Goal: Book appointment/travel/reservation

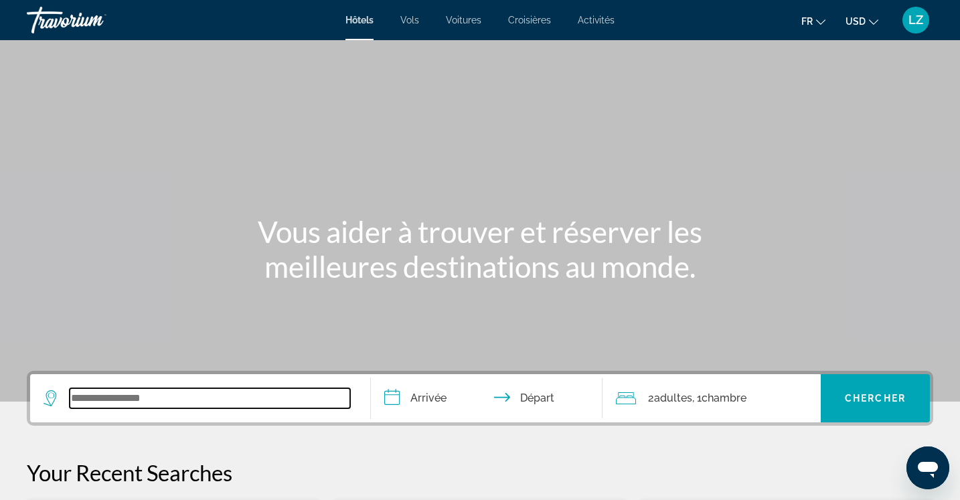
click at [121, 396] on input "Search widget" at bounding box center [210, 398] width 281 height 20
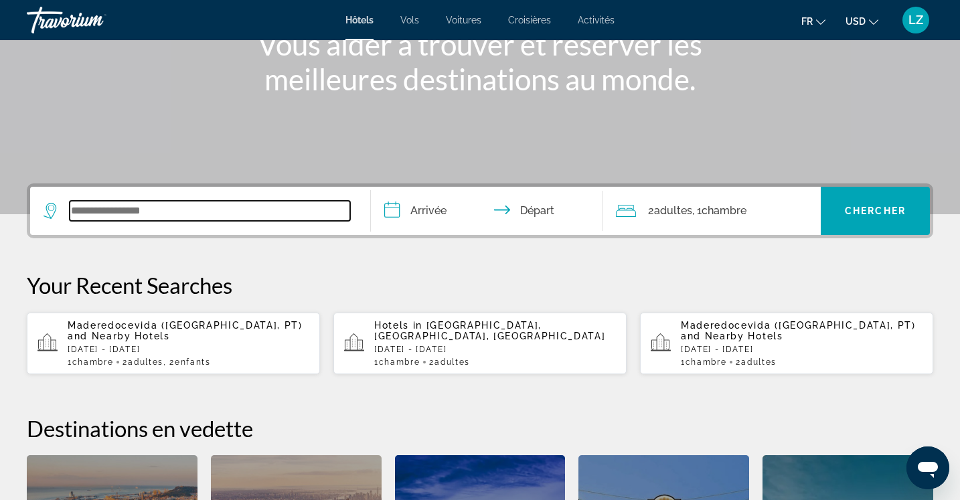
scroll to position [327, 0]
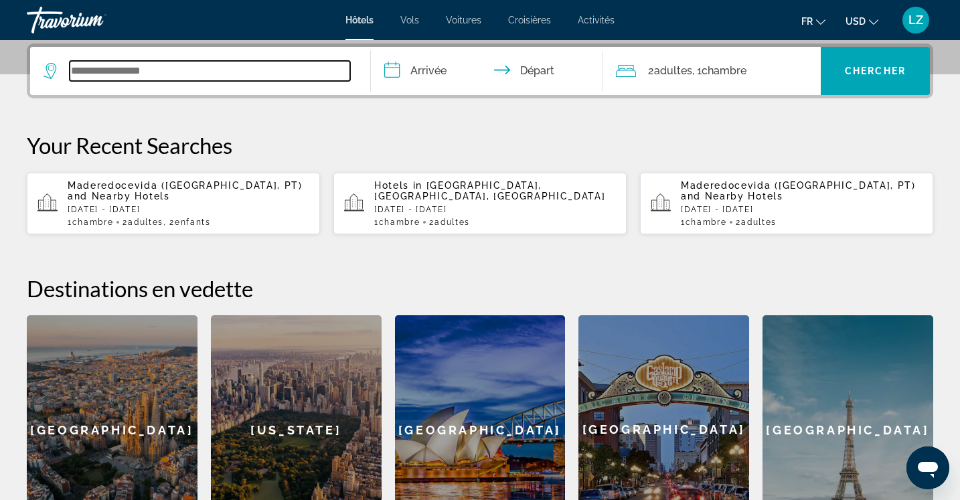
click at [163, 76] on input "Search widget" at bounding box center [210, 71] width 281 height 20
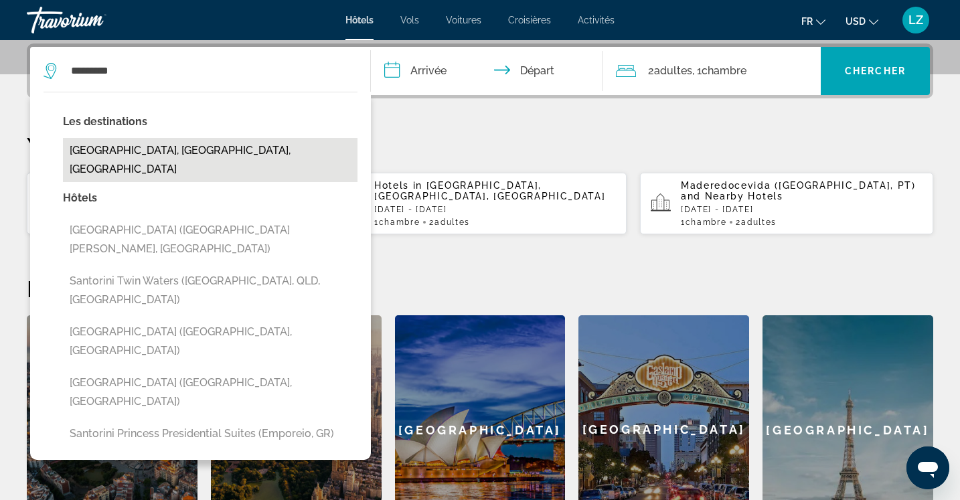
click at [162, 151] on button "Santorini, Santorini Island, Greece" at bounding box center [210, 160] width 295 height 44
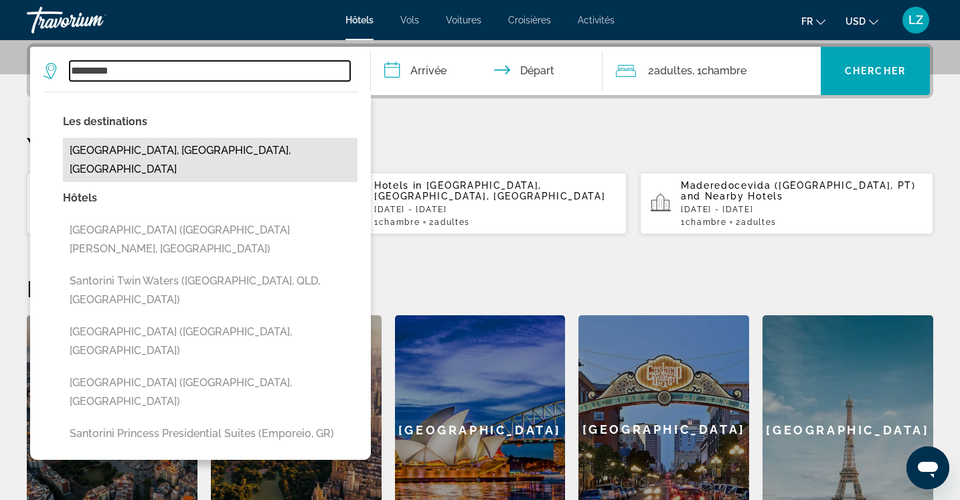
type input "**********"
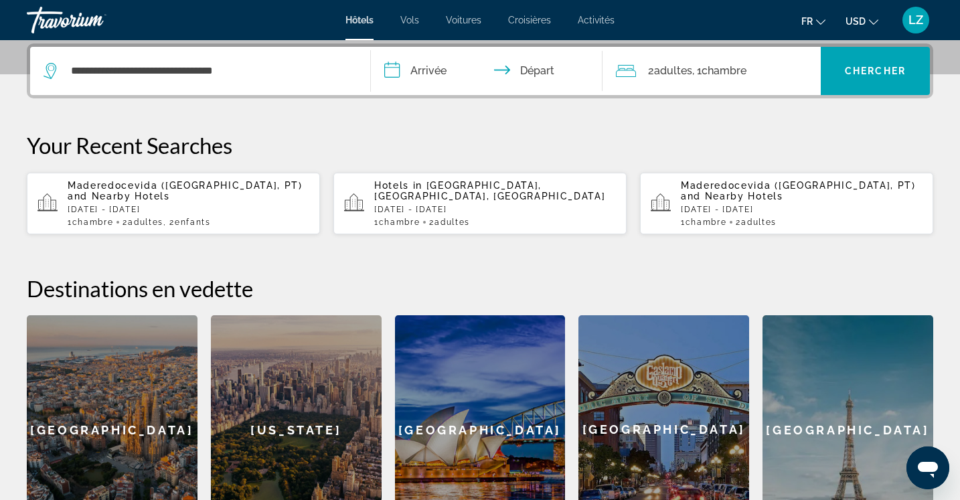
click at [434, 69] on input "**********" at bounding box center [489, 73] width 237 height 52
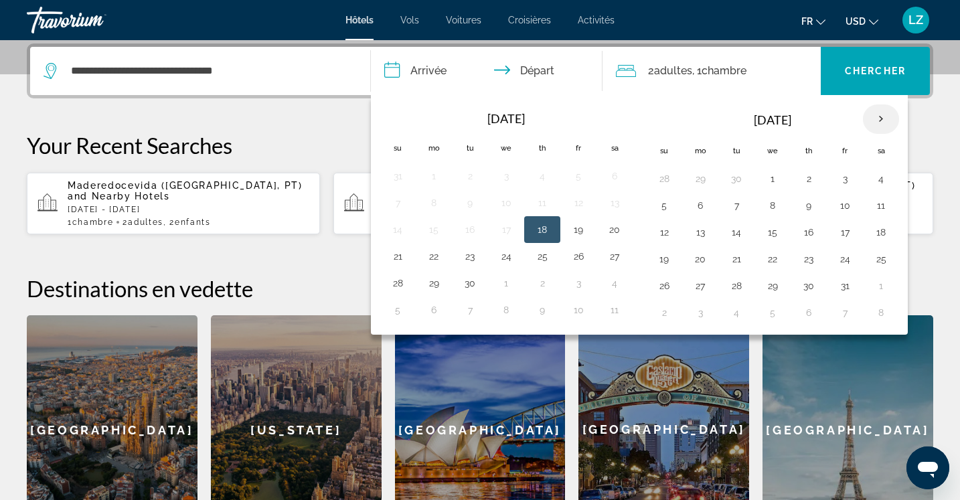
click at [881, 123] on th "Next month" at bounding box center [881, 118] width 36 height 29
click at [876, 117] on th "Next month" at bounding box center [881, 118] width 36 height 29
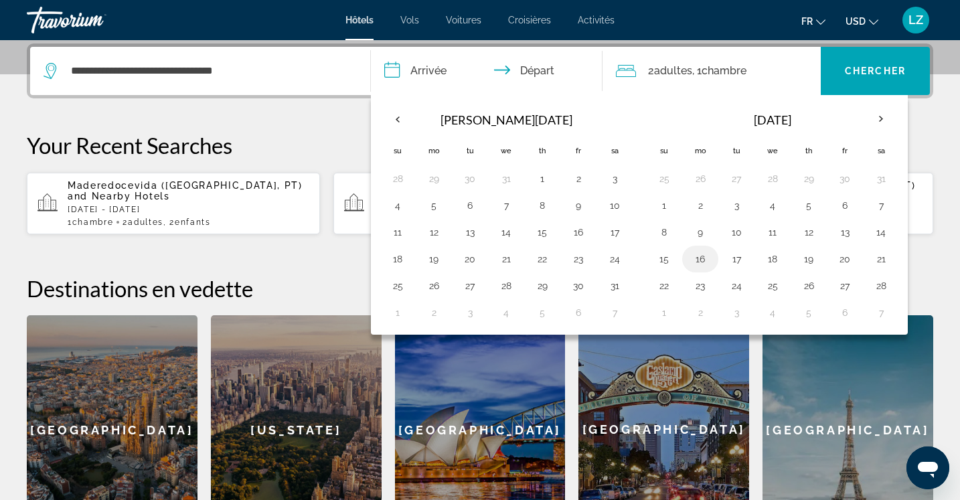
click at [702, 263] on button "16" at bounding box center [700, 259] width 21 height 19
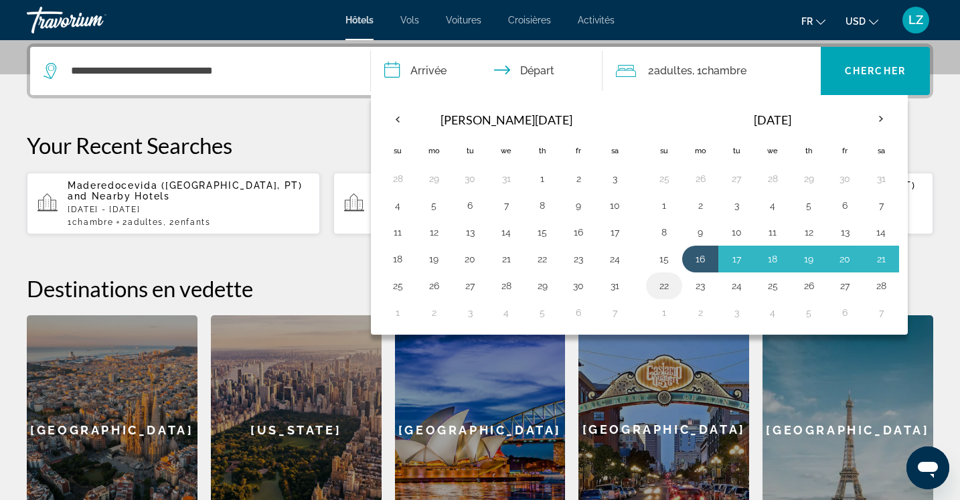
click at [663, 289] on button "22" at bounding box center [664, 286] width 21 height 19
type input "**********"
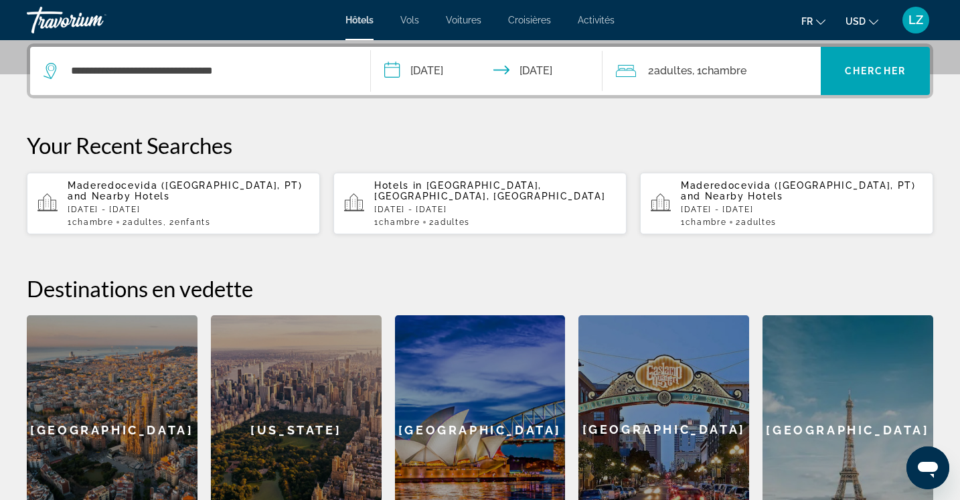
click at [747, 66] on span "Chambre" at bounding box center [724, 70] width 45 height 13
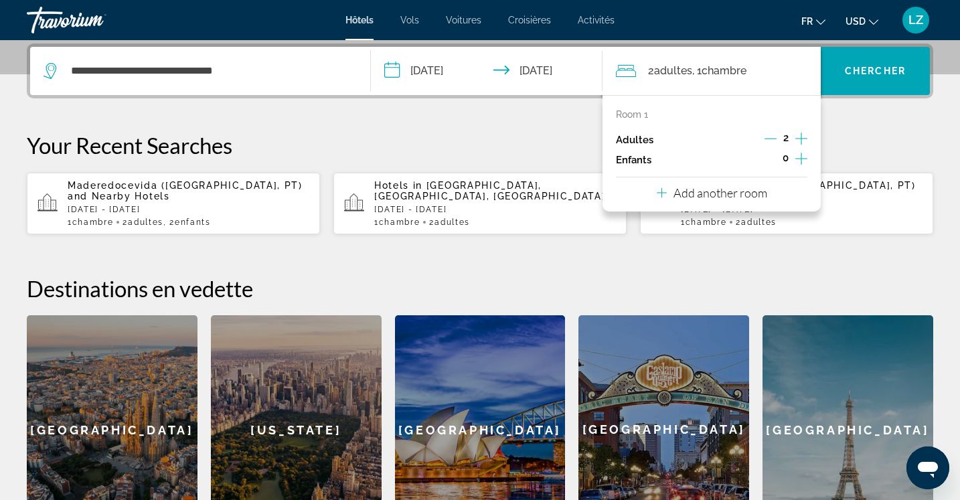
click at [802, 138] on icon "Increment adults" at bounding box center [802, 139] width 12 height 16
click at [850, 83] on span "Search widget" at bounding box center [875, 71] width 109 height 32
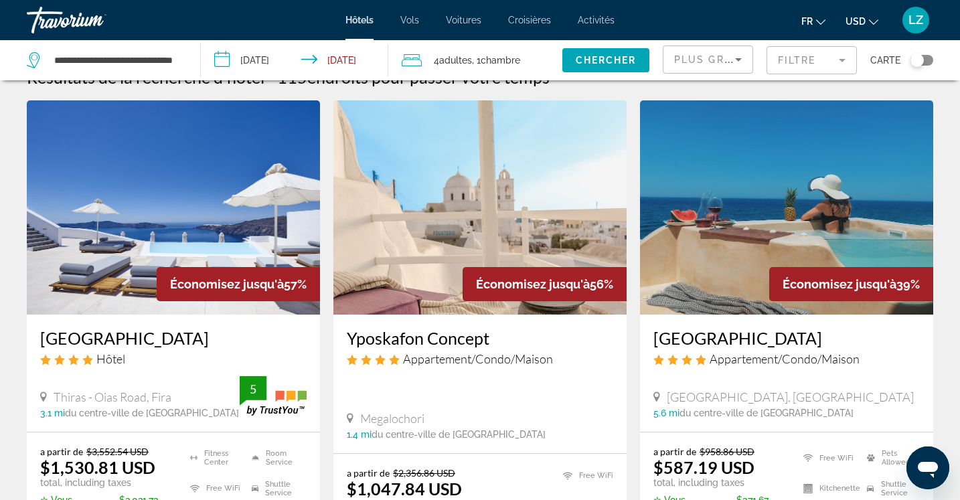
scroll to position [54, 0]
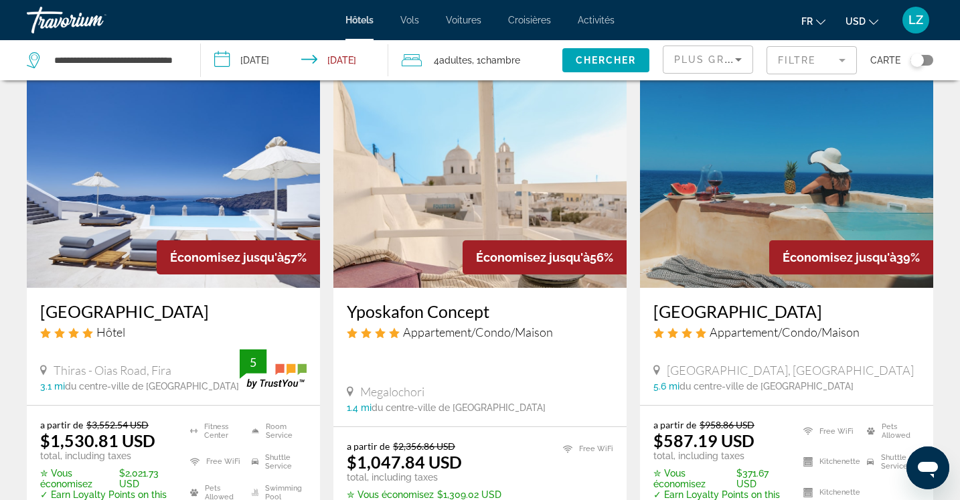
click at [859, 24] on span "USD" at bounding box center [856, 21] width 20 height 11
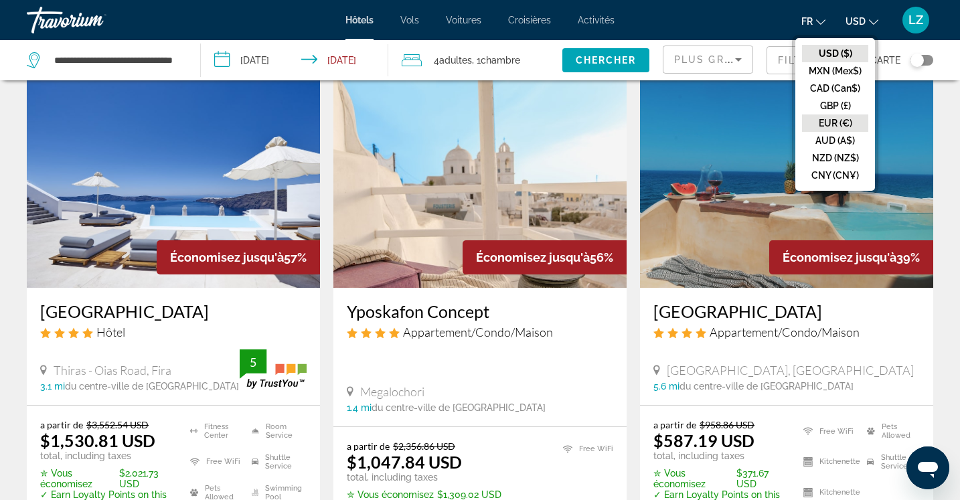
click at [833, 126] on button "EUR (€)" at bounding box center [835, 123] width 66 height 17
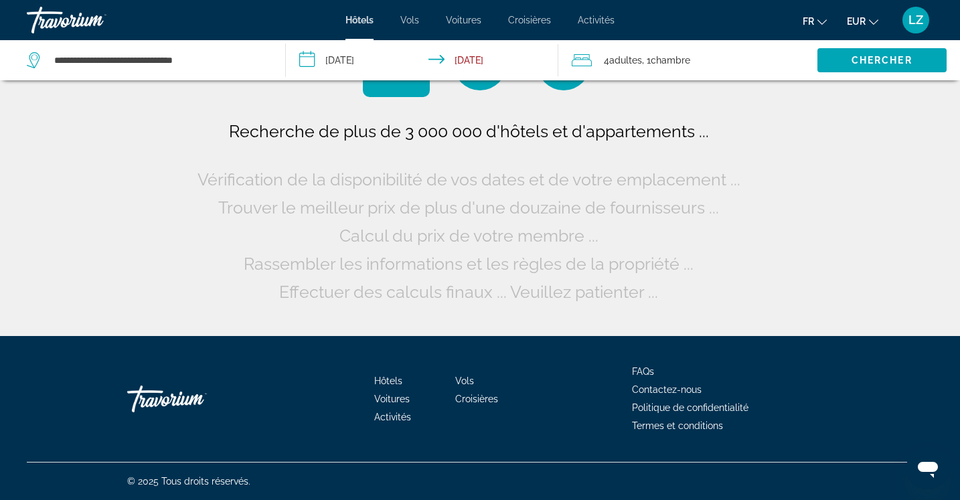
scroll to position [0, 0]
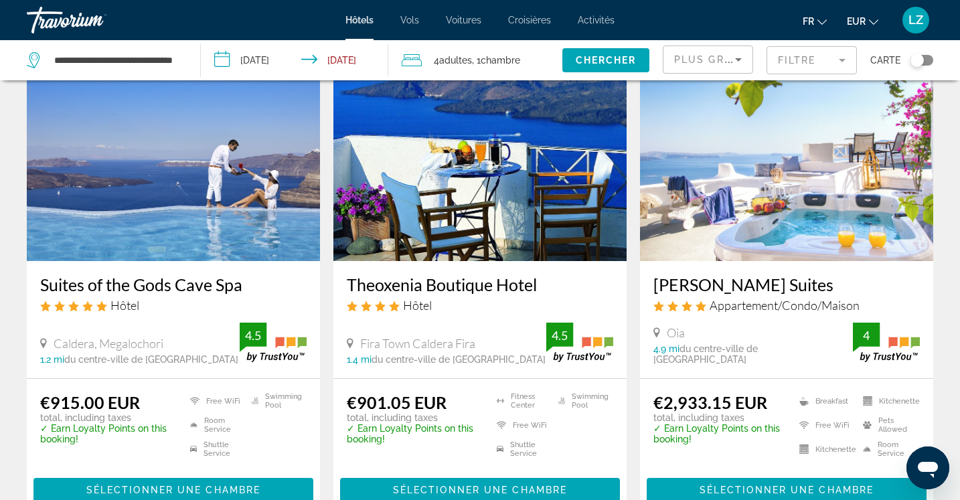
scroll to position [107, 0]
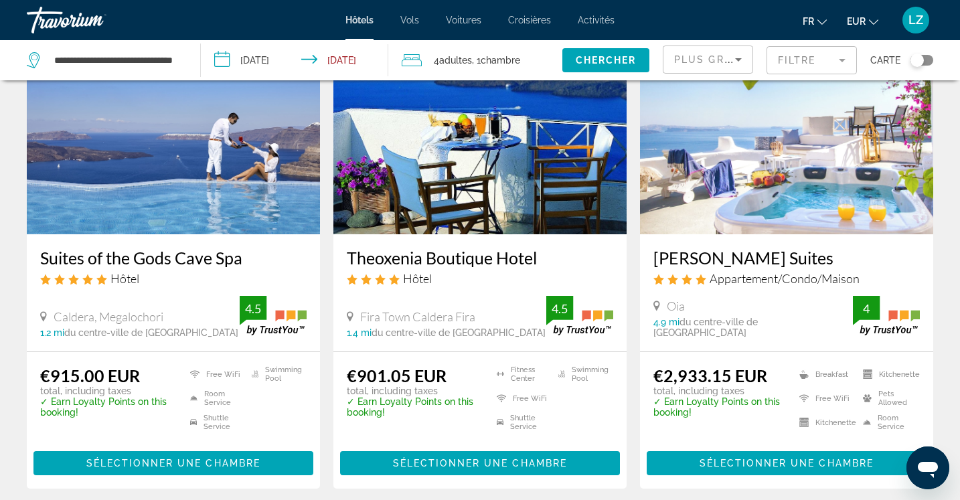
click at [429, 264] on h3 "Theoxenia Boutique Hotel" at bounding box center [480, 258] width 267 height 20
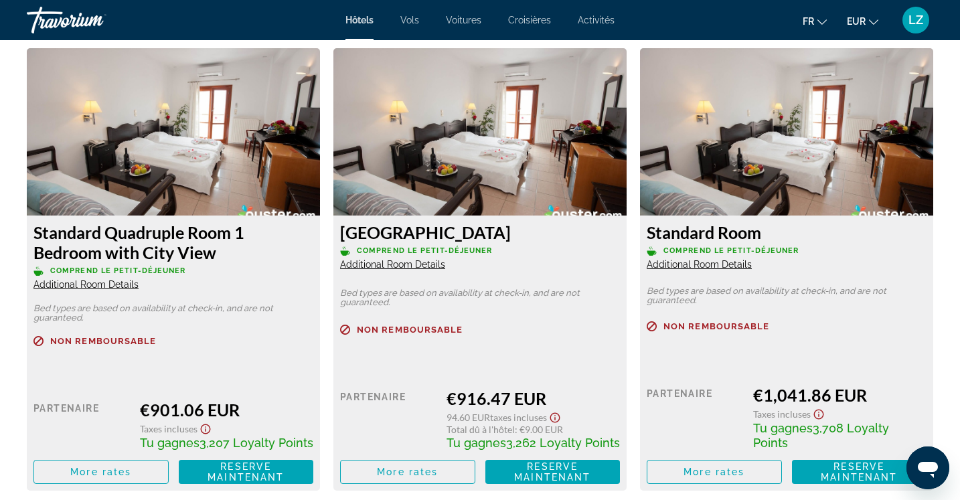
scroll to position [1848, 0]
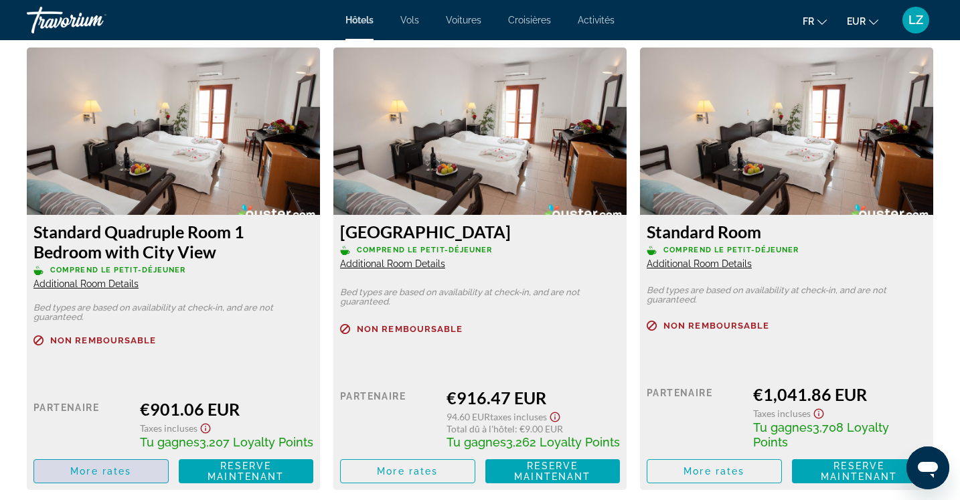
click at [106, 463] on span "Main content" at bounding box center [101, 471] width 134 height 32
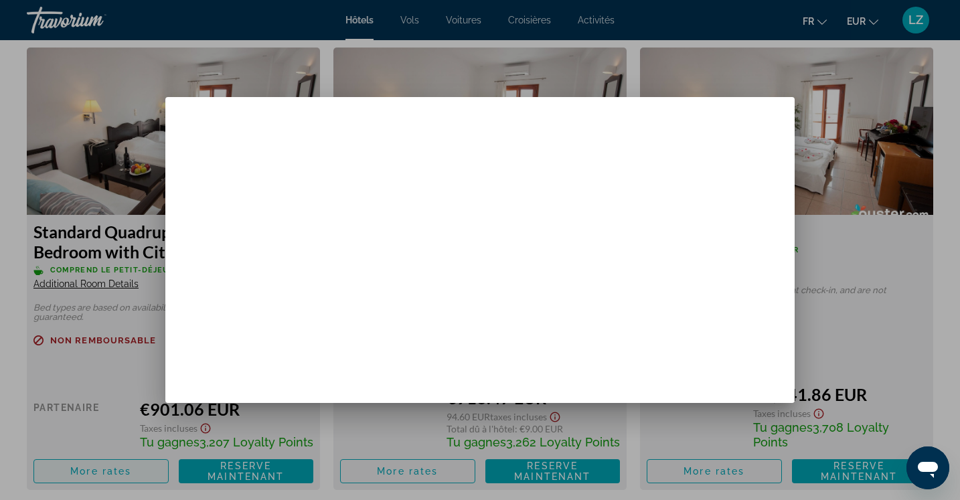
scroll to position [0, 0]
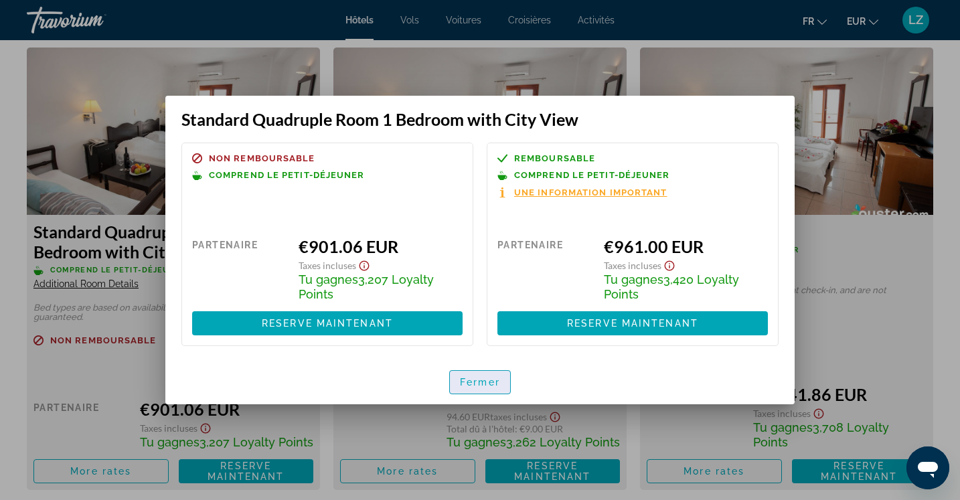
click at [492, 377] on span "Fermer" at bounding box center [480, 382] width 40 height 11
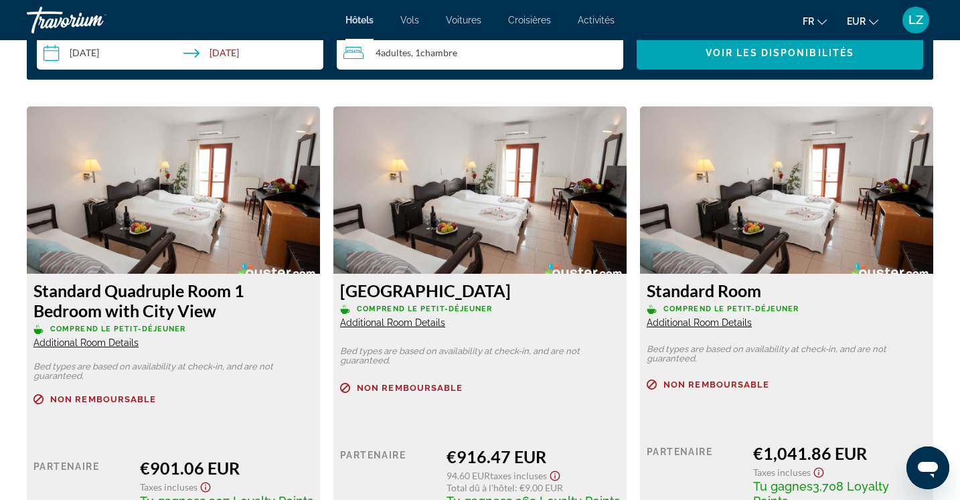
scroll to position [1768, 0]
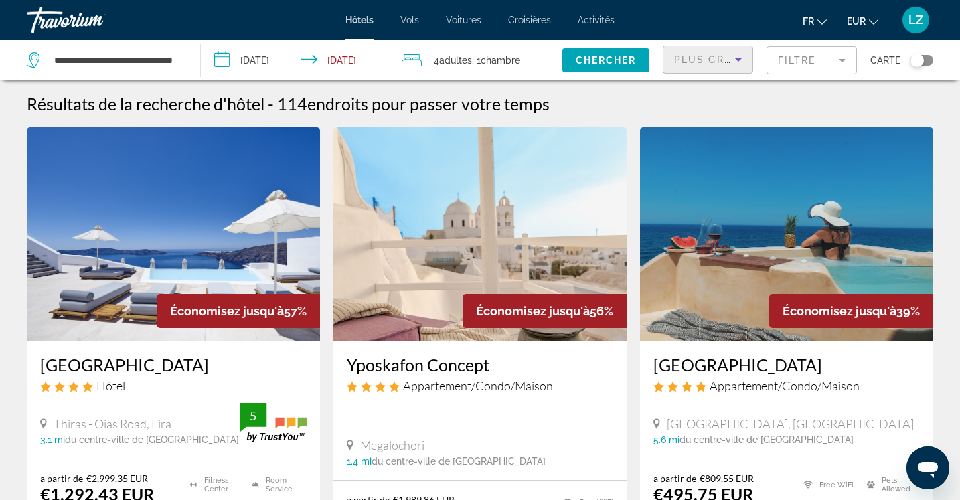
click at [740, 62] on icon "Sort by" at bounding box center [739, 60] width 16 height 16
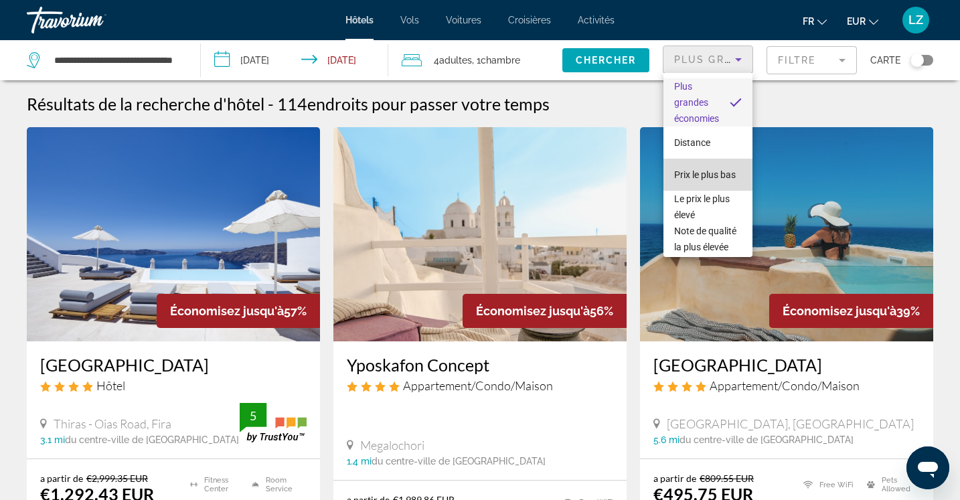
click at [709, 174] on span "Prix le plus bas" at bounding box center [705, 174] width 62 height 11
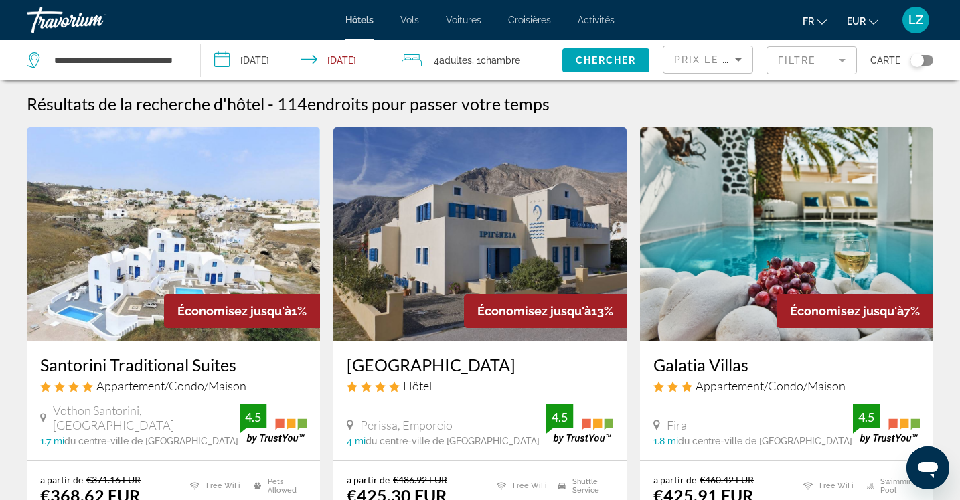
click at [896, 99] on div "Résultats de la recherche d'hôtel - 114 endroits pour passer votre temps" at bounding box center [480, 104] width 907 height 20
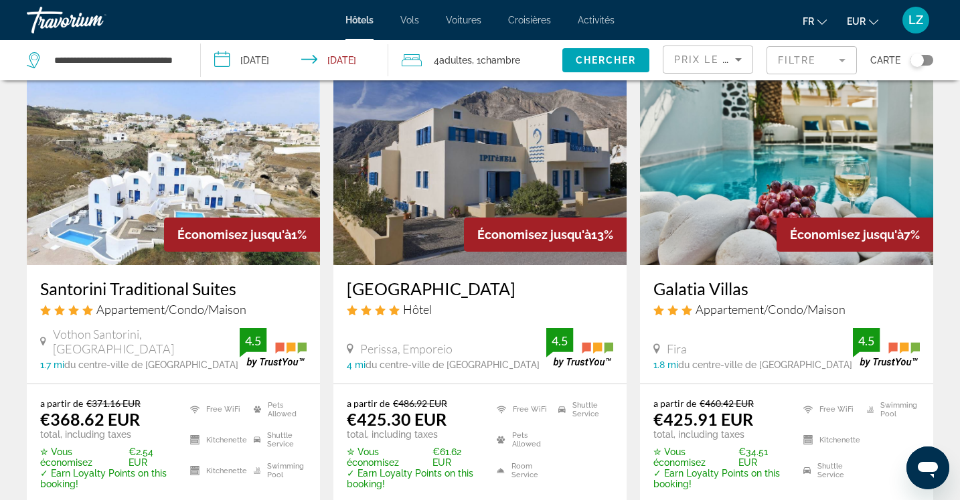
scroll to position [80, 0]
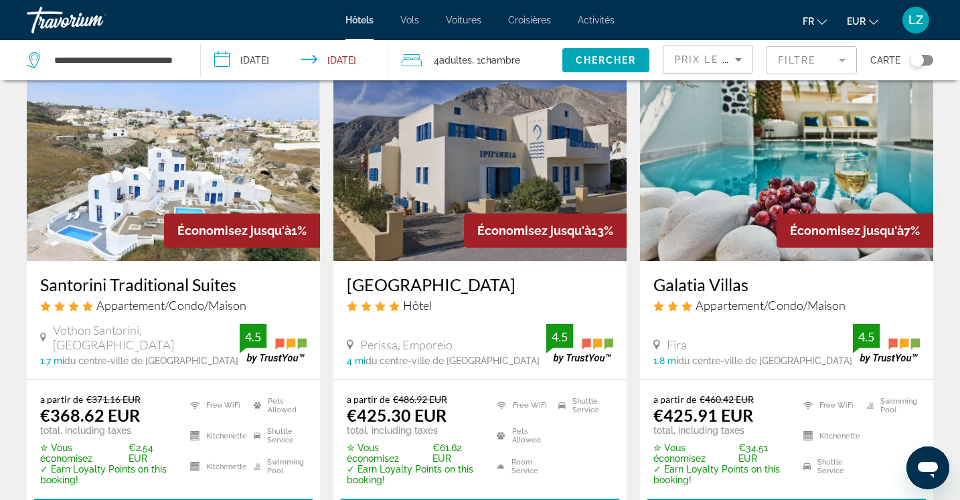
click at [714, 291] on h3 "Galatia Villas" at bounding box center [787, 285] width 267 height 20
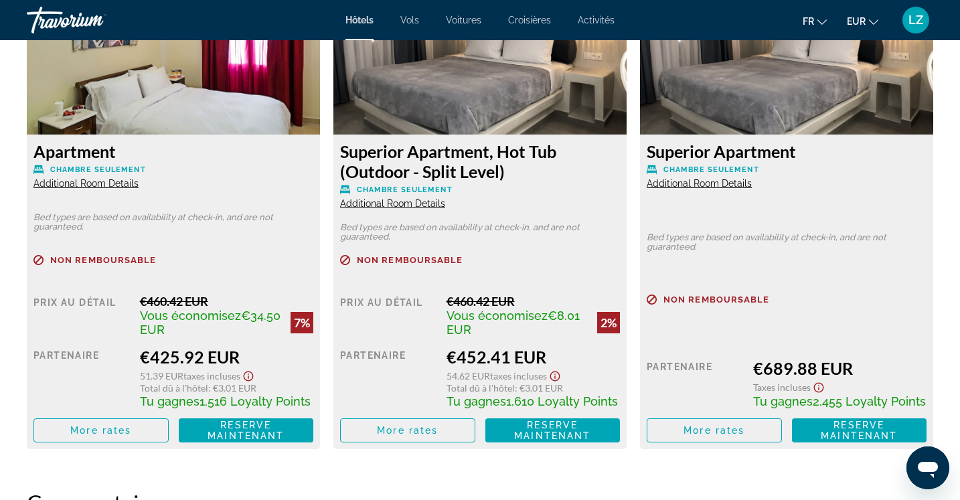
scroll to position [1955, 0]
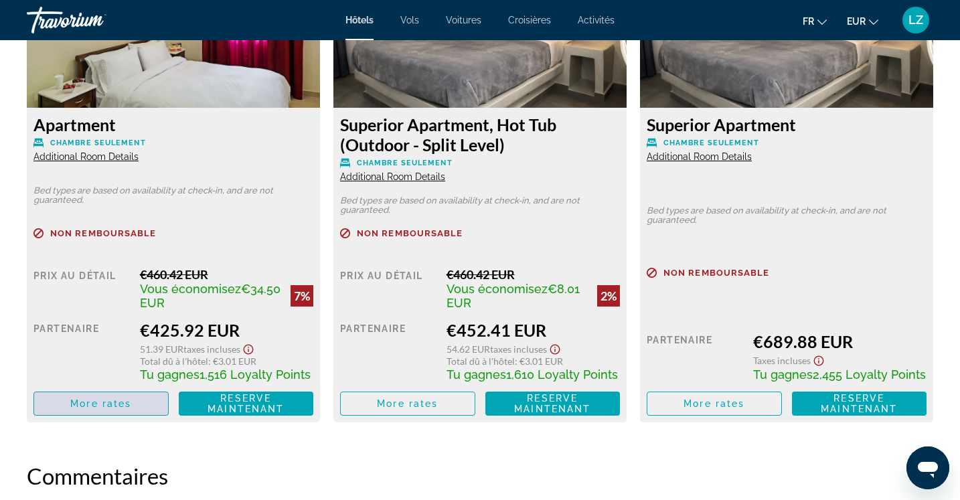
click at [107, 399] on span "More rates" at bounding box center [100, 403] width 61 height 11
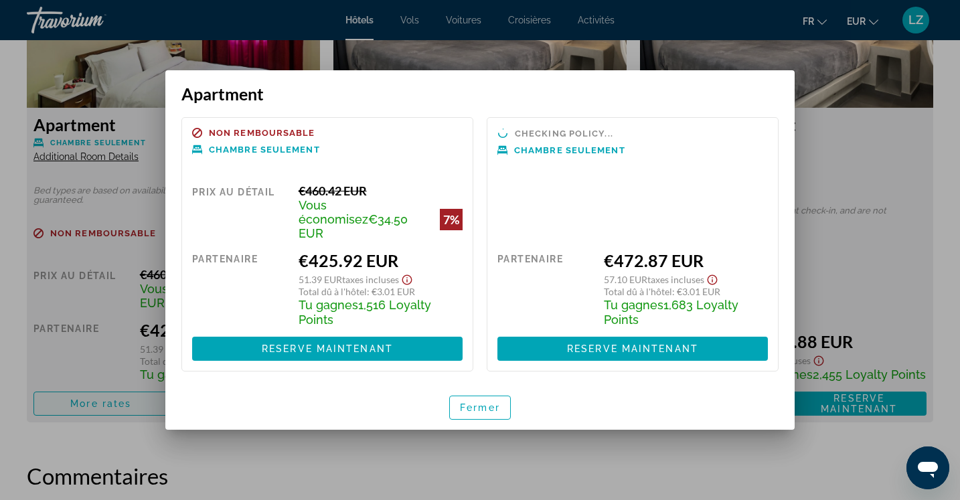
scroll to position [0, 0]
click at [471, 411] on span "button" at bounding box center [480, 408] width 60 height 32
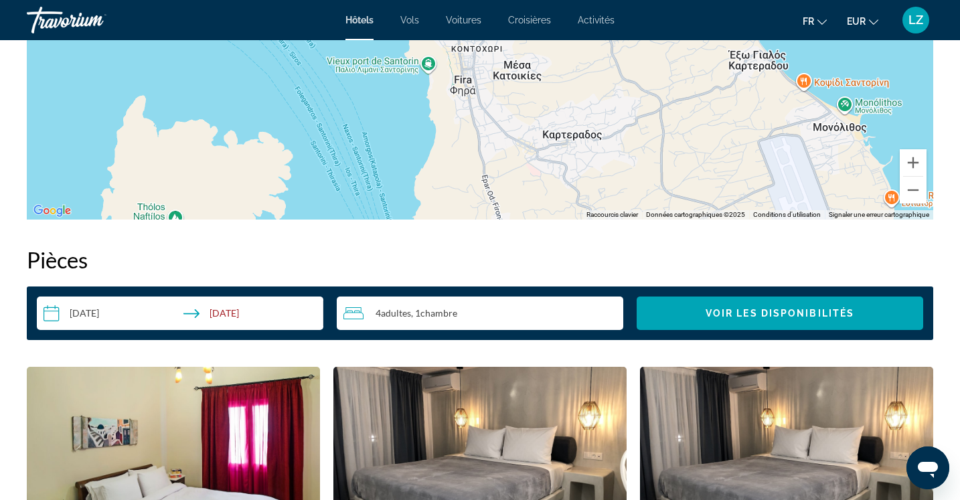
scroll to position [1527, 0]
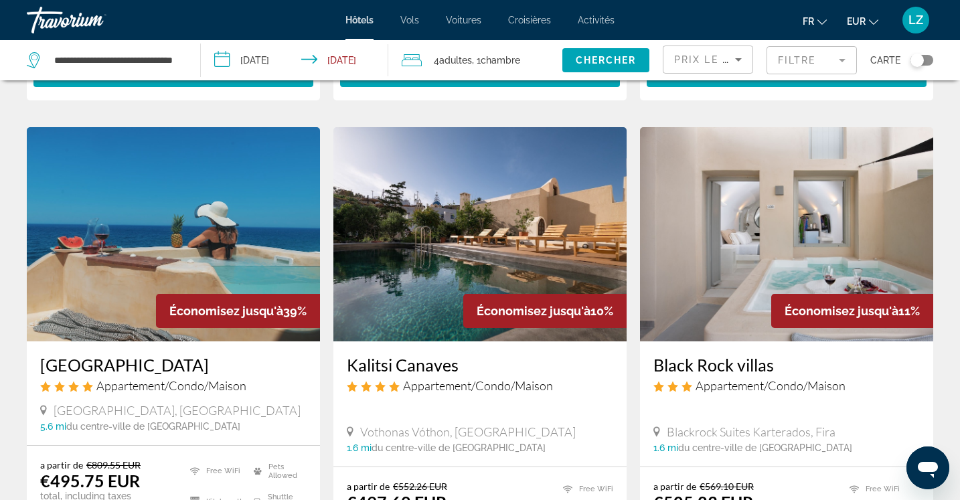
scroll to position [1045, 0]
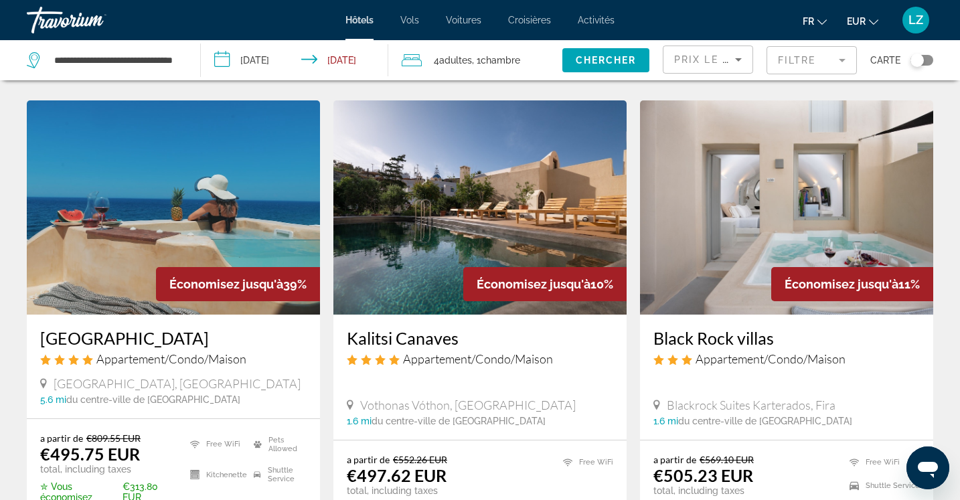
click at [99, 338] on h3 "Michelangelo Beach Villa" at bounding box center [173, 338] width 267 height 20
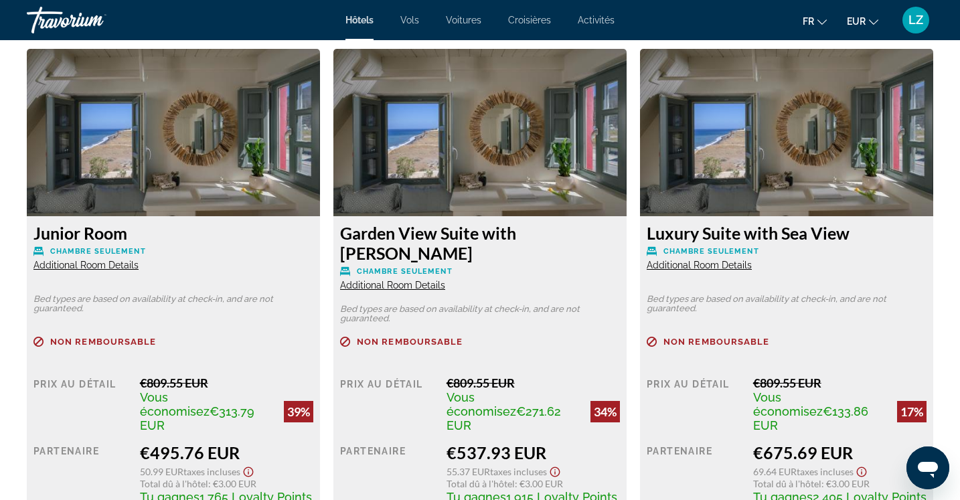
scroll to position [1848, 0]
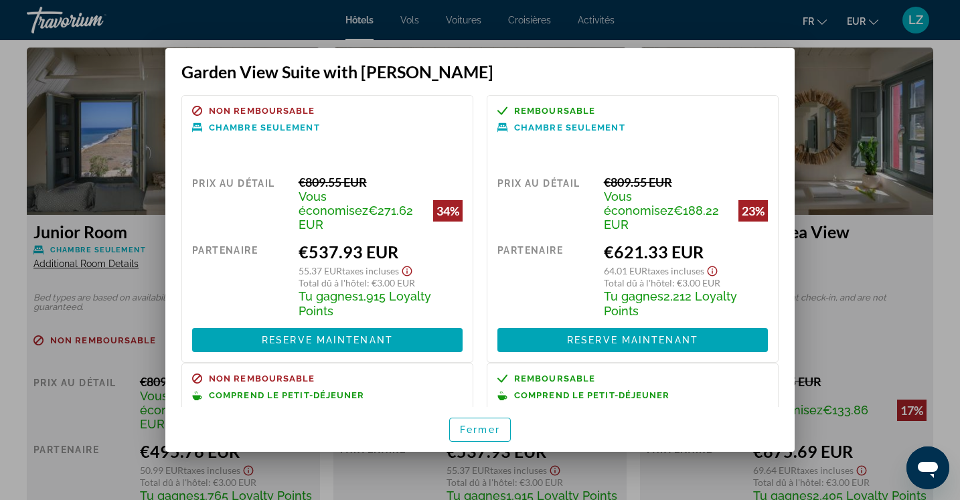
click at [786, 354] on div "Non remboursable Chambre seulement Prix au détail €809.55 EUR Vous économisez €…" at bounding box center [479, 244] width 629 height 325
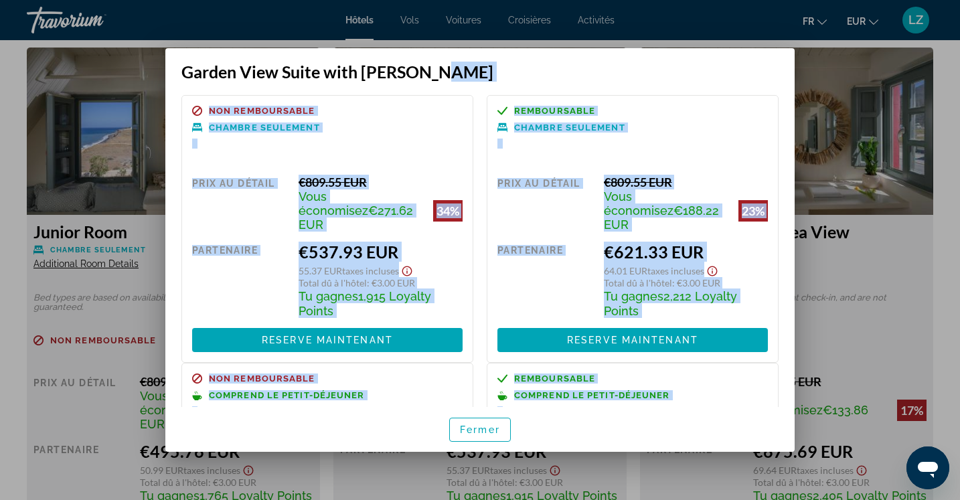
scroll to position [196, 0]
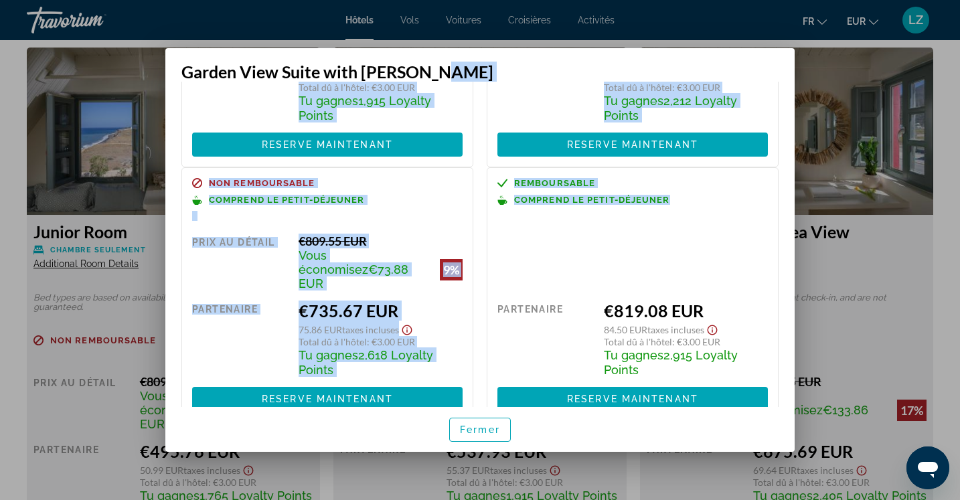
drag, startPoint x: 780, startPoint y: 76, endPoint x: 802, endPoint y: 175, distance: 102.1
click at [798, 184] on div "Garden View Suite with Jacuzzi Non remboursable Chambre seulement Prix au détai…" at bounding box center [480, 250] width 643 height 404
click at [790, 158] on div "Non remboursable Chambre seulement Prix au détail €809.55 EUR Vous économisez €…" at bounding box center [479, 244] width 629 height 325
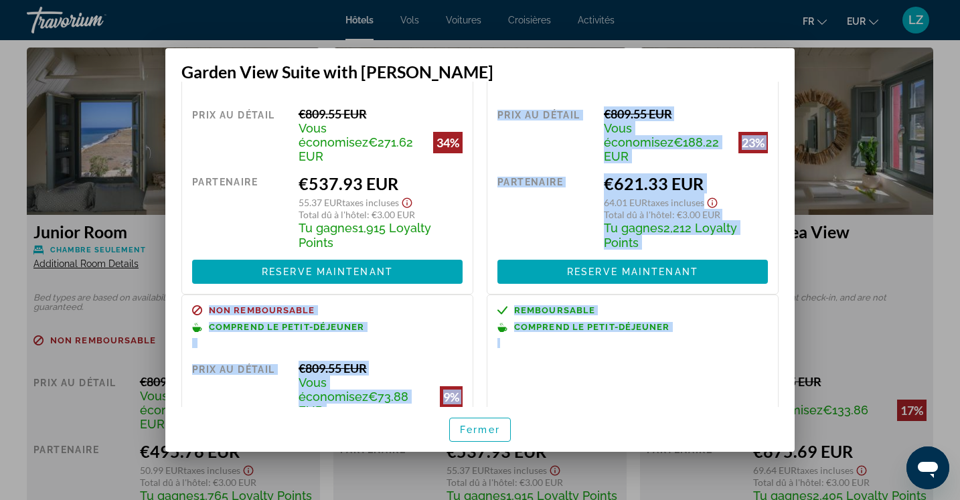
scroll to position [0, 0]
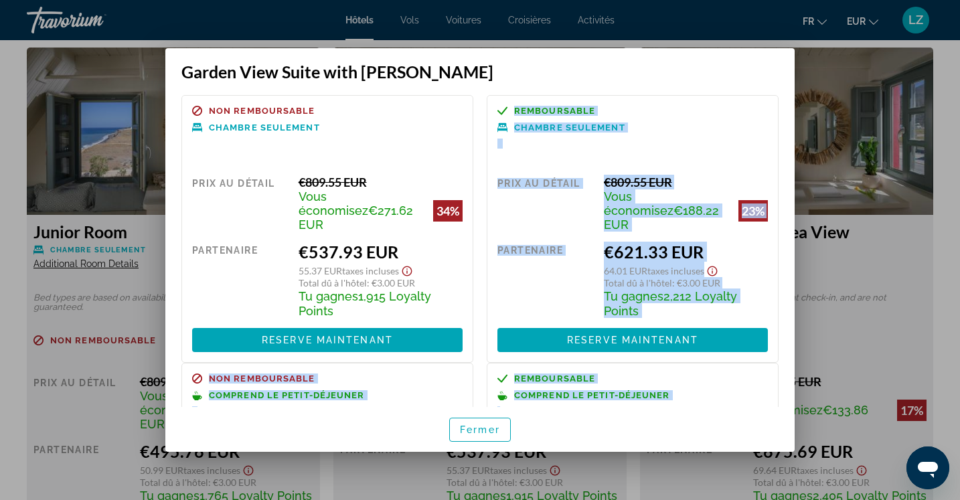
drag, startPoint x: 733, startPoint y: 219, endPoint x: 727, endPoint y: 111, distance: 108.0
click at [731, 102] on div "Non remboursable Chambre seulement Prix au détail €809.55 EUR Vous économisez €…" at bounding box center [480, 356] width 611 height 522
click at [727, 126] on p "Chambre seulement" at bounding box center [633, 128] width 271 height 10
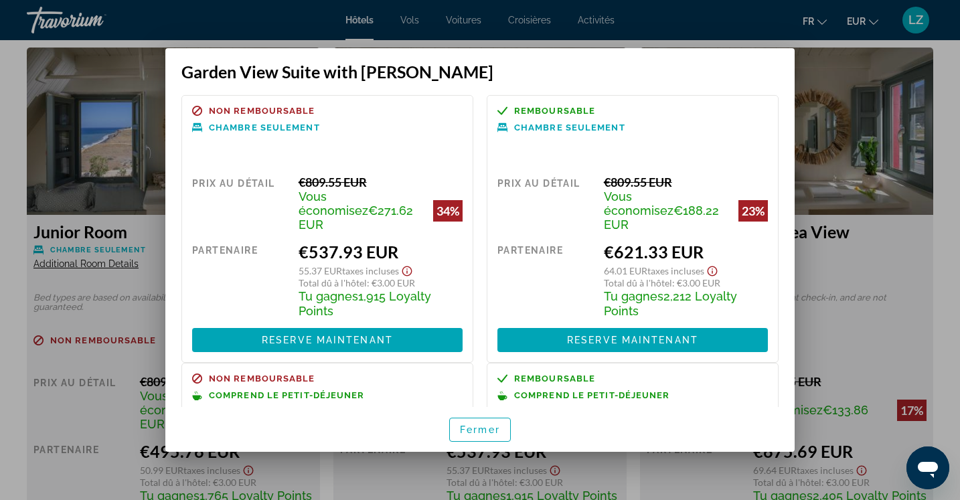
click at [942, 274] on div at bounding box center [480, 250] width 960 height 500
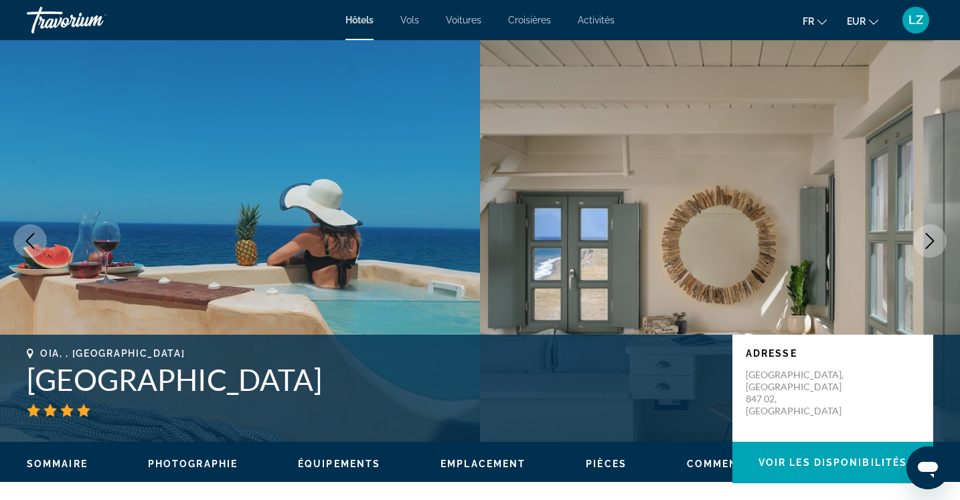
scroll to position [1848, 0]
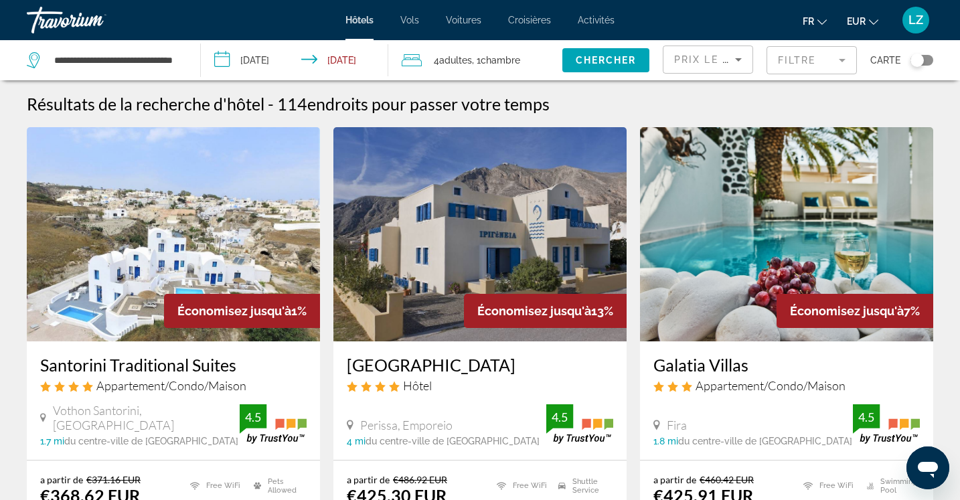
drag, startPoint x: 944, startPoint y: 366, endPoint x: 944, endPoint y: 407, distance: 41.5
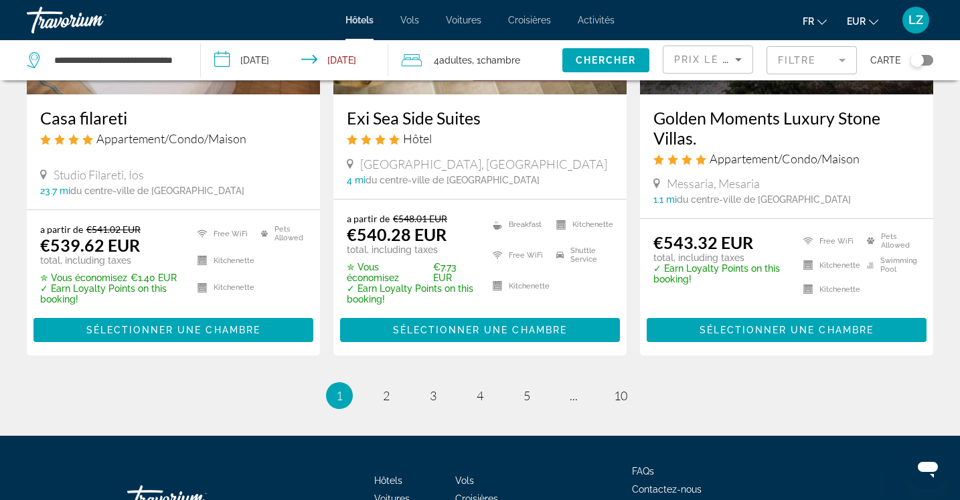
scroll to position [1768, 0]
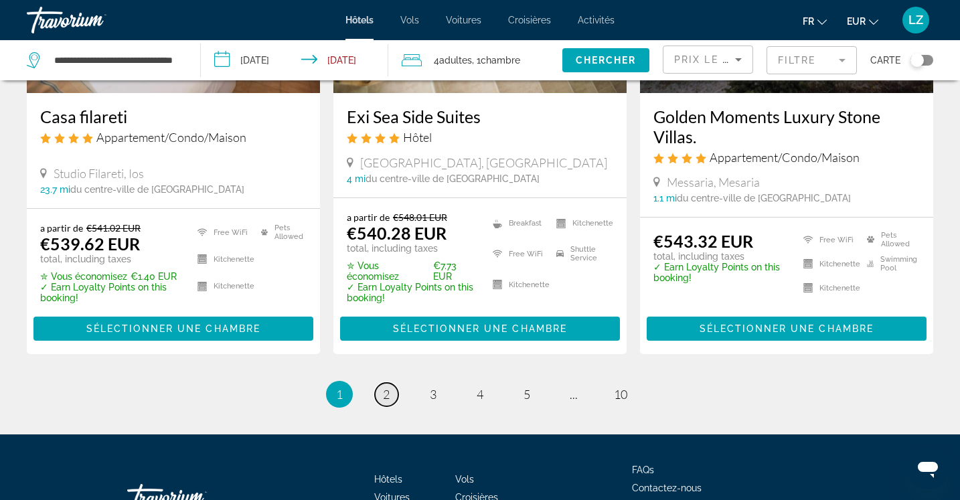
click at [390, 396] on link "page 2" at bounding box center [386, 394] width 23 height 23
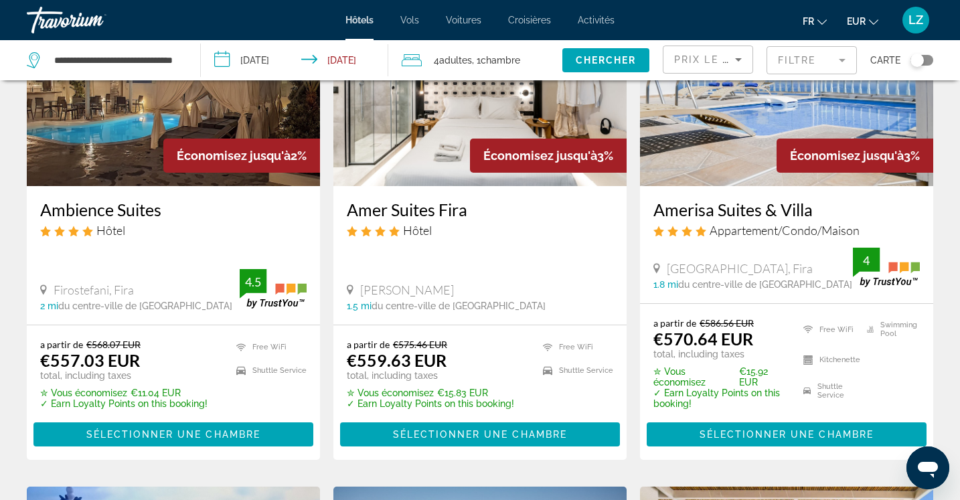
scroll to position [134, 0]
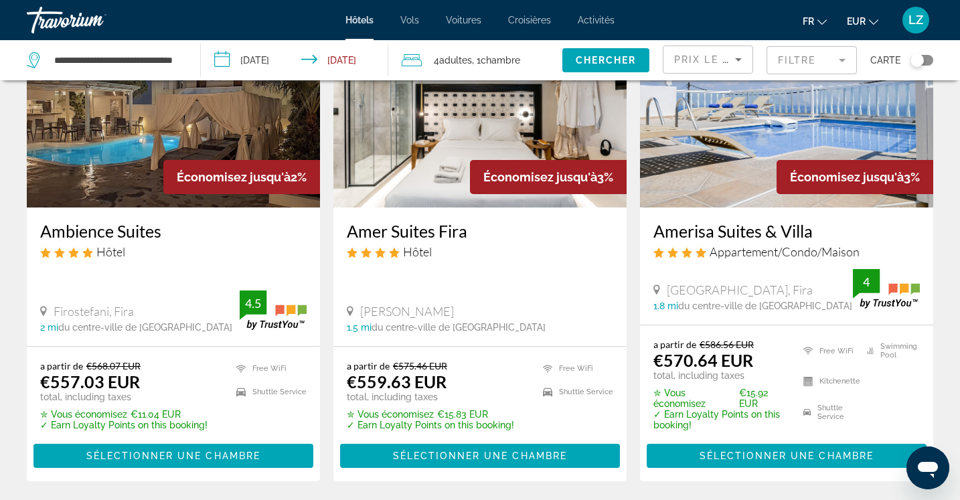
click at [607, 24] on span "Activités" at bounding box center [596, 20] width 37 height 11
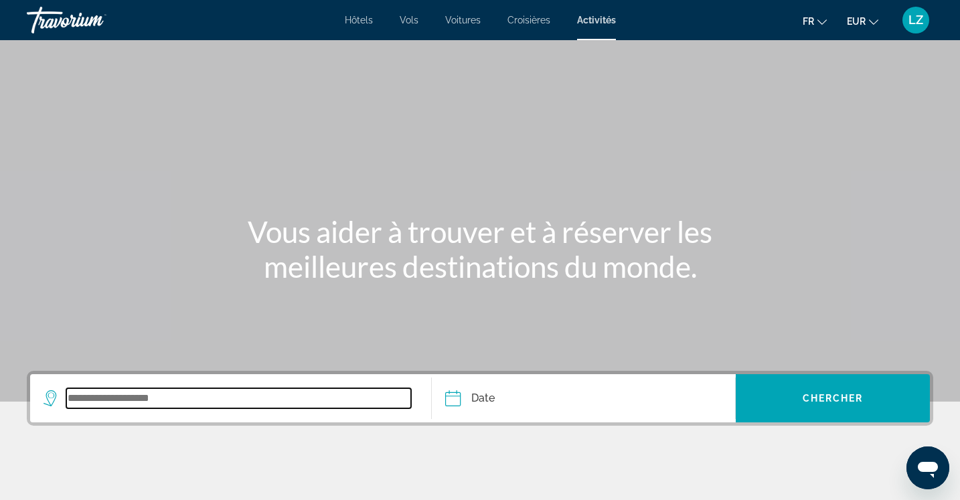
click at [161, 400] on input "Search widget" at bounding box center [238, 398] width 345 height 20
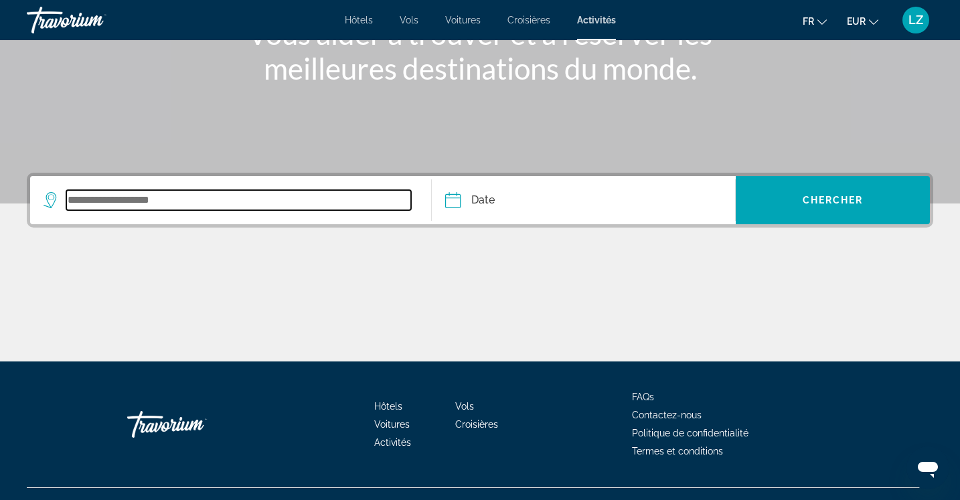
scroll to position [224, 0]
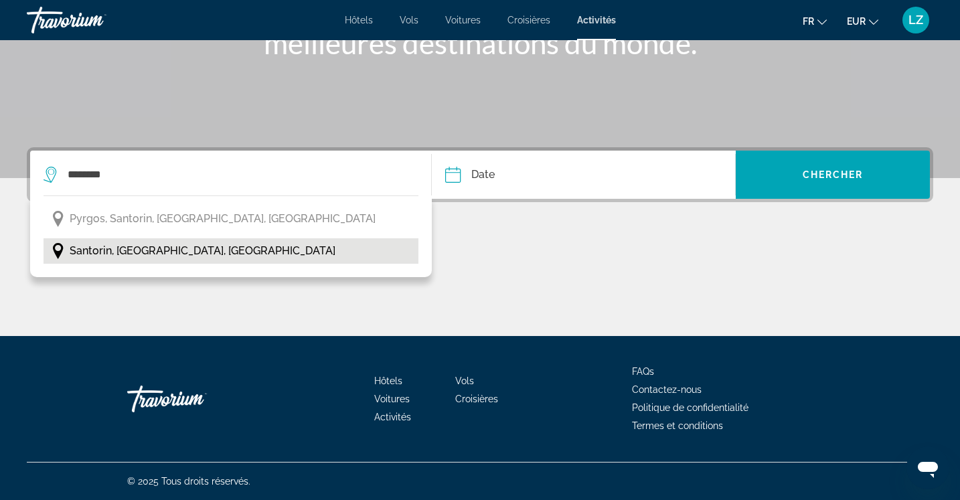
click at [134, 257] on span "Santorin, Cyclades Islands, Grèce" at bounding box center [203, 251] width 266 height 19
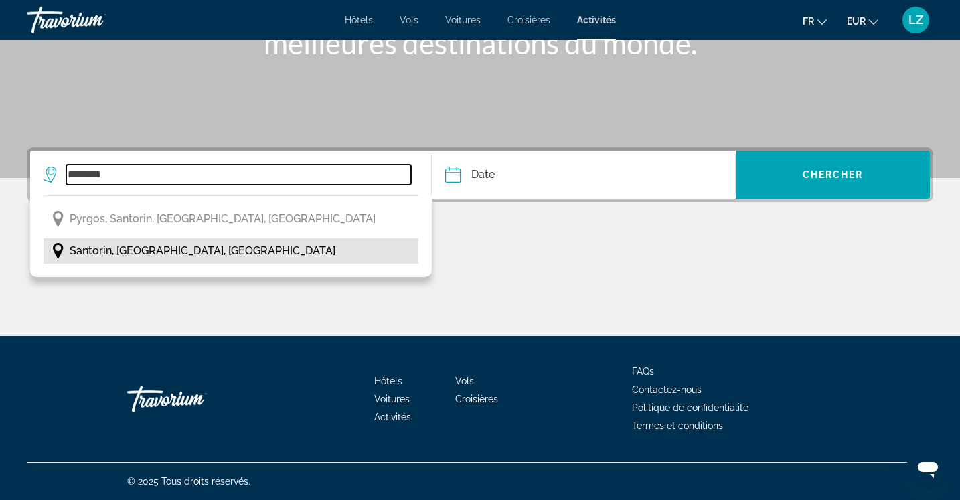
type input "**********"
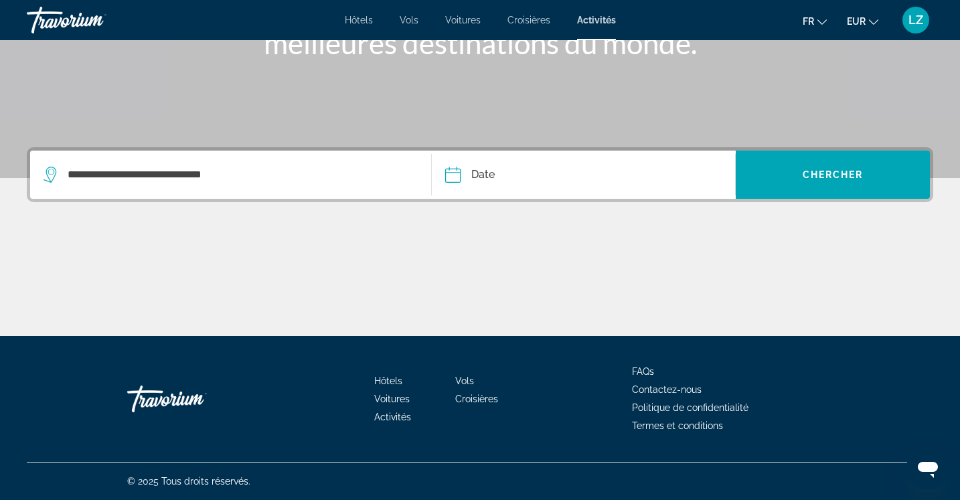
click at [475, 176] on input "Date" at bounding box center [517, 177] width 151 height 52
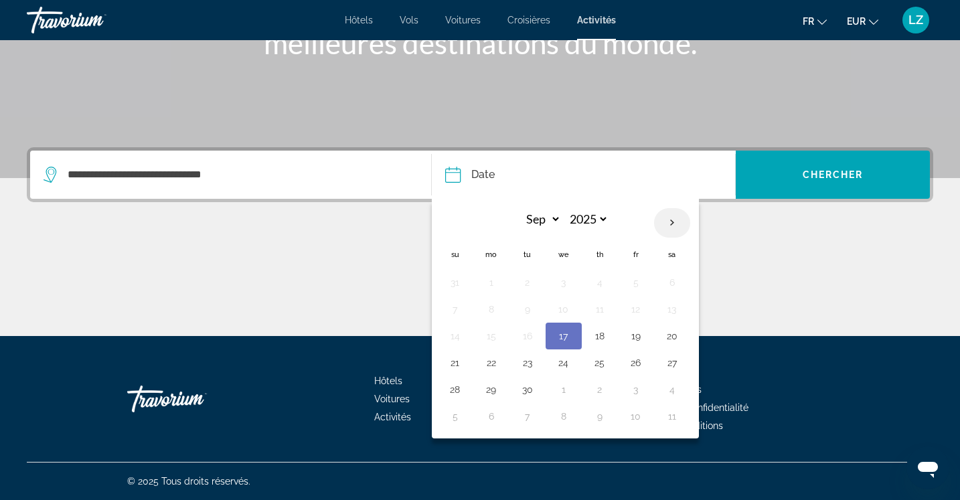
click at [674, 221] on th "Next month" at bounding box center [672, 222] width 36 height 29
select select "*"
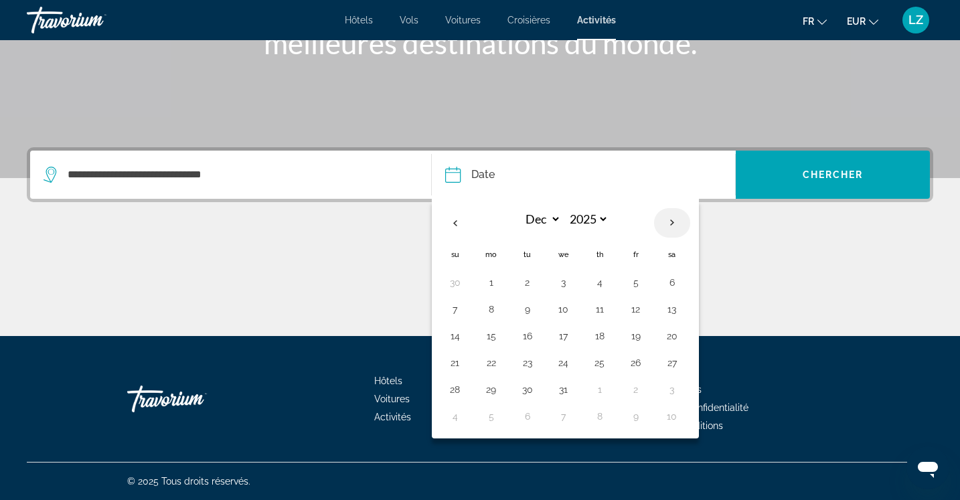
select select "****"
click at [674, 221] on th "Next month" at bounding box center [672, 222] width 36 height 29
click at [466, 221] on th "Previous month" at bounding box center [455, 222] width 36 height 29
select select "*"
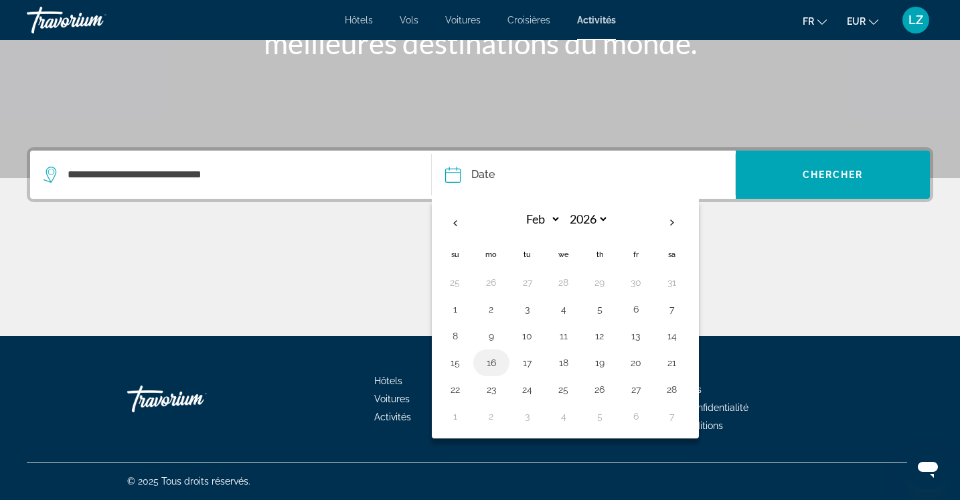
click at [490, 359] on button "16" at bounding box center [491, 363] width 21 height 19
type input "**********"
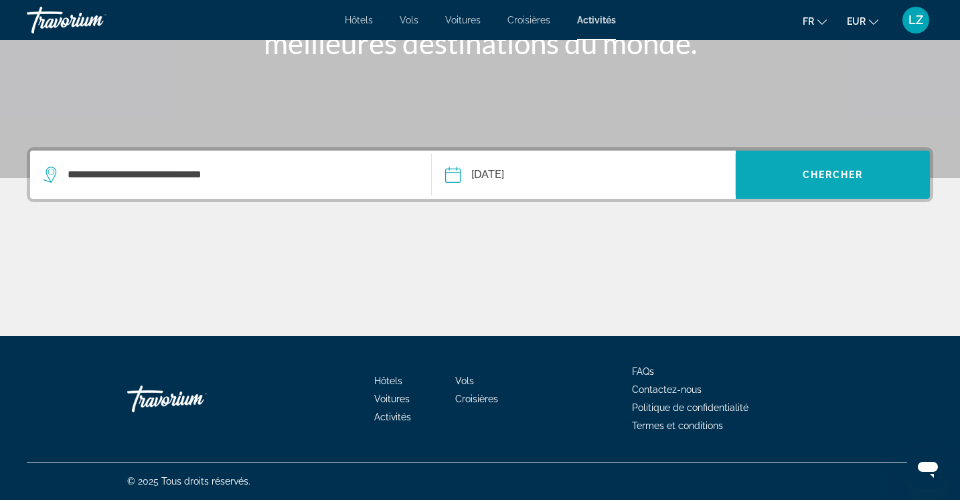
click at [861, 174] on span "Chercher" at bounding box center [833, 174] width 61 height 11
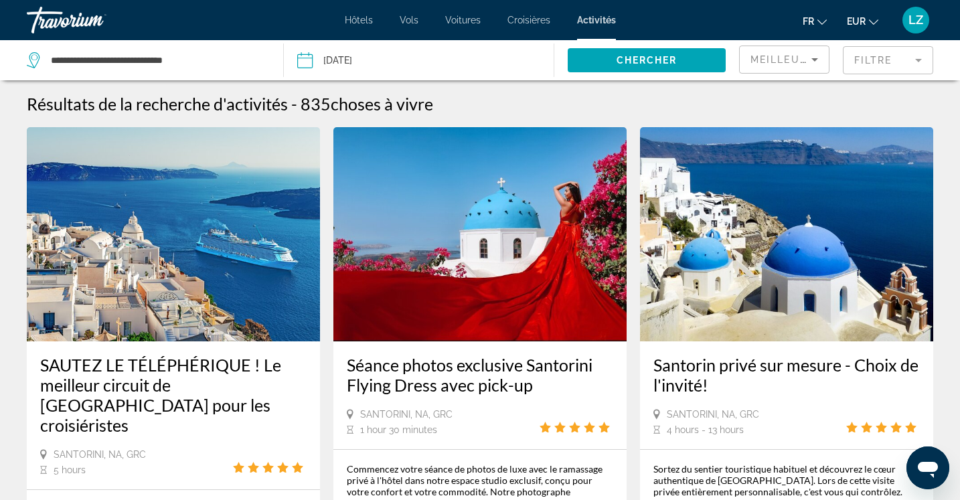
click at [864, 61] on mat-form-field "Filtre" at bounding box center [888, 60] width 90 height 28
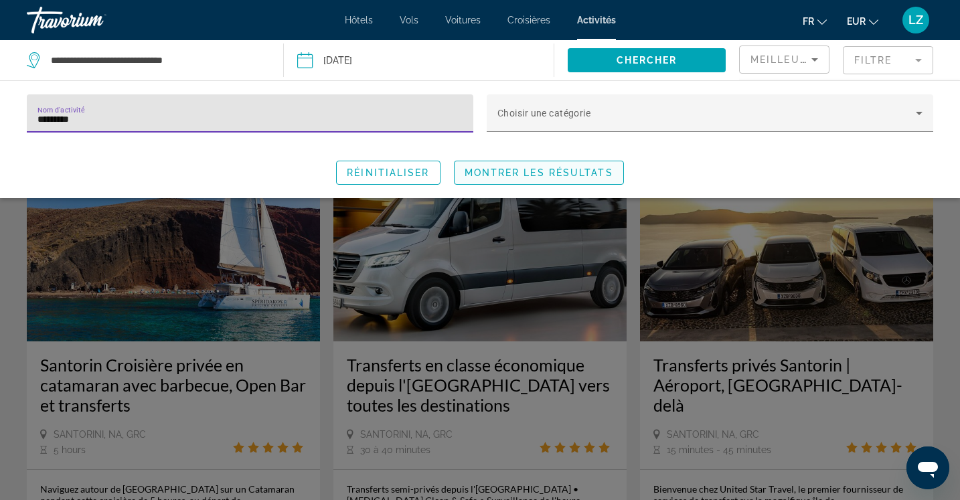
type input "*********"
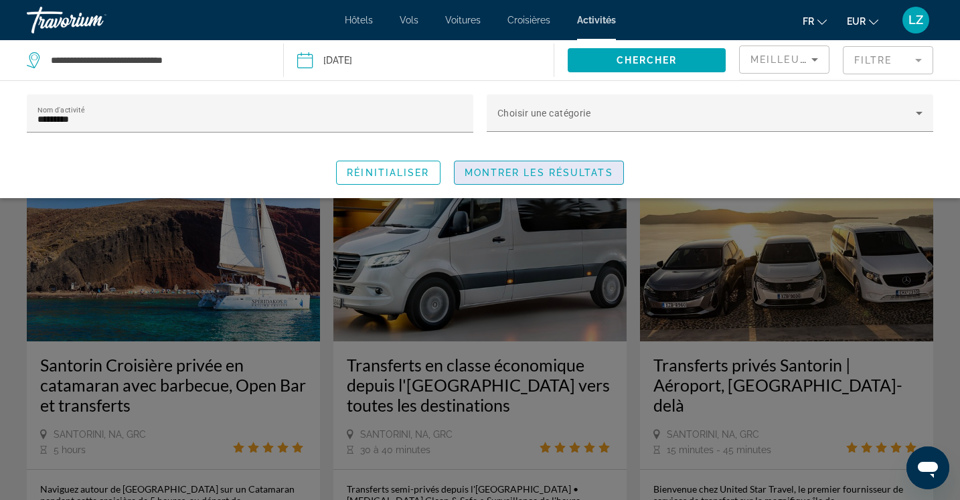
click at [475, 177] on span "Search widget" at bounding box center [539, 173] width 169 height 32
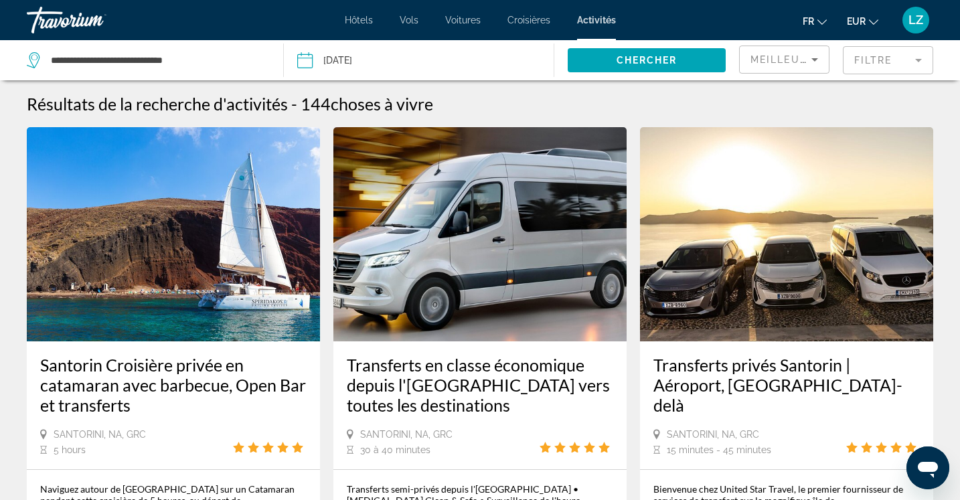
scroll to position [27, 0]
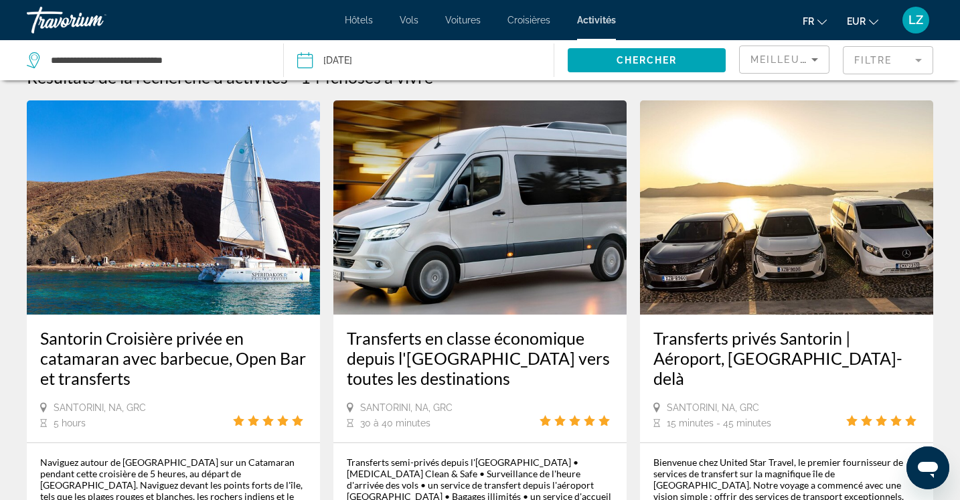
click at [638, 386] on app-activities-search-item "Transferts privés Santorin | Aéroport, Port & Au-delà Santorini, NA, GRC 15 min…" at bounding box center [786, 404] width 307 height 608
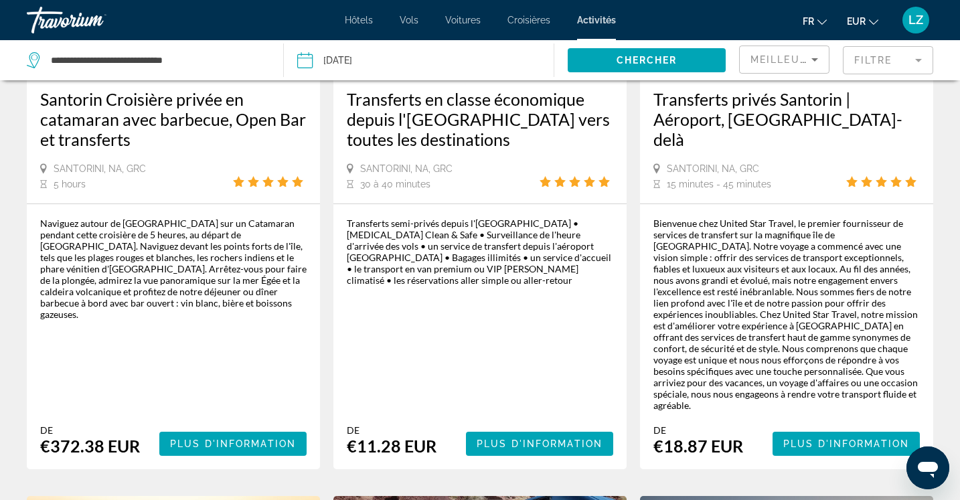
scroll to position [268, 0]
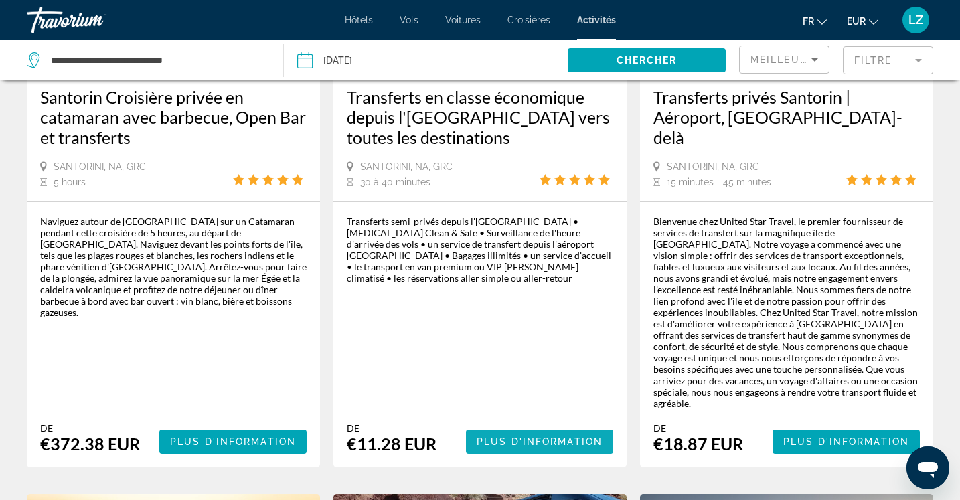
click at [558, 437] on span "Plus d'information" at bounding box center [540, 442] width 126 height 11
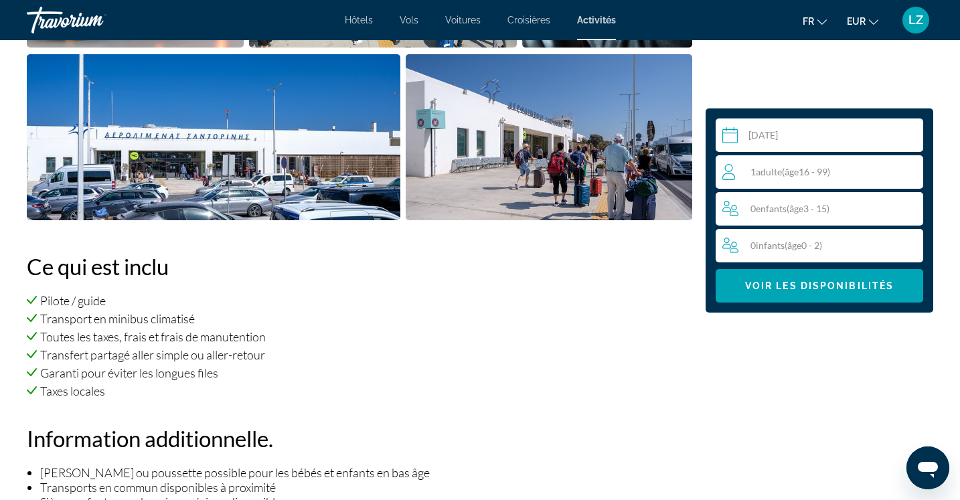
scroll to position [723, 0]
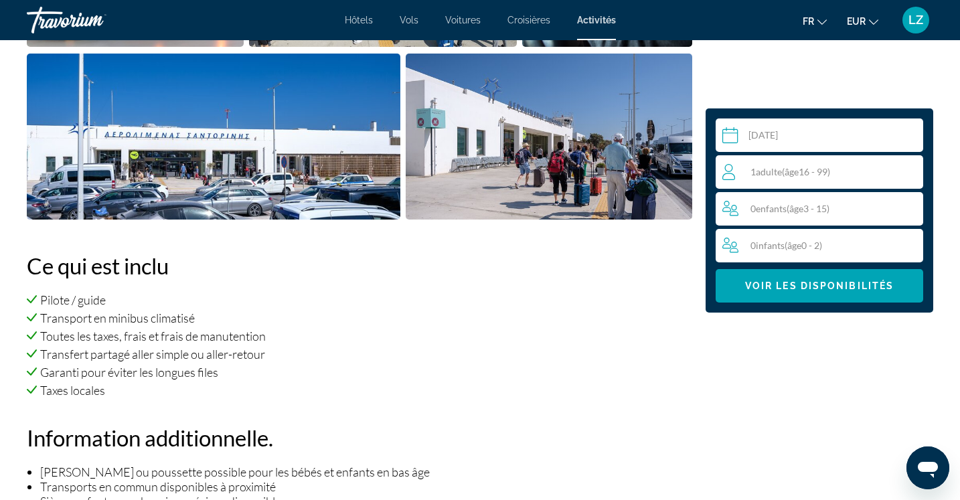
click at [814, 175] on span "( âge 16 - 99)" at bounding box center [806, 171] width 48 height 11
click at [905, 174] on icon "Increment adults" at bounding box center [910, 171] width 12 height 16
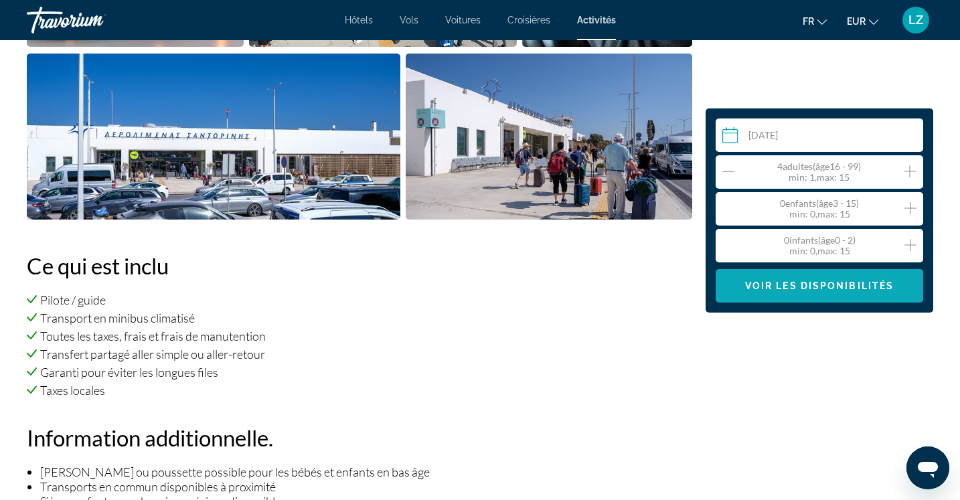
click at [824, 294] on span "Main content" at bounding box center [820, 286] width 208 height 32
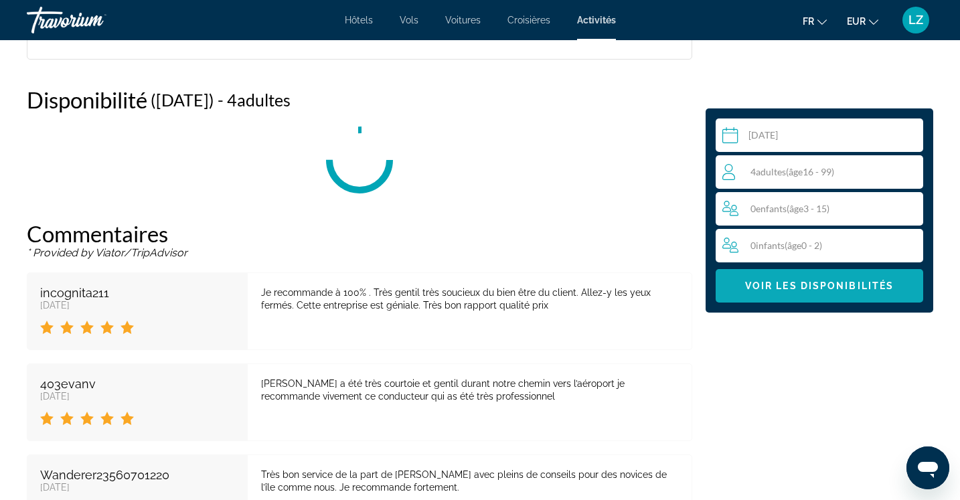
scroll to position [2228, 0]
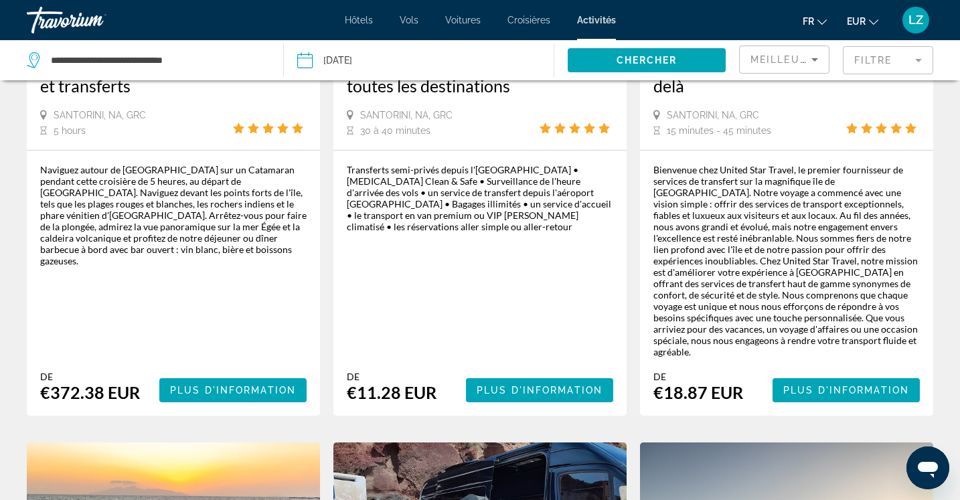
scroll to position [321, 0]
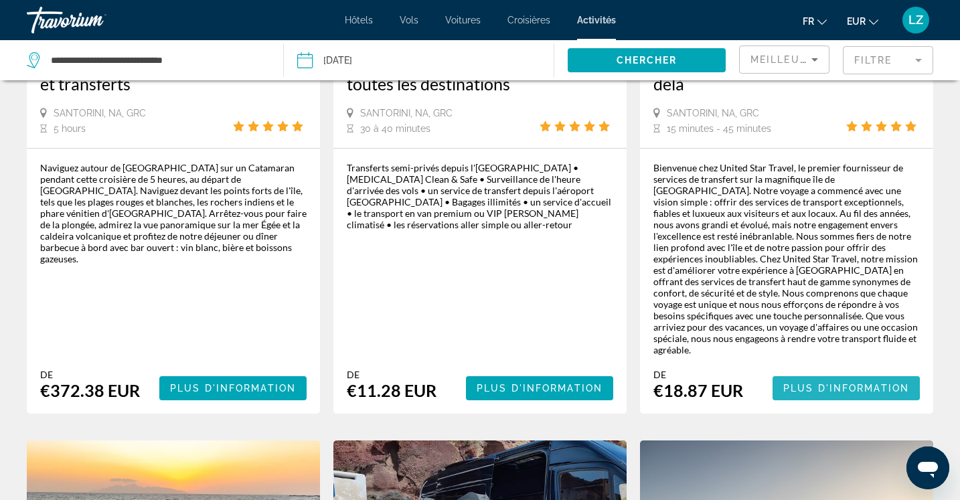
click at [840, 383] on span "Plus d'information" at bounding box center [847, 388] width 126 height 11
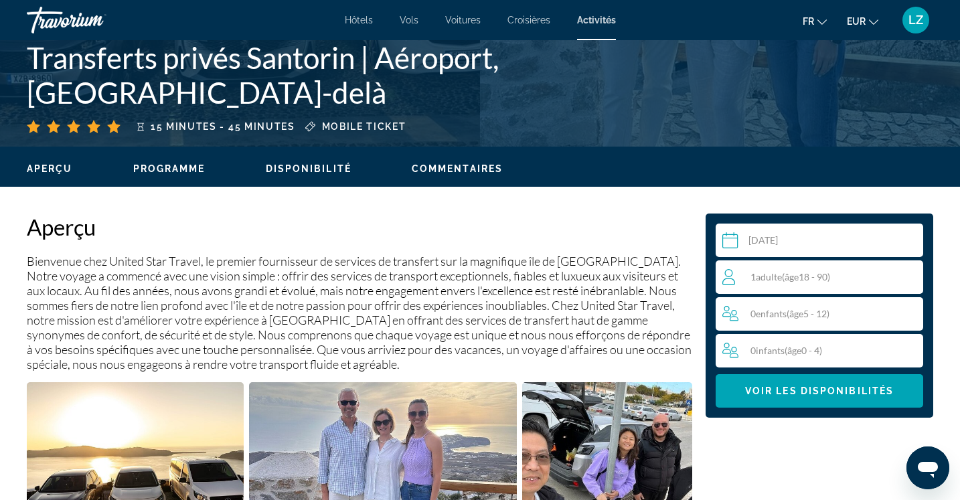
scroll to position [321, 0]
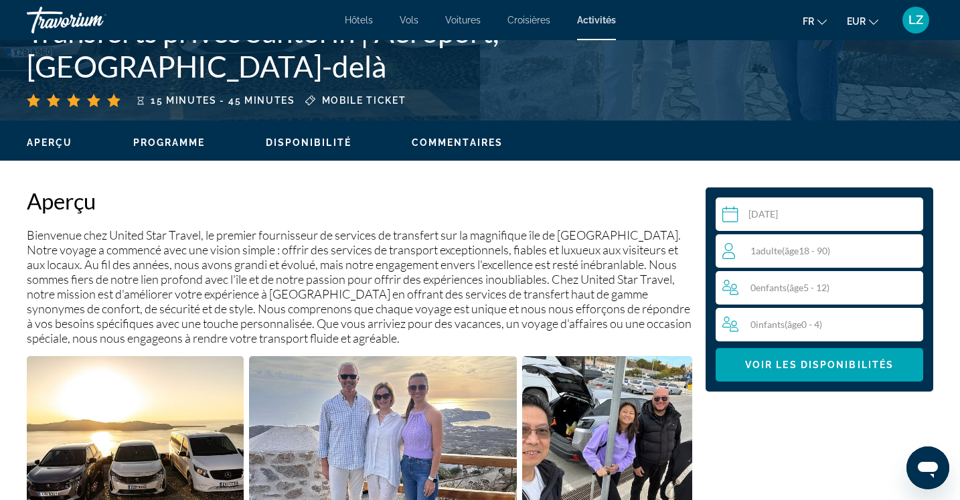
click at [806, 254] on span "( âge 18 - 90)" at bounding box center [806, 250] width 48 height 11
click at [915, 254] on icon "Increment adults" at bounding box center [910, 250] width 12 height 16
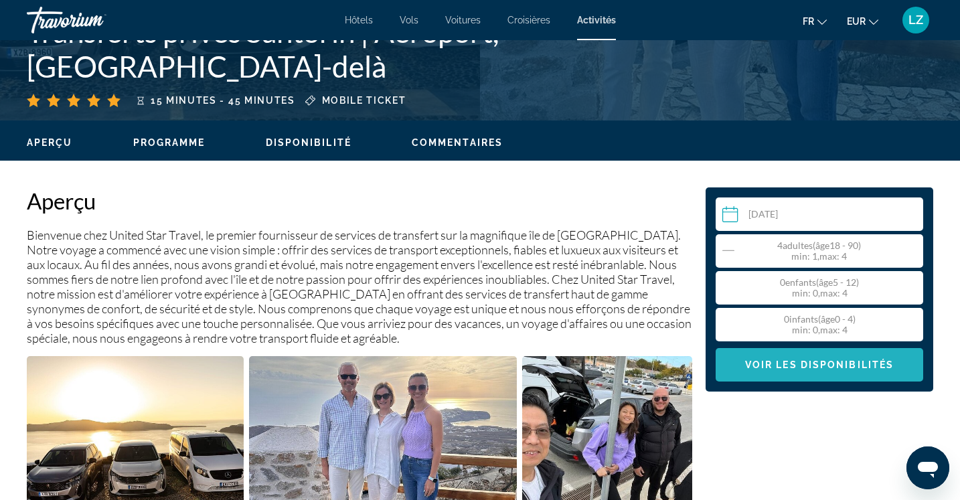
click at [767, 378] on span "Main content" at bounding box center [820, 365] width 208 height 32
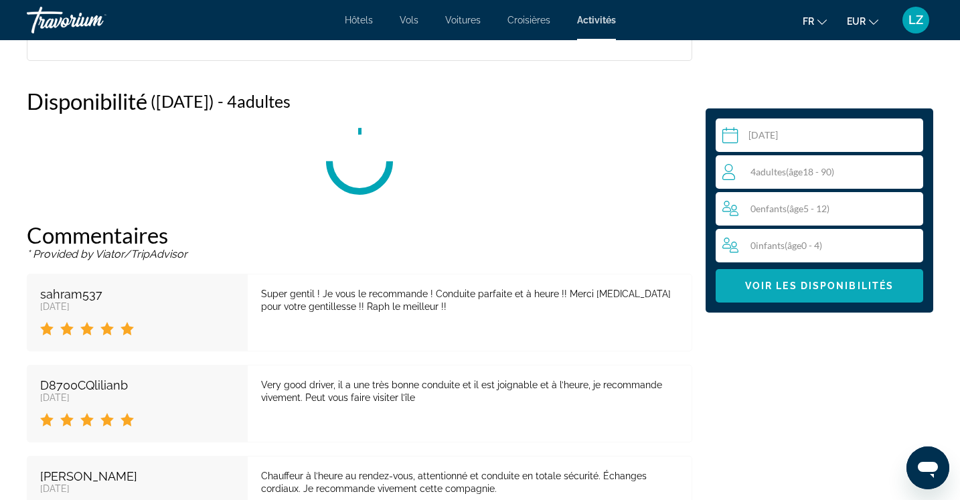
scroll to position [1966, 0]
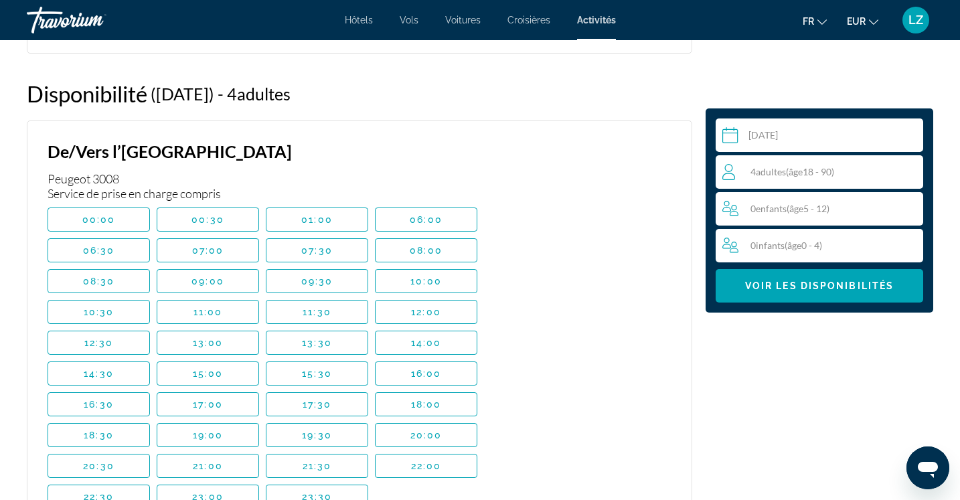
click at [754, 372] on div "Sélectionnez une date Feb 16, 2026 Sep *** *** *** *** *** *** *** *** *** *** …" at bounding box center [819, 57] width 241 height 3028
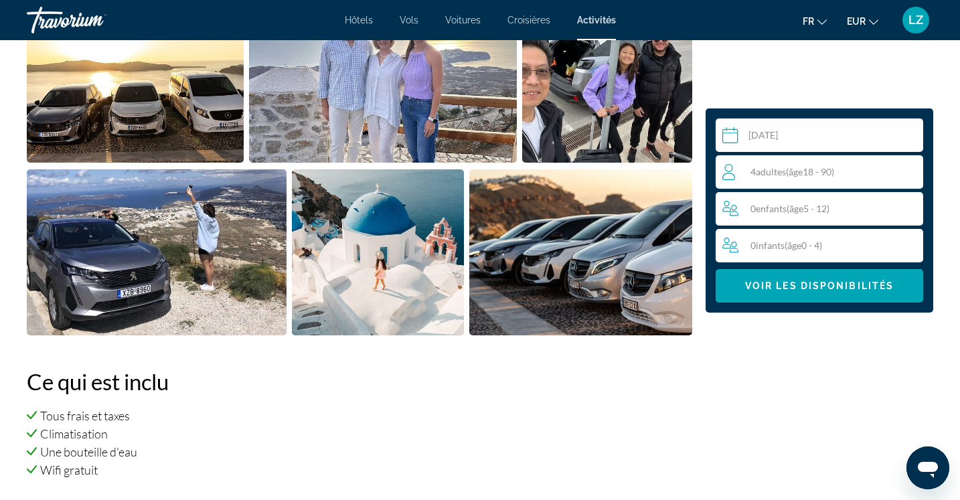
scroll to position [680, 0]
click at [474, 23] on span "Voitures" at bounding box center [462, 20] width 35 height 11
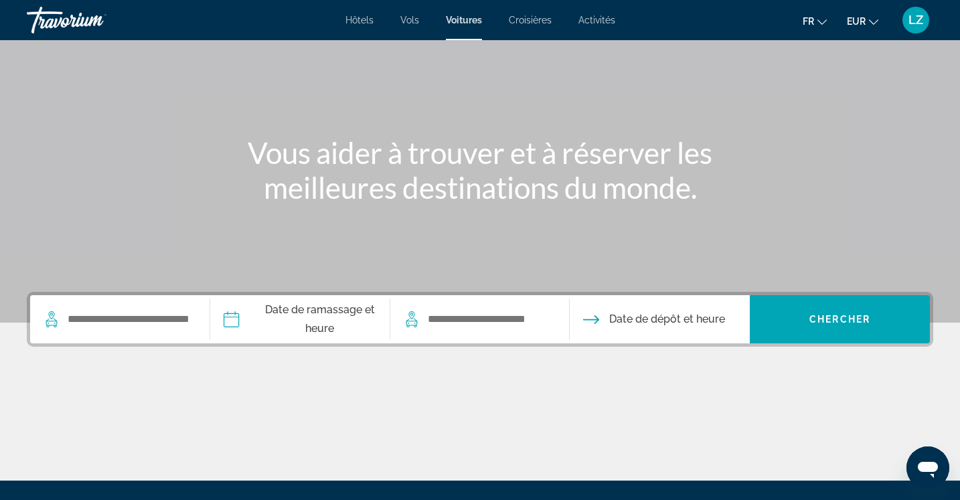
scroll to position [80, 0]
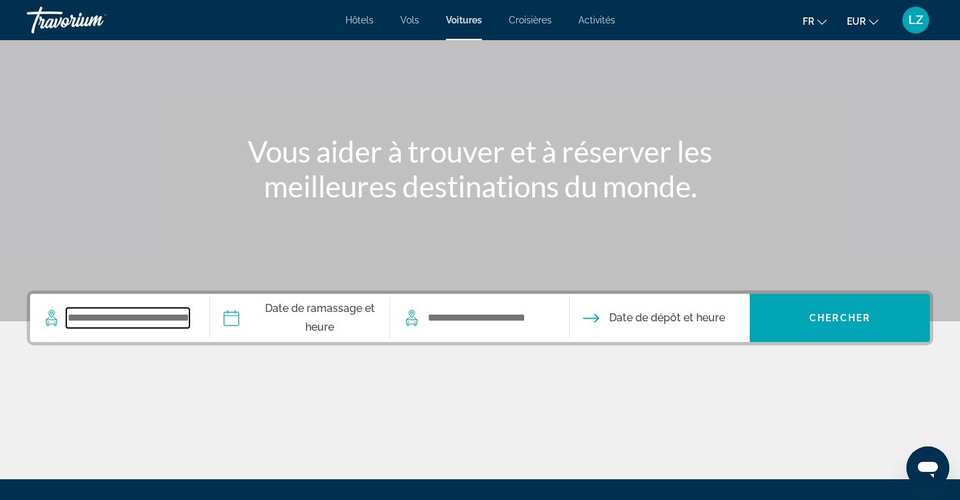
click at [129, 325] on input "Search widget" at bounding box center [127, 318] width 123 height 20
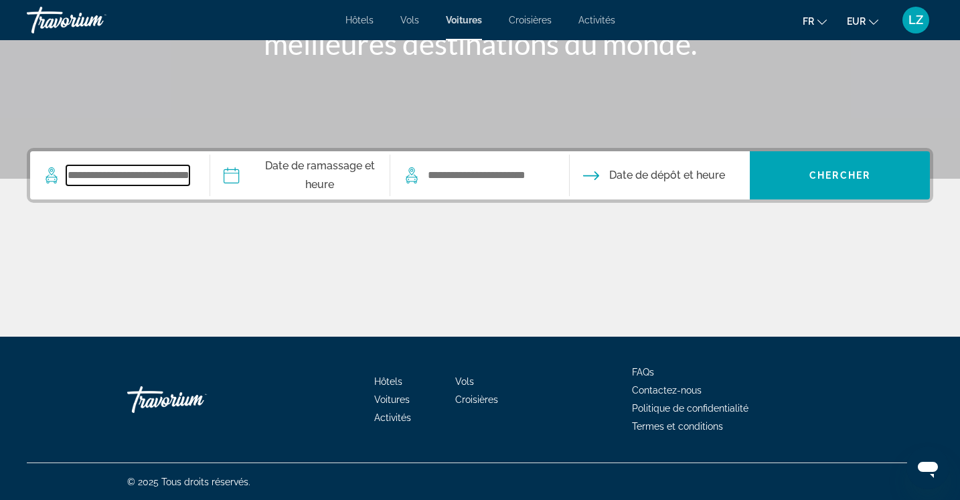
scroll to position [224, 0]
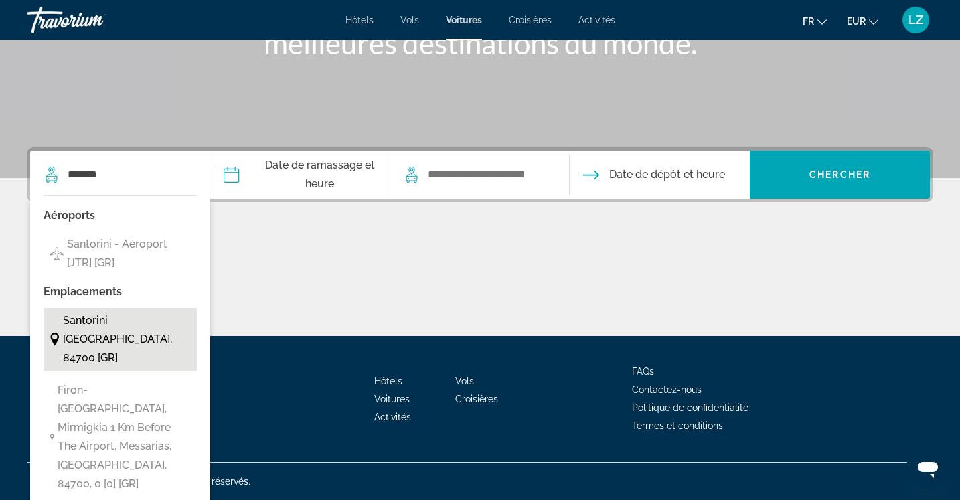
click at [83, 337] on span "Santorini Athinios Port, Santorini, 84700 [GR]" at bounding box center [126, 339] width 127 height 56
type input "**********"
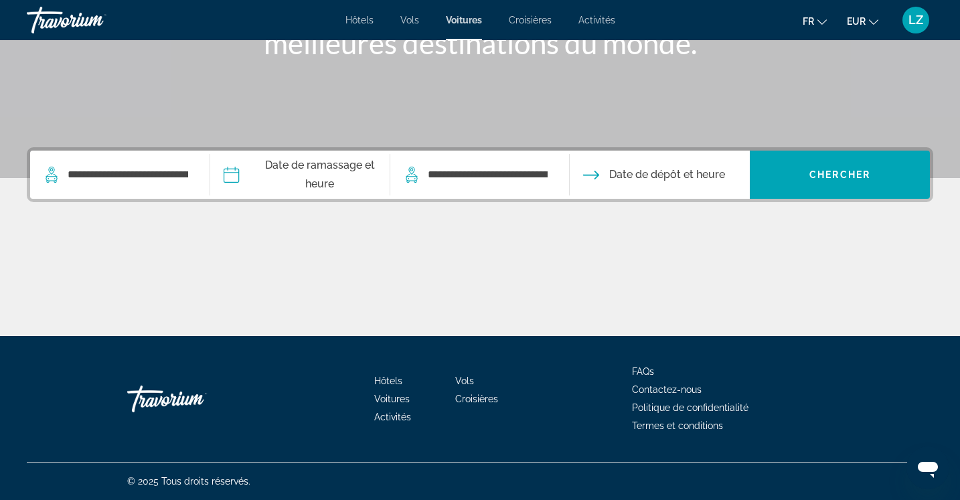
click at [343, 176] on input "Pickup date" at bounding box center [299, 177] width 185 height 52
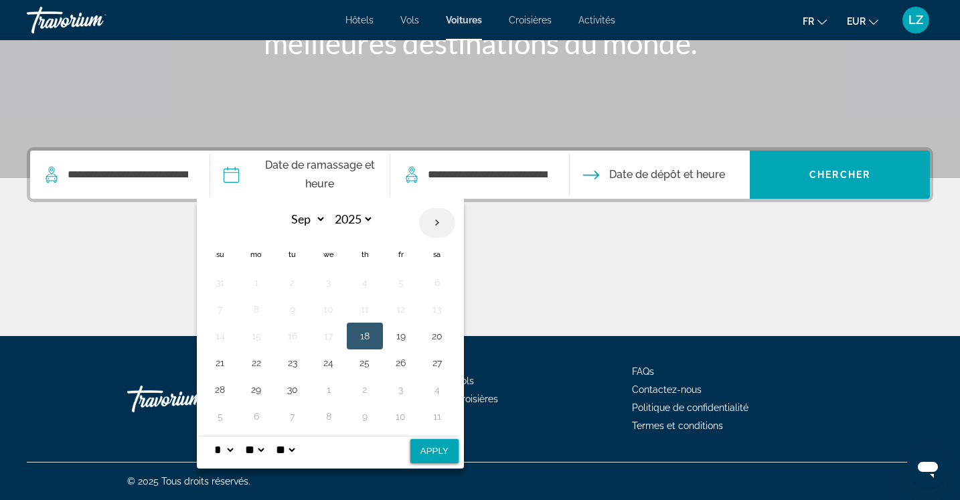
click at [443, 217] on th "Next month" at bounding box center [437, 222] width 36 height 29
select select "*"
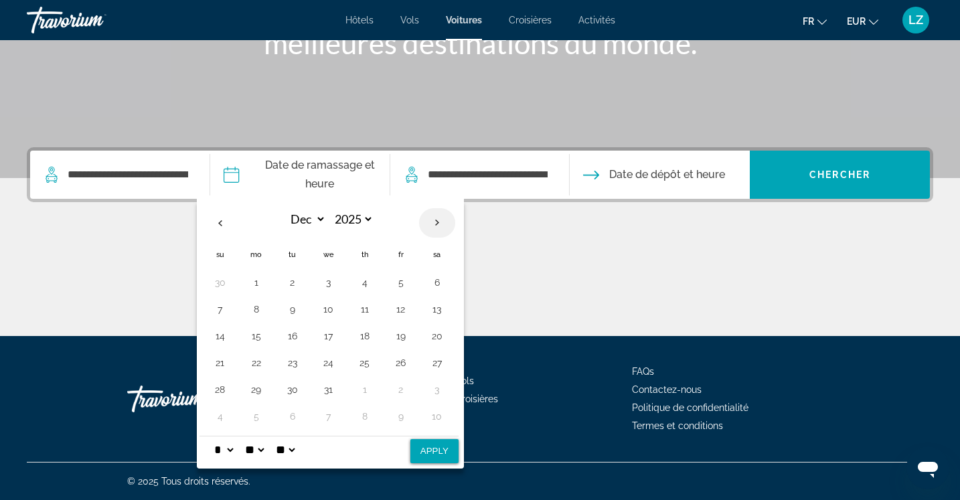
select select "****"
click at [443, 217] on th "Next month" at bounding box center [437, 222] width 36 height 29
select select "*"
click at [253, 360] on button "16" at bounding box center [256, 363] width 21 height 19
click at [442, 445] on button "Apply" at bounding box center [435, 451] width 48 height 24
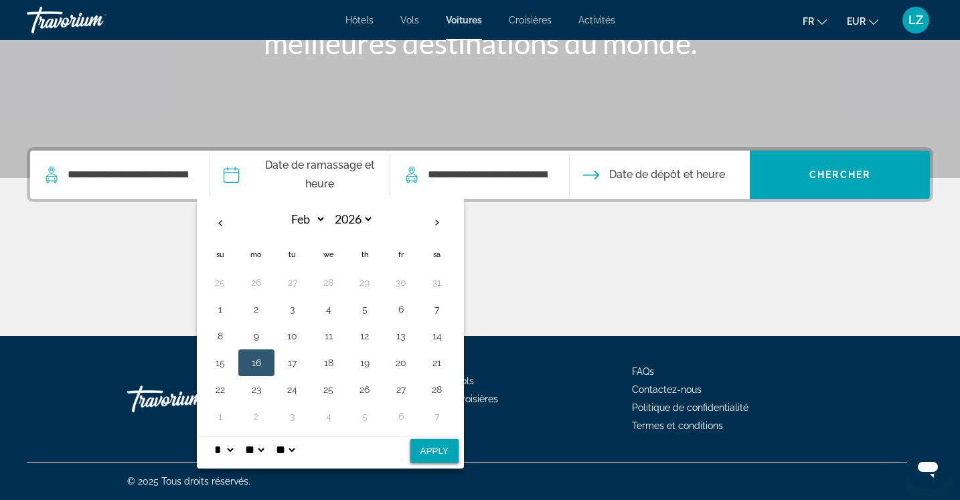
type input "**********"
select select "*"
select select "**"
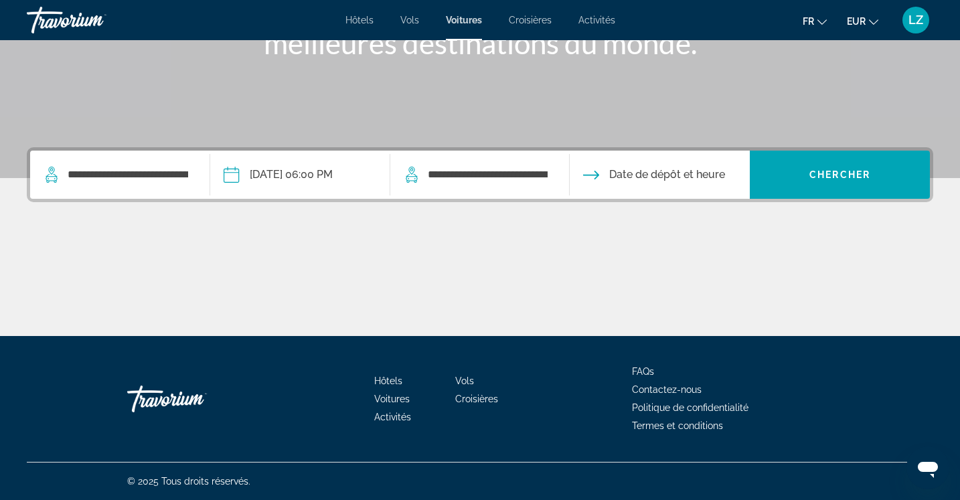
click at [653, 178] on input "Drop-off date" at bounding box center [659, 177] width 185 height 52
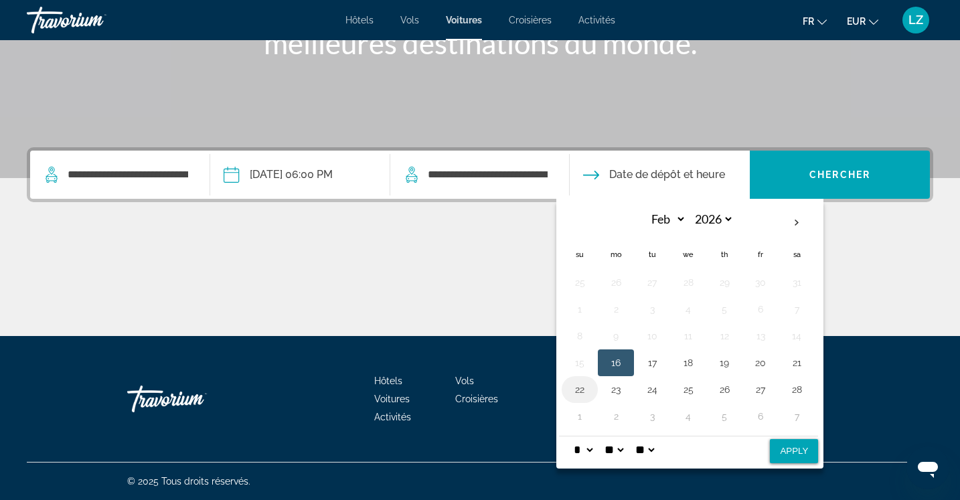
click at [583, 392] on button "22" at bounding box center [579, 389] width 21 height 19
click at [792, 455] on button "Apply" at bounding box center [794, 451] width 48 height 24
type input "**********"
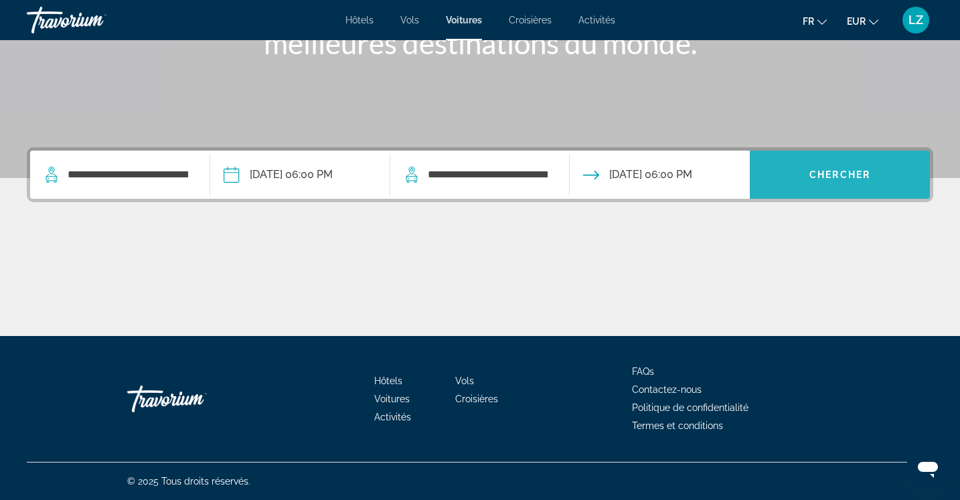
click at [864, 175] on span "Chercher" at bounding box center [840, 174] width 61 height 11
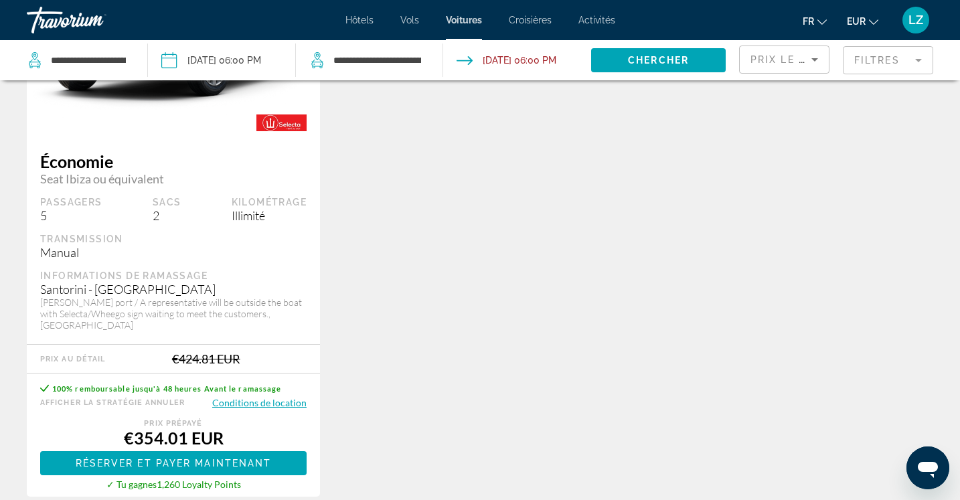
scroll to position [803, 0]
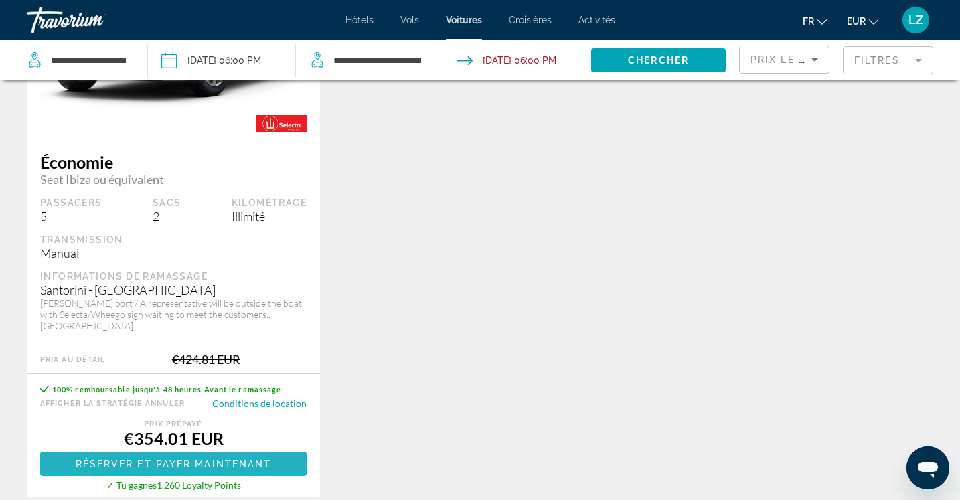
click at [263, 475] on span "Main content" at bounding box center [173, 464] width 267 height 32
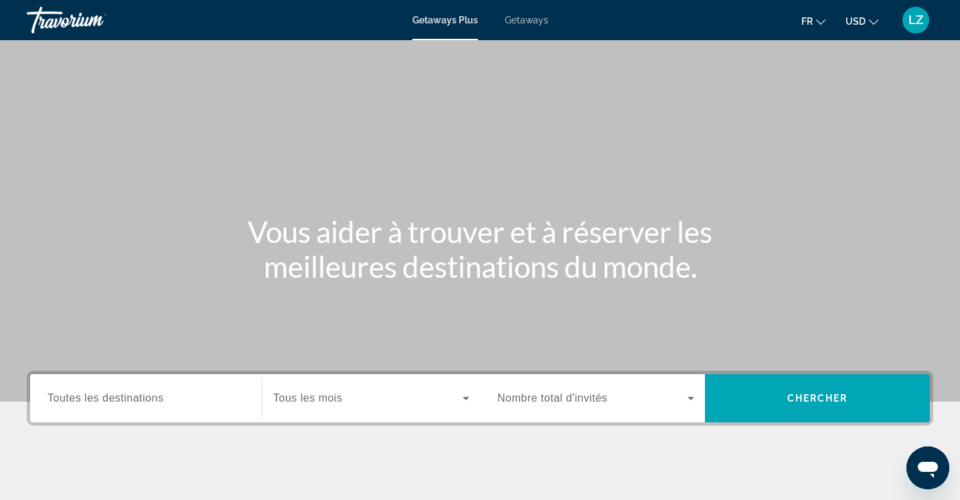
click at [455, 395] on span "Search widget" at bounding box center [368, 398] width 190 height 16
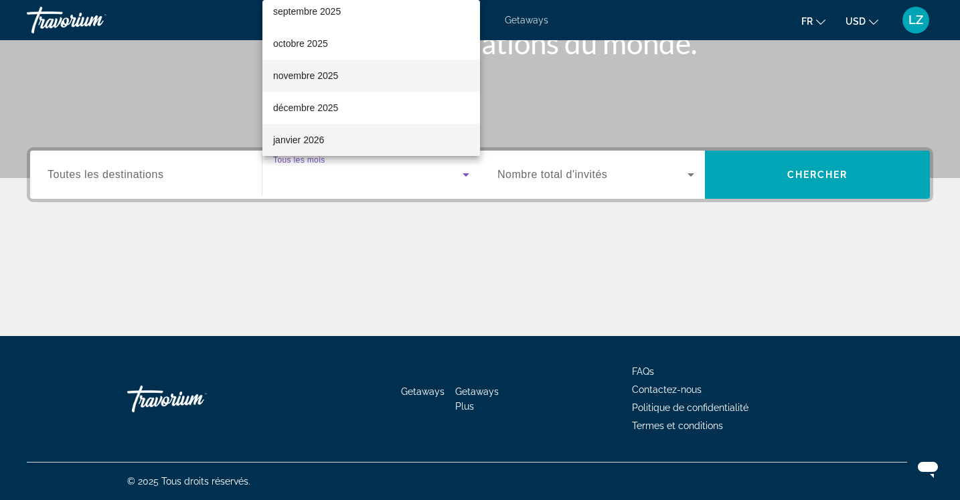
scroll to position [74, 0]
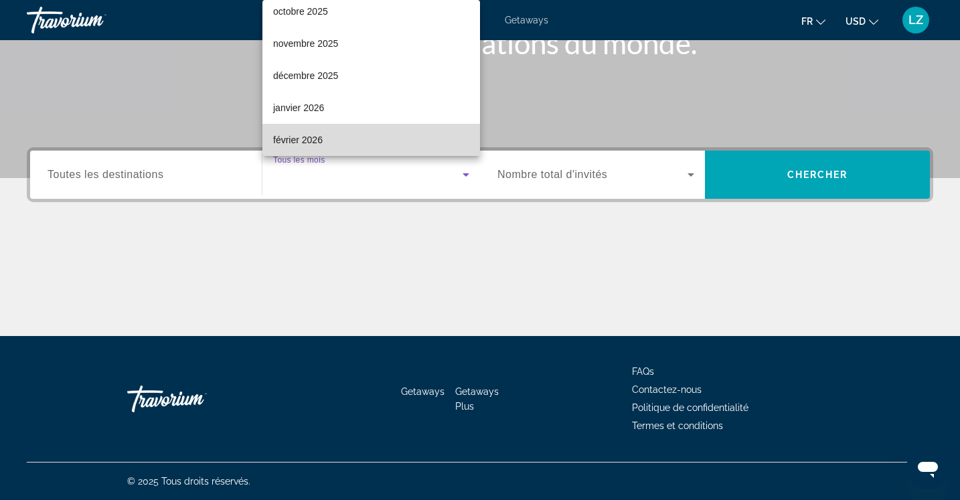
click at [319, 138] on span "février 2026" at bounding box center [298, 140] width 50 height 16
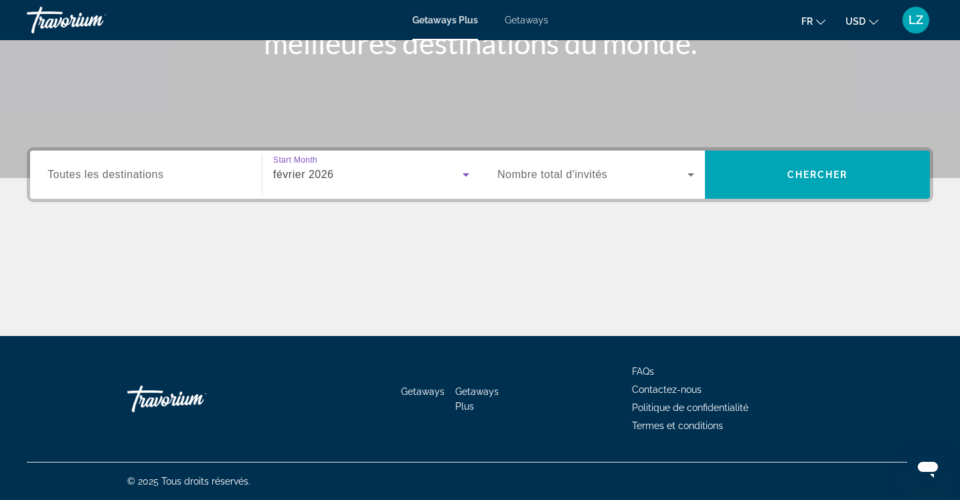
click at [567, 177] on span "Nombre total d'invités" at bounding box center [553, 174] width 110 height 11
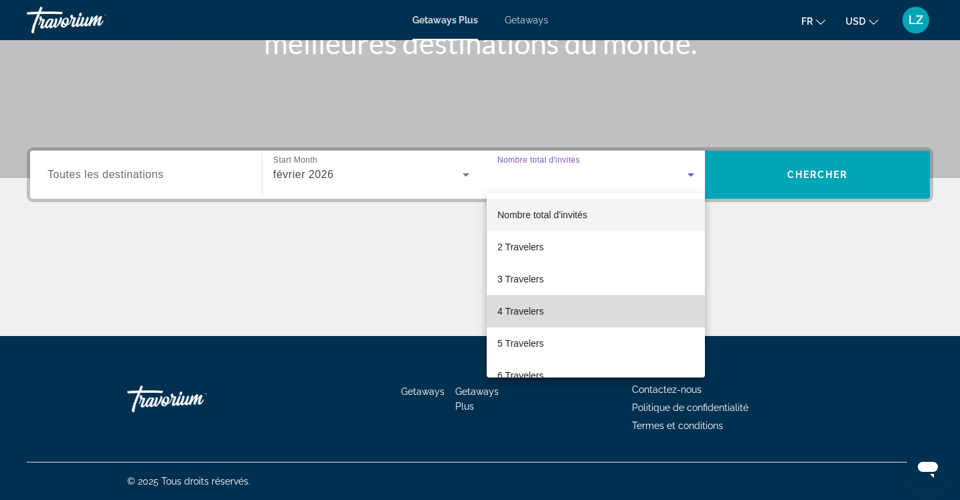
click at [532, 311] on span "4 Travelers" at bounding box center [521, 311] width 46 height 16
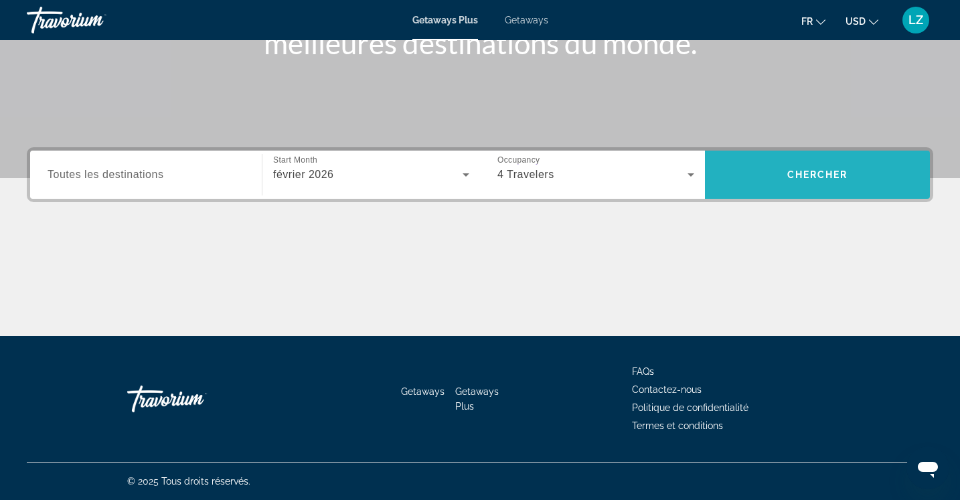
click at [762, 184] on span "Search widget" at bounding box center [817, 175] width 225 height 32
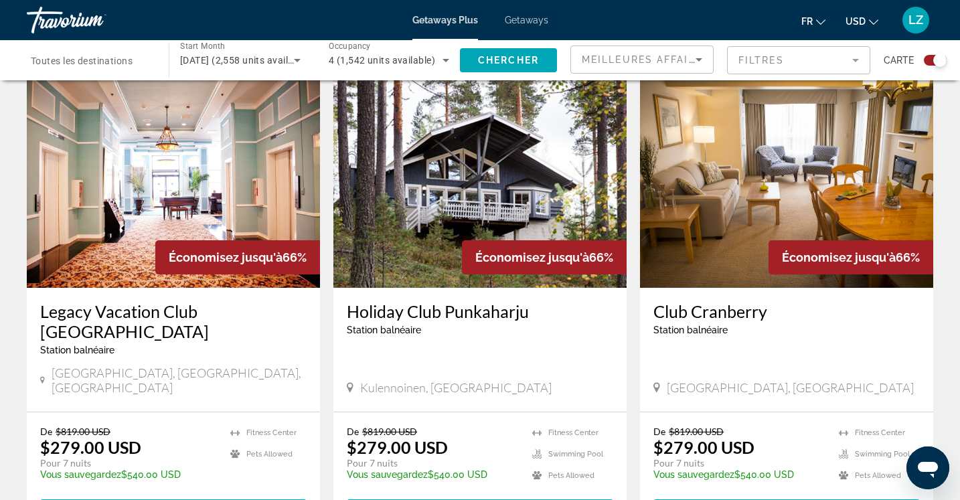
scroll to position [482, 0]
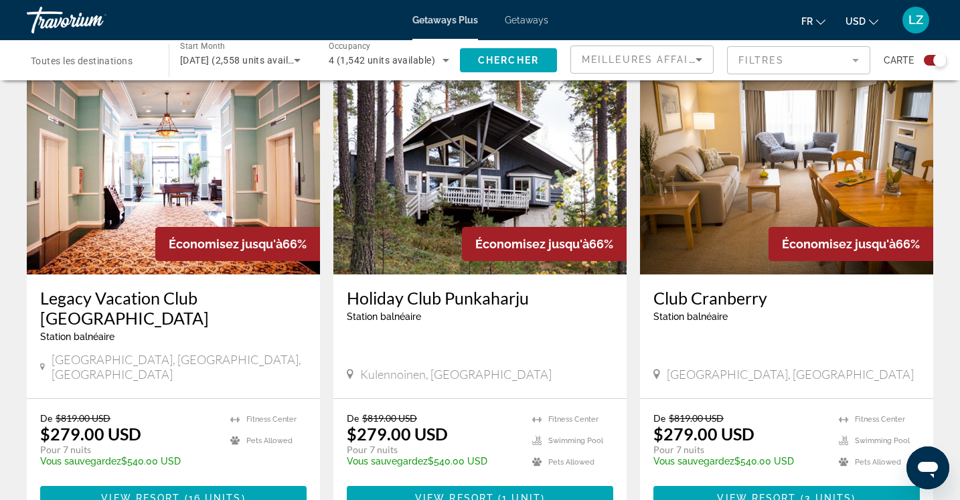
click at [877, 22] on icon "Change currency" at bounding box center [873, 21] width 9 height 9
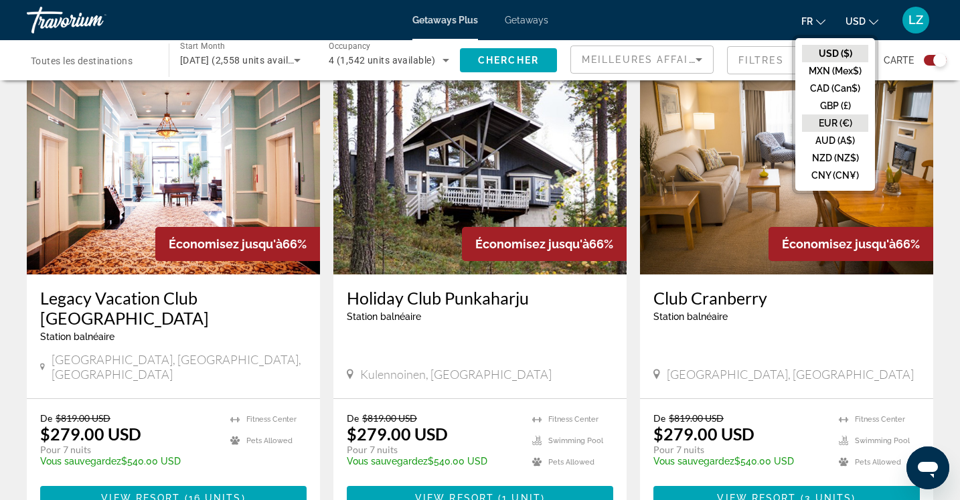
click at [832, 119] on button "EUR (€)" at bounding box center [835, 123] width 66 height 17
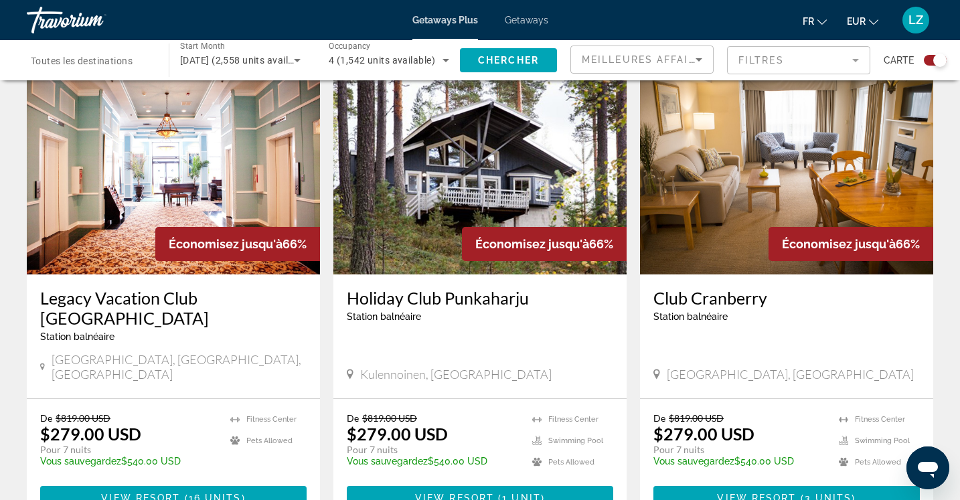
click at [858, 25] on span "EUR" at bounding box center [856, 21] width 19 height 11
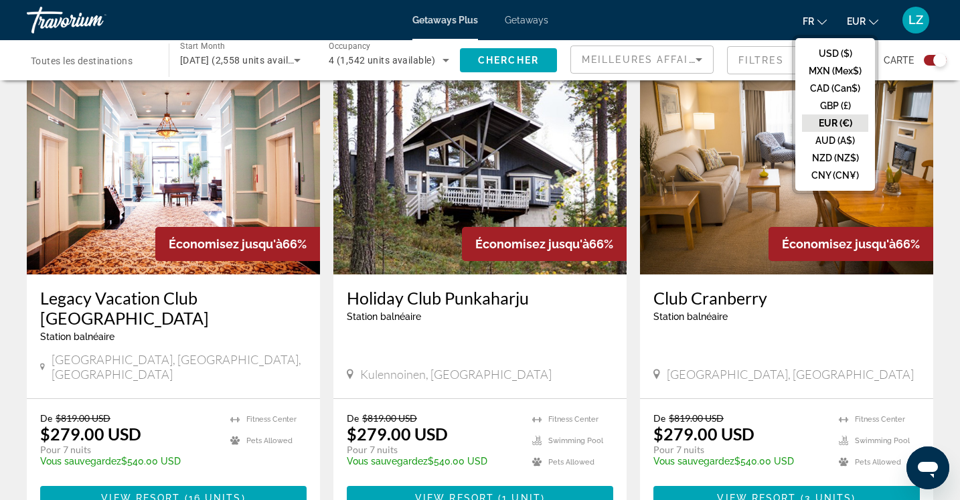
click at [847, 125] on button "EUR (€)" at bounding box center [835, 123] width 66 height 17
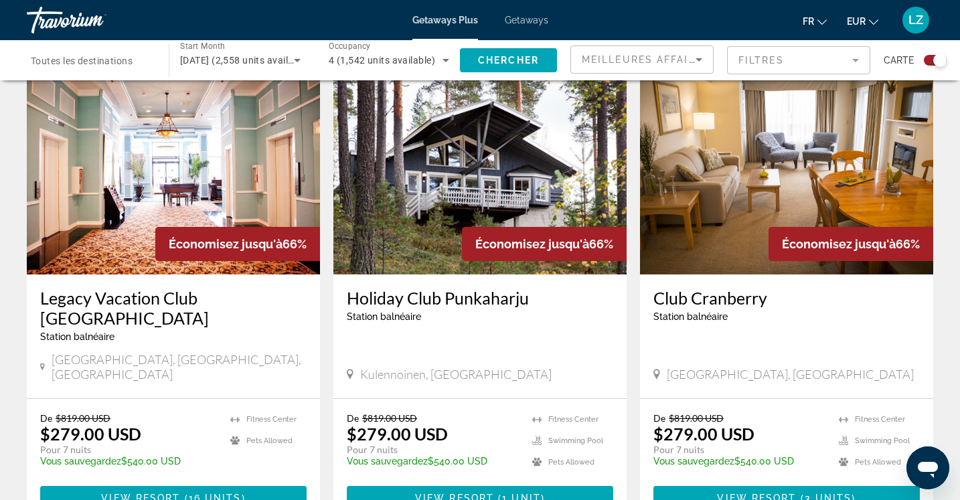
click at [818, 21] on icon "Change language" at bounding box center [822, 21] width 9 height 9
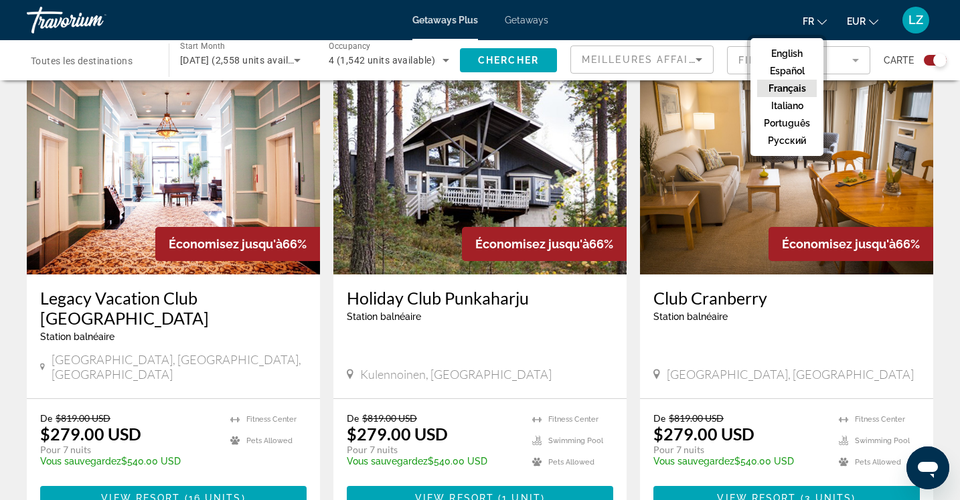
click at [797, 87] on button "Français" at bounding box center [787, 88] width 60 height 17
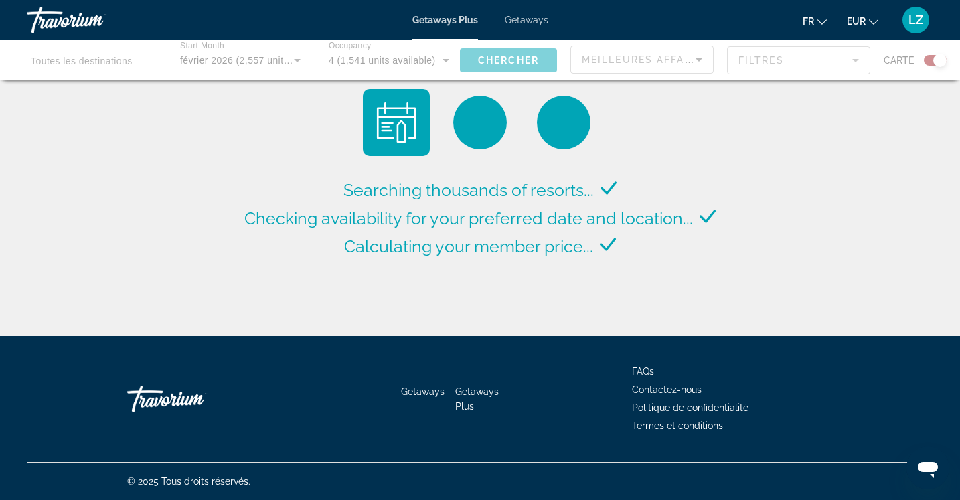
click at [527, 21] on span "Getaways" at bounding box center [527, 20] width 44 height 11
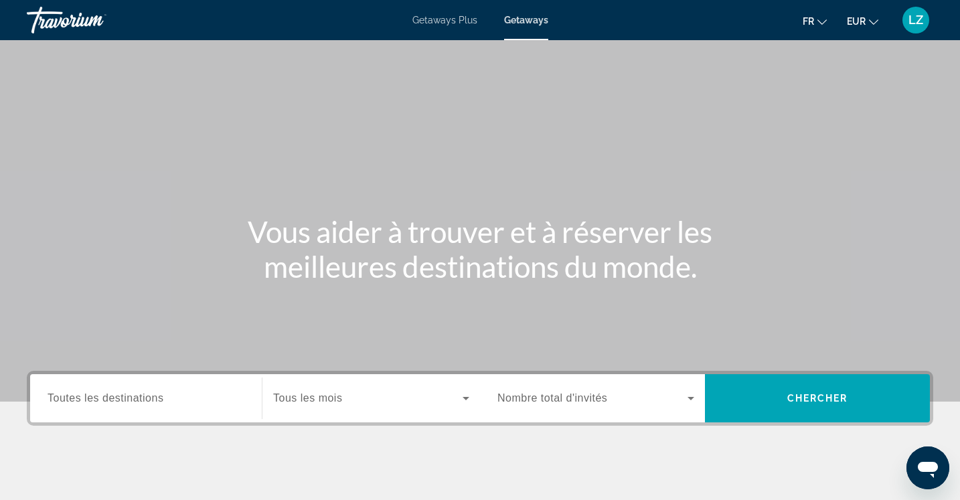
click at [133, 387] on div "Search widget" at bounding box center [146, 399] width 197 height 38
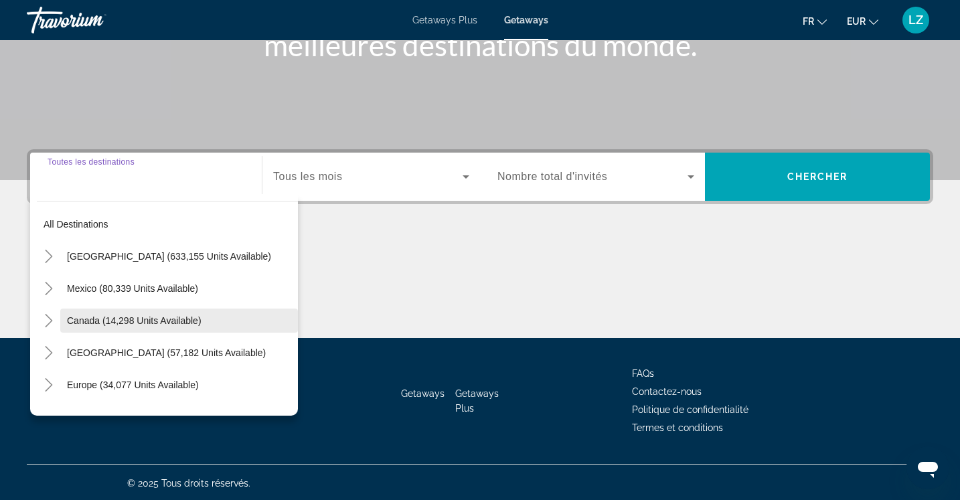
scroll to position [224, 0]
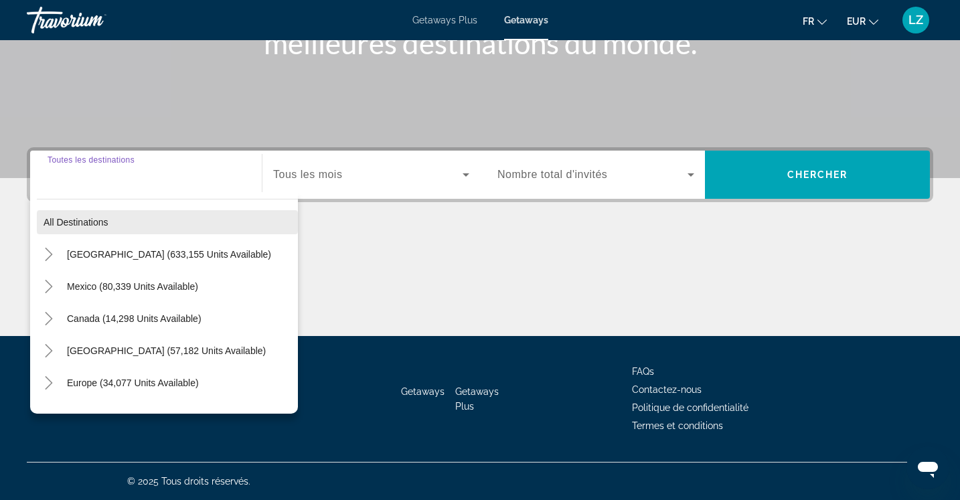
click at [70, 236] on span "Search widget" at bounding box center [167, 222] width 261 height 32
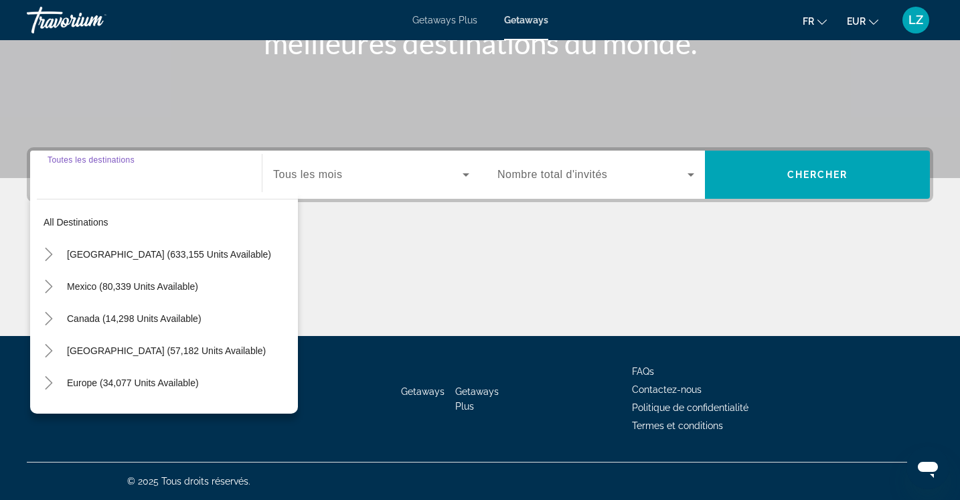
type input "**********"
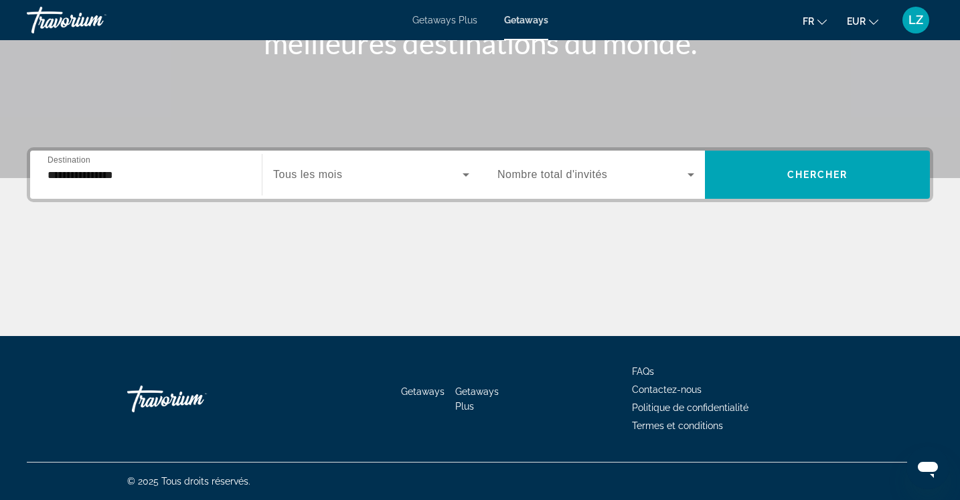
click at [309, 162] on div "Search widget" at bounding box center [371, 175] width 196 height 38
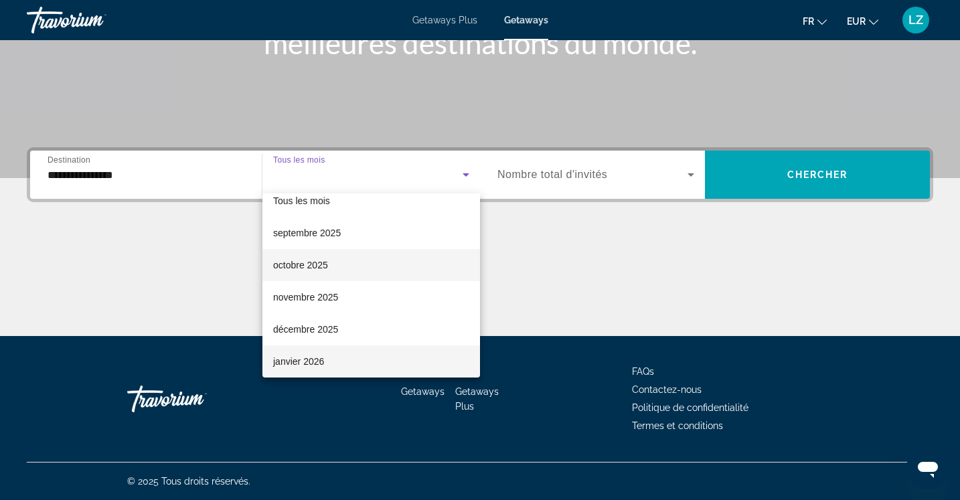
scroll to position [46, 0]
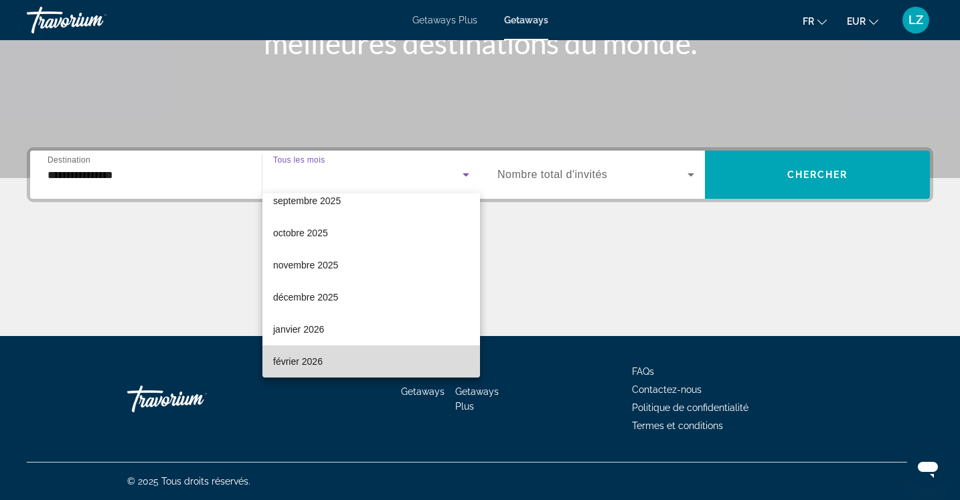
click at [399, 357] on mat-option "février 2026" at bounding box center [372, 362] width 218 height 32
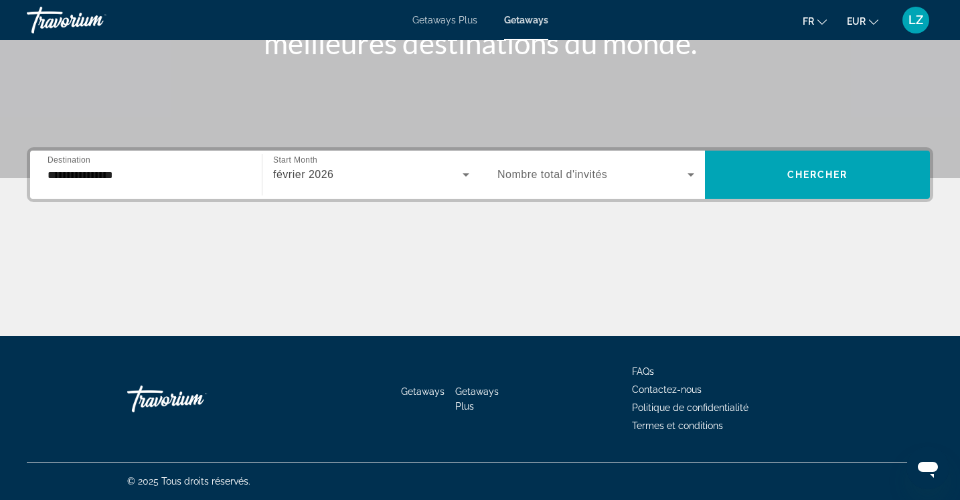
click at [567, 183] on div "Search widget" at bounding box center [596, 175] width 197 height 38
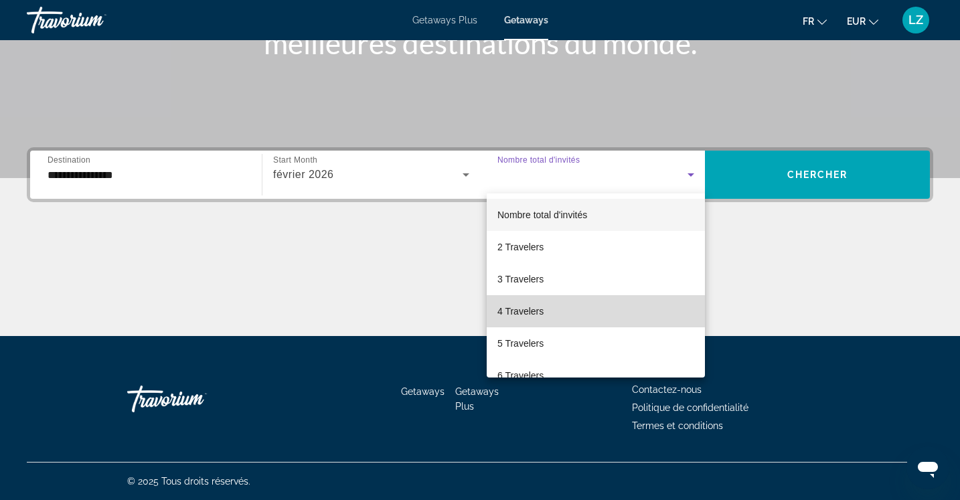
click at [536, 315] on span "4 Travelers" at bounding box center [521, 311] width 46 height 16
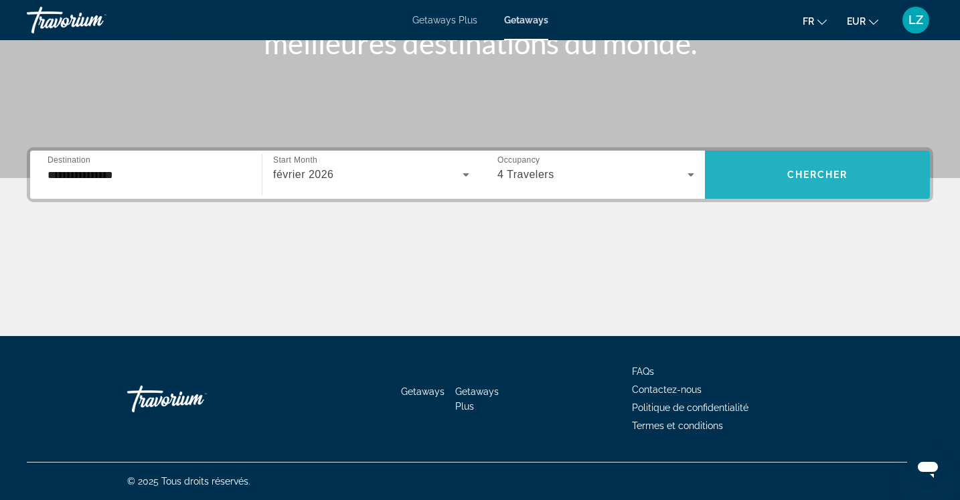
click at [817, 167] on span "Search widget" at bounding box center [817, 175] width 225 height 32
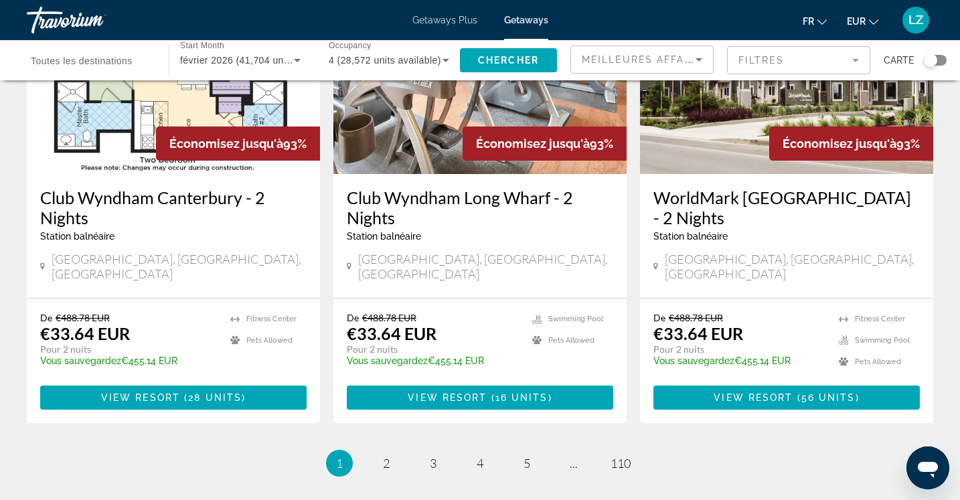
scroll to position [1661, 0]
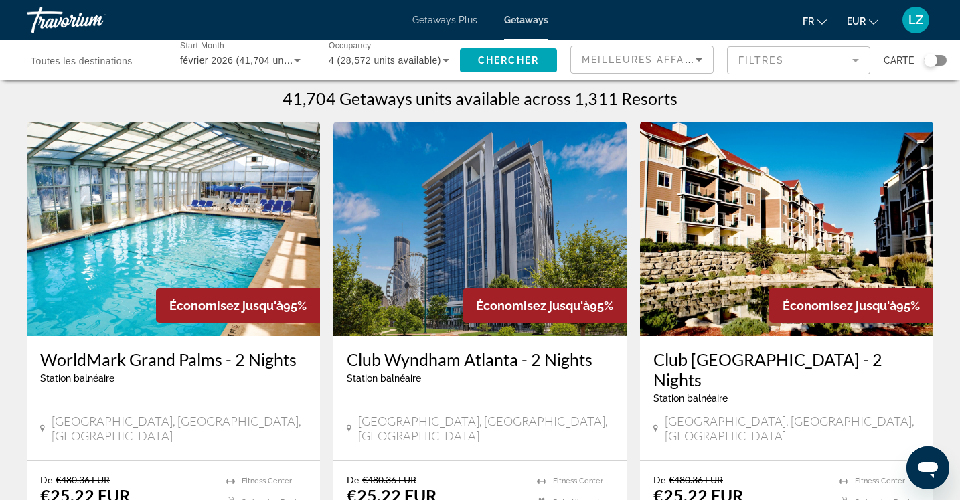
scroll to position [0, 0]
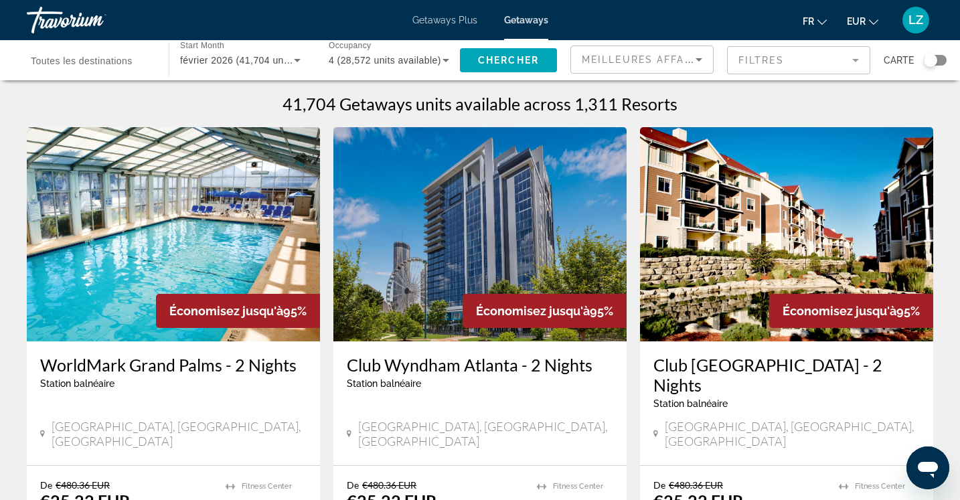
click at [92, 76] on div "Search widget" at bounding box center [91, 61] width 121 height 38
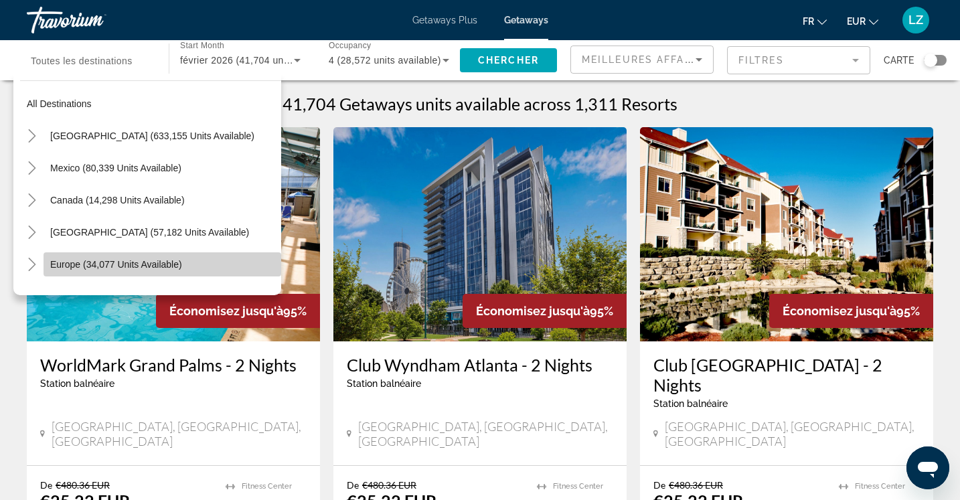
click at [66, 260] on span "Europe (34,077 units available)" at bounding box center [116, 264] width 132 height 11
type input "**********"
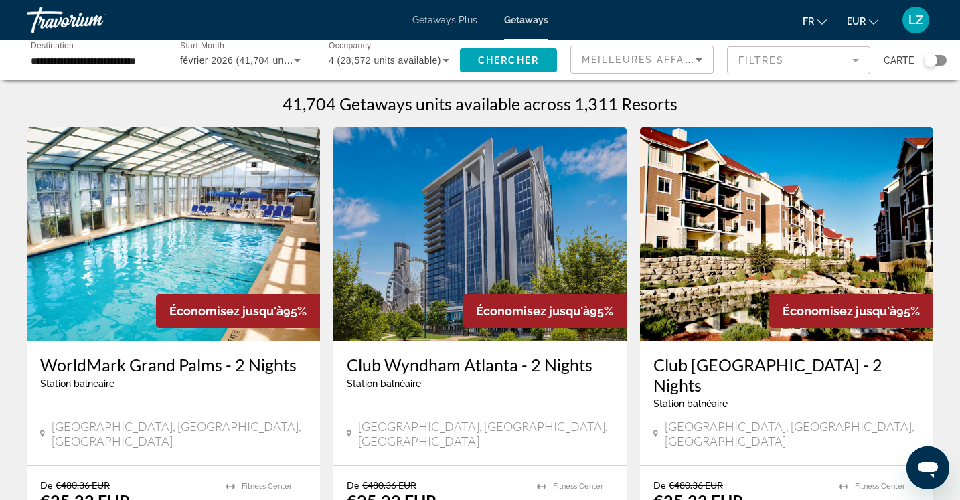
click at [471, 76] on div "Chercher" at bounding box center [515, 60] width 110 height 40
click at [488, 67] on span "Search widget" at bounding box center [508, 60] width 97 height 32
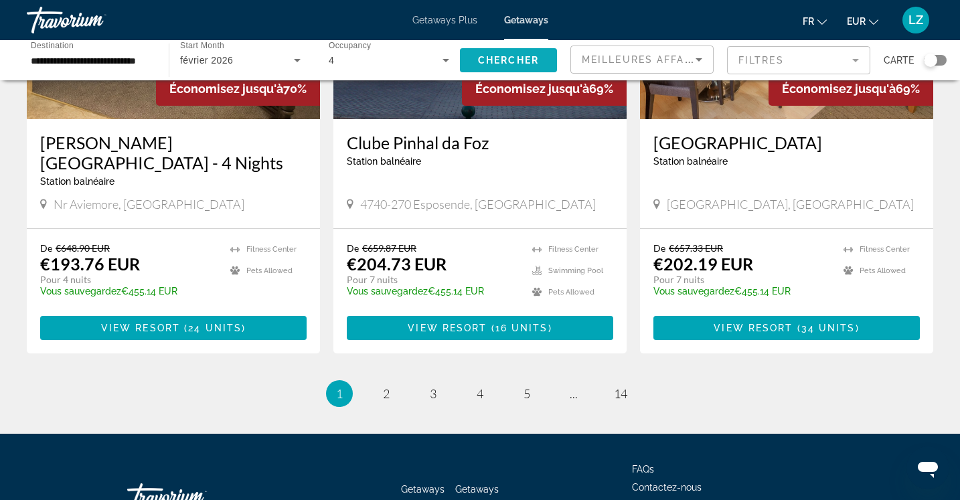
scroll to position [1634, 0]
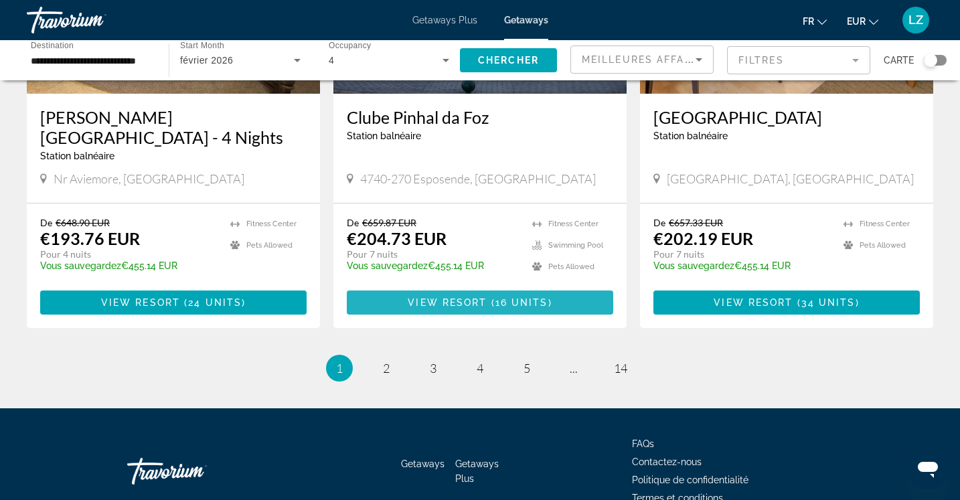
click at [421, 303] on span "View Resort" at bounding box center [447, 302] width 79 height 11
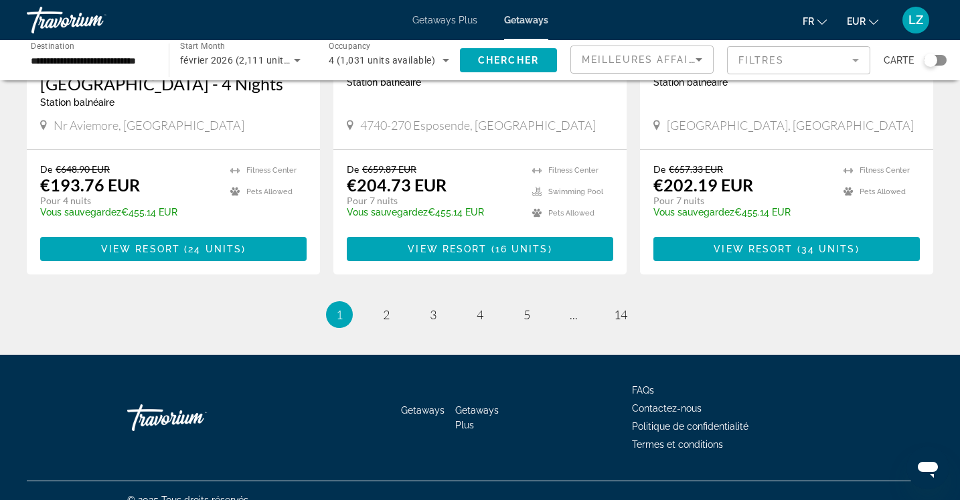
scroll to position [1706, 0]
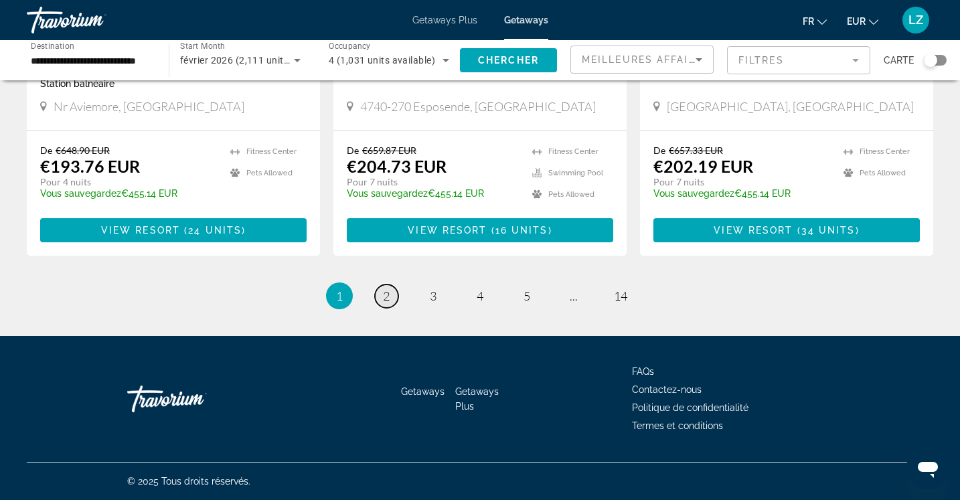
click at [383, 293] on span "2" at bounding box center [386, 296] width 7 height 15
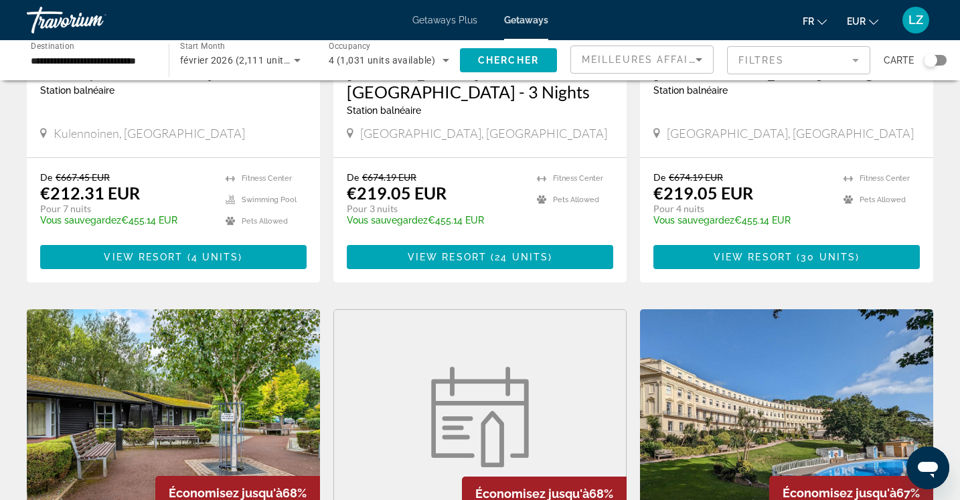
scroll to position [295, 0]
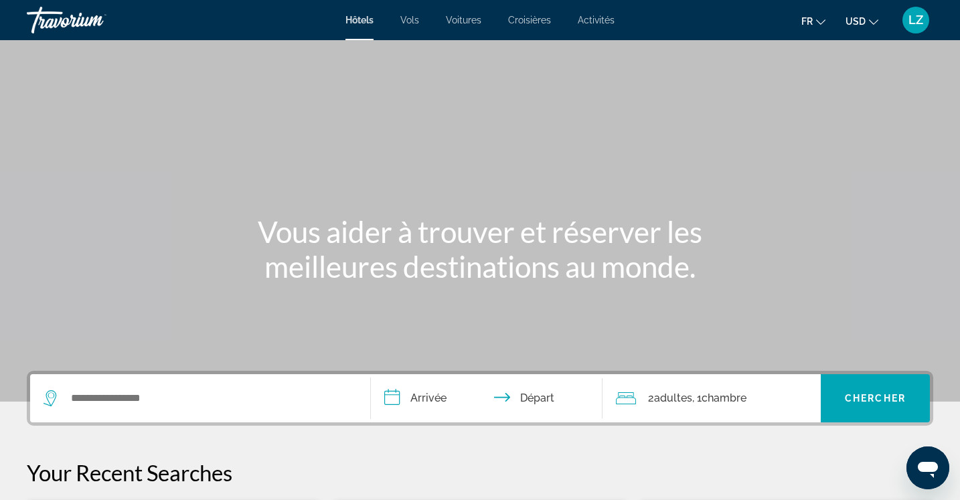
click at [683, 408] on div "2 Adulte Adultes , 1 Chambre pièces" at bounding box center [718, 398] width 205 height 48
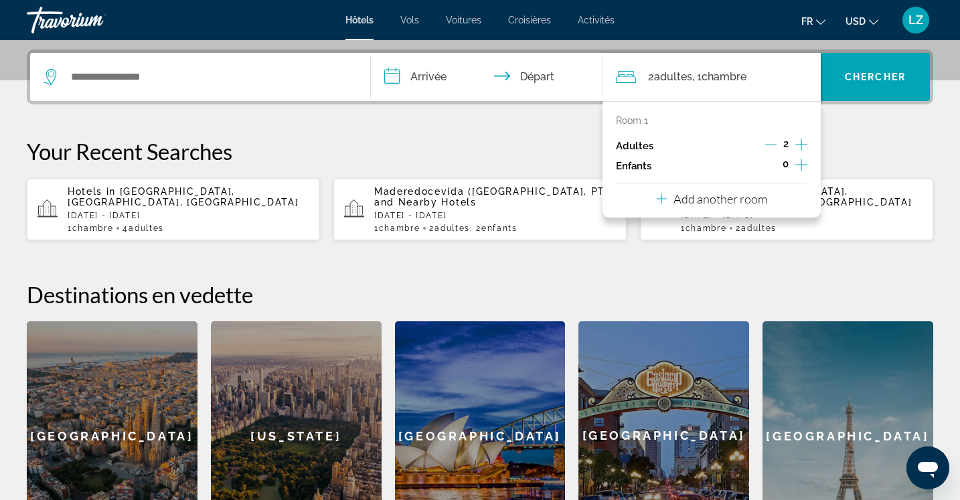
scroll to position [327, 0]
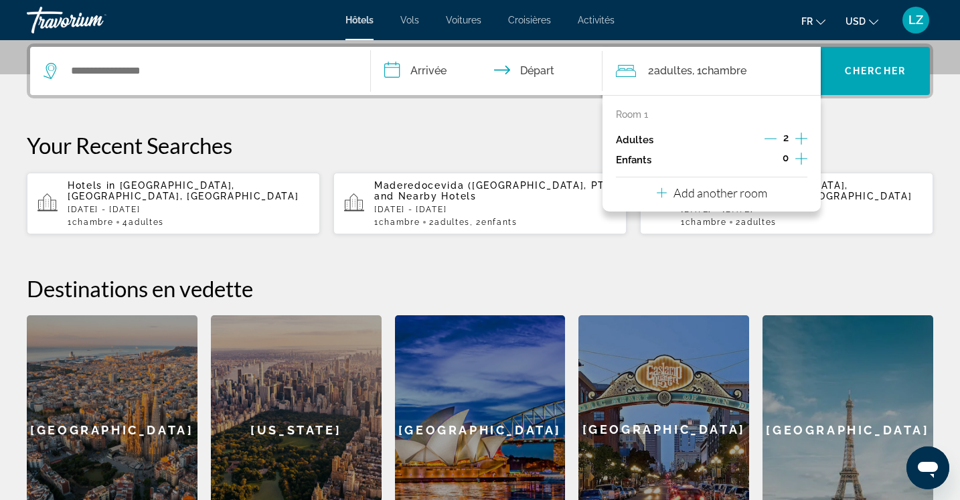
click at [802, 137] on icon "Increment adults" at bounding box center [802, 139] width 12 height 12
click at [773, 139] on icon "Decrement adults" at bounding box center [770, 139] width 12 height 1
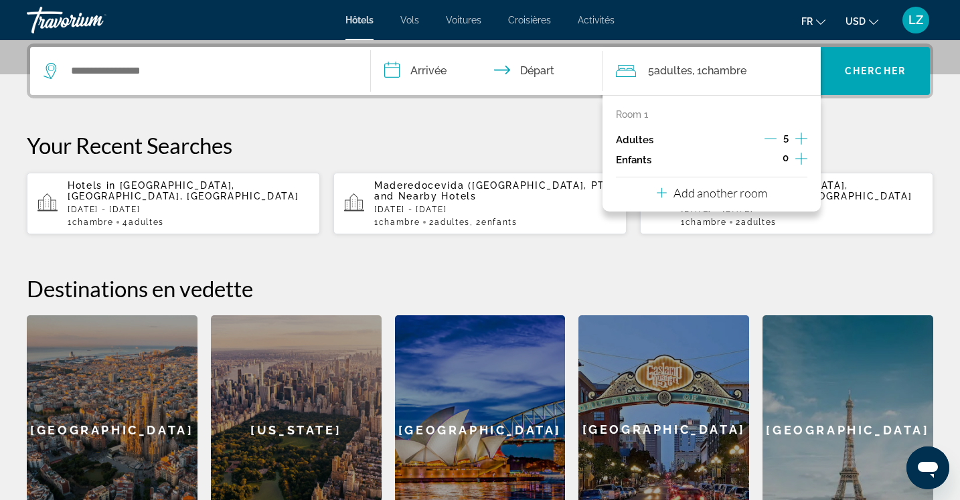
click at [806, 137] on icon "Increment adults" at bounding box center [802, 139] width 12 height 16
click at [774, 138] on icon "Decrement adults" at bounding box center [770, 139] width 12 height 12
click at [774, 138] on icon "Decrement adults" at bounding box center [771, 139] width 12 height 12
click at [802, 159] on icon "Increment children" at bounding box center [802, 159] width 12 height 12
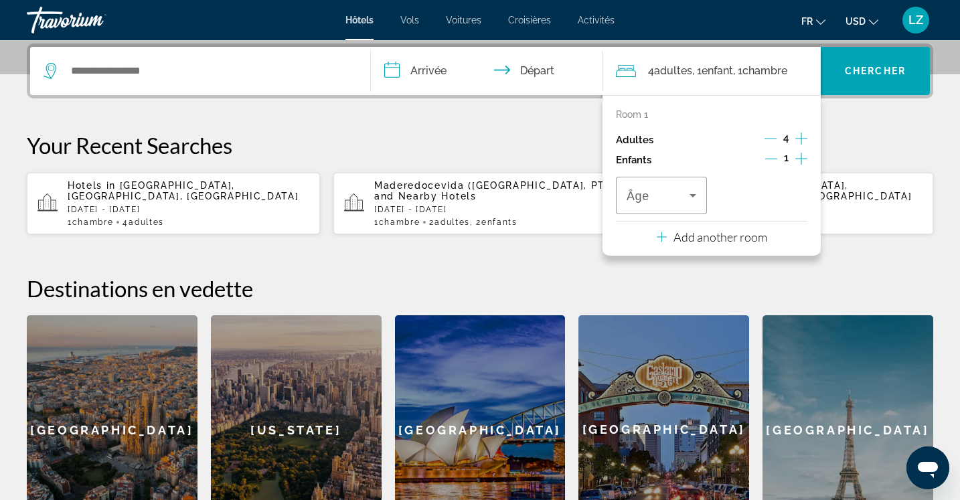
click at [802, 159] on icon "Increment children" at bounding box center [802, 159] width 12 height 12
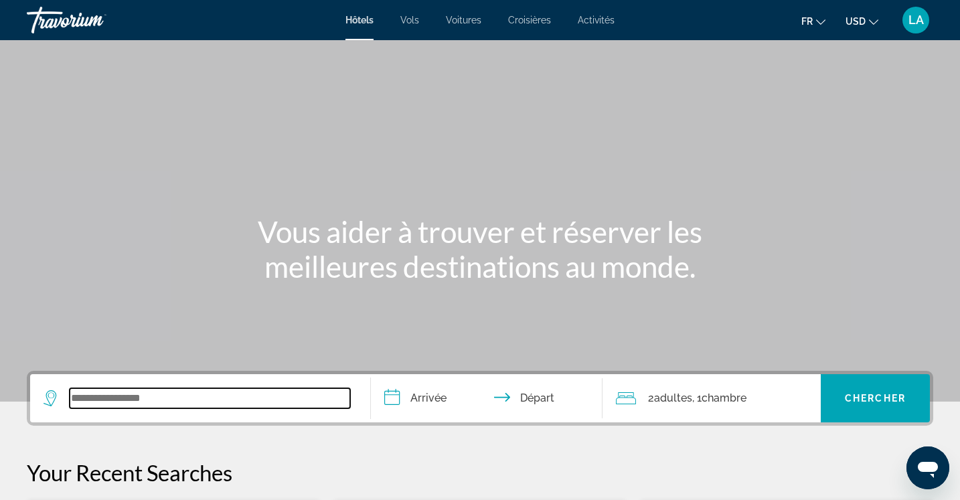
click at [195, 400] on input "Search widget" at bounding box center [210, 398] width 281 height 20
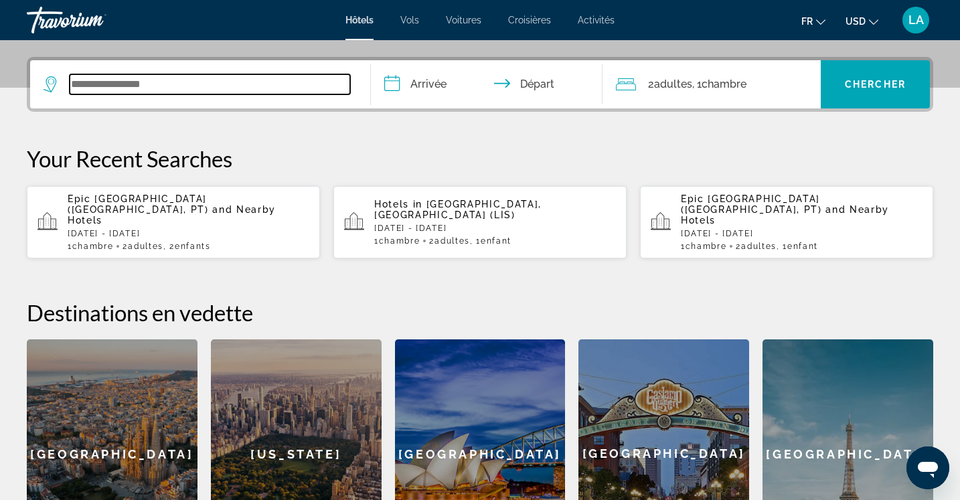
scroll to position [327, 0]
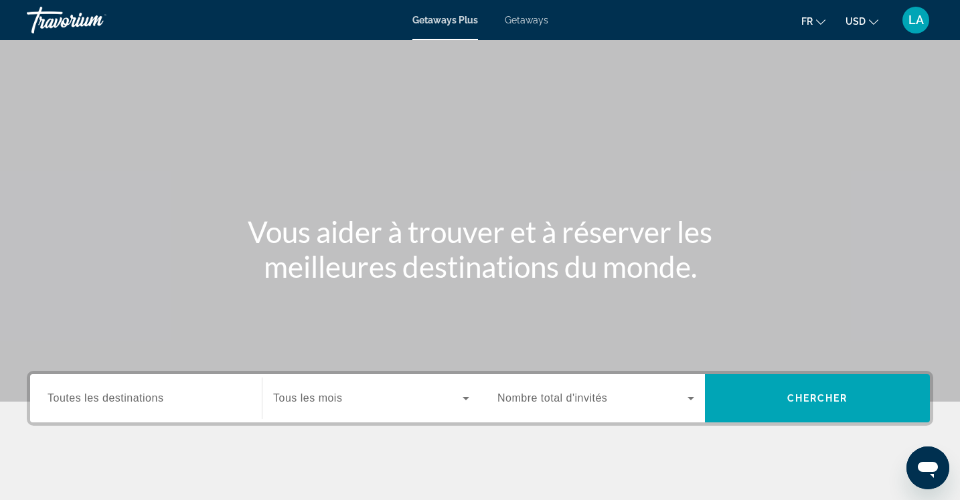
click at [533, 27] on div "Getaways Plus Getaways fr English Español Français Italiano Português русский U…" at bounding box center [480, 20] width 960 height 35
click at [526, 20] on span "Getaways" at bounding box center [527, 20] width 44 height 11
click at [875, 23] on icon "Change currency" at bounding box center [873, 21] width 9 height 5
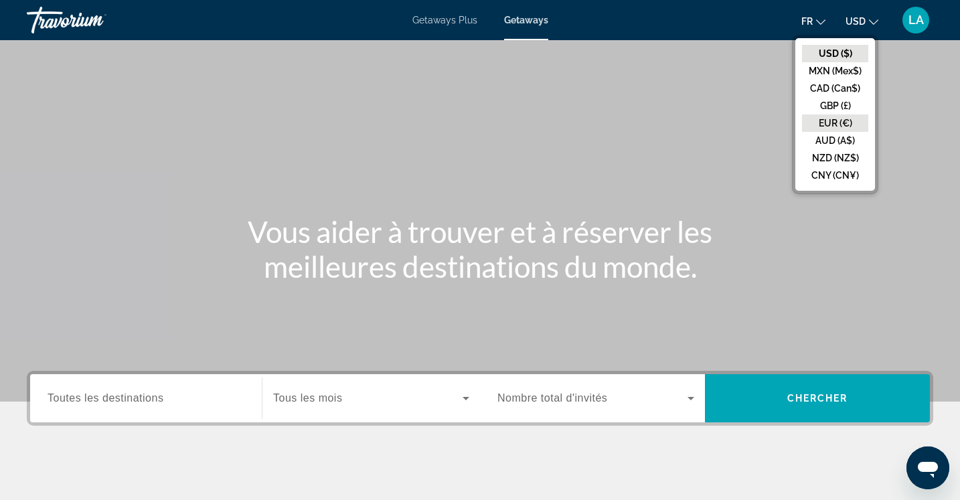
click at [839, 127] on button "EUR (€)" at bounding box center [835, 123] width 66 height 17
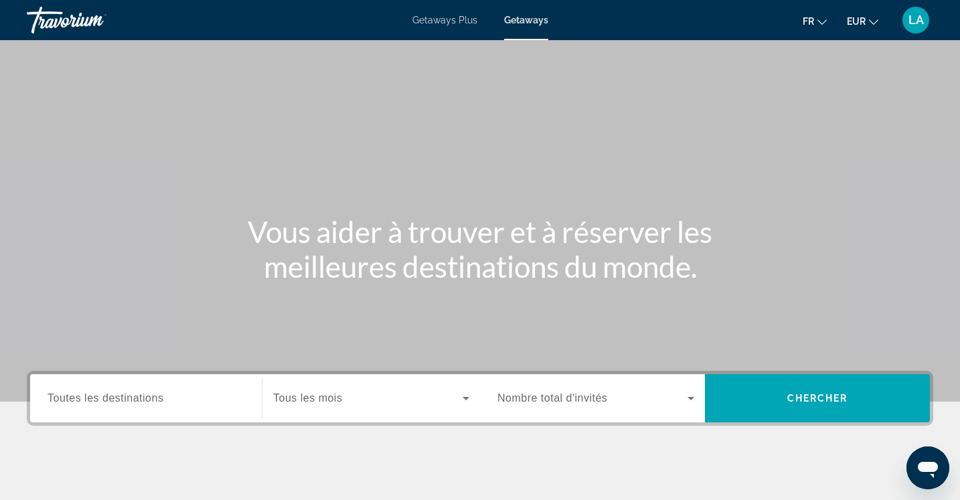
click at [135, 384] on div "Search widget" at bounding box center [146, 399] width 197 height 38
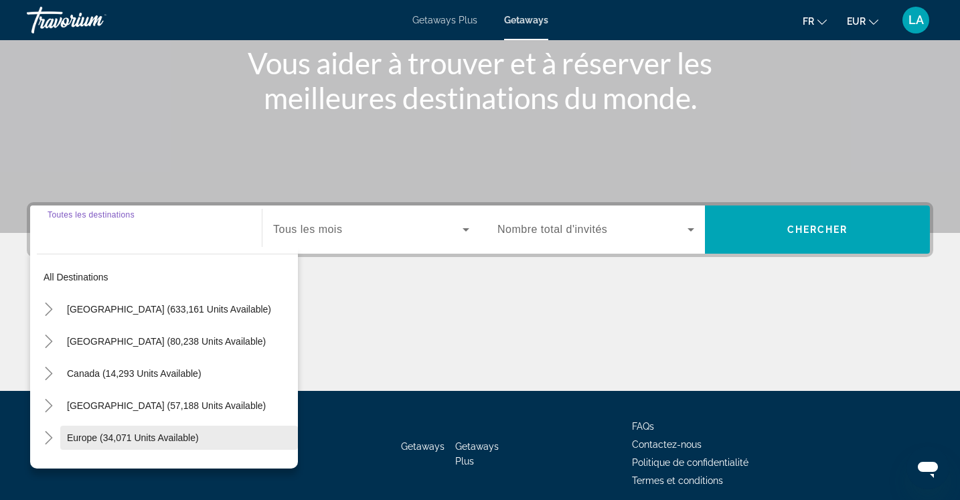
scroll to position [224, 0]
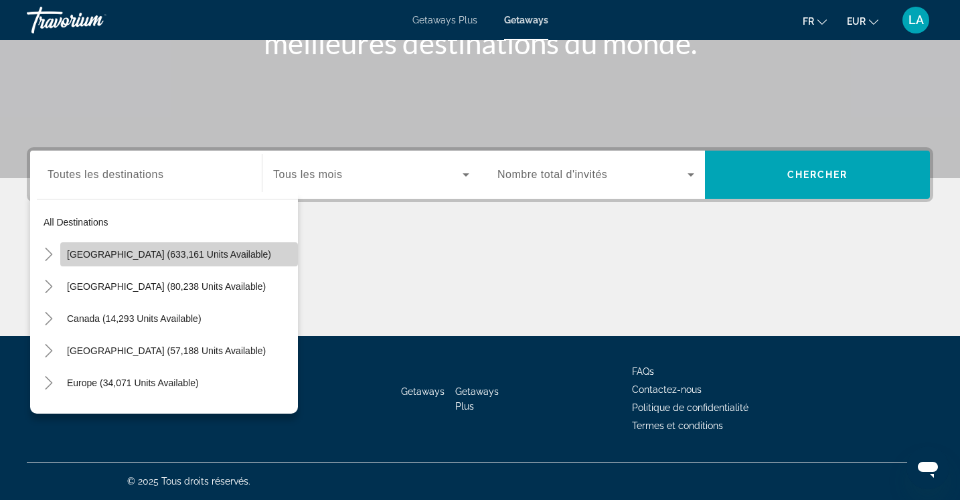
click at [187, 254] on span "[GEOGRAPHIC_DATA] (633,161 units available)" at bounding box center [169, 254] width 204 height 11
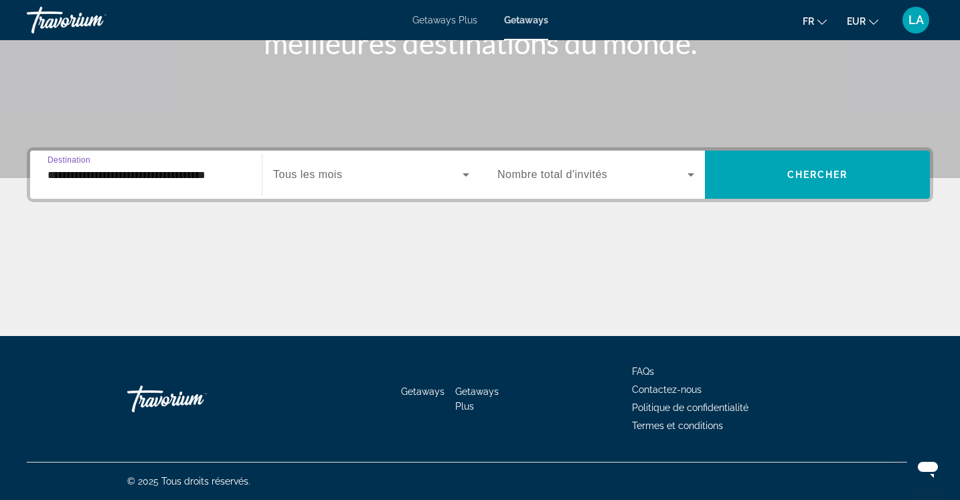
click at [212, 184] on div "**********" at bounding box center [146, 175] width 197 height 38
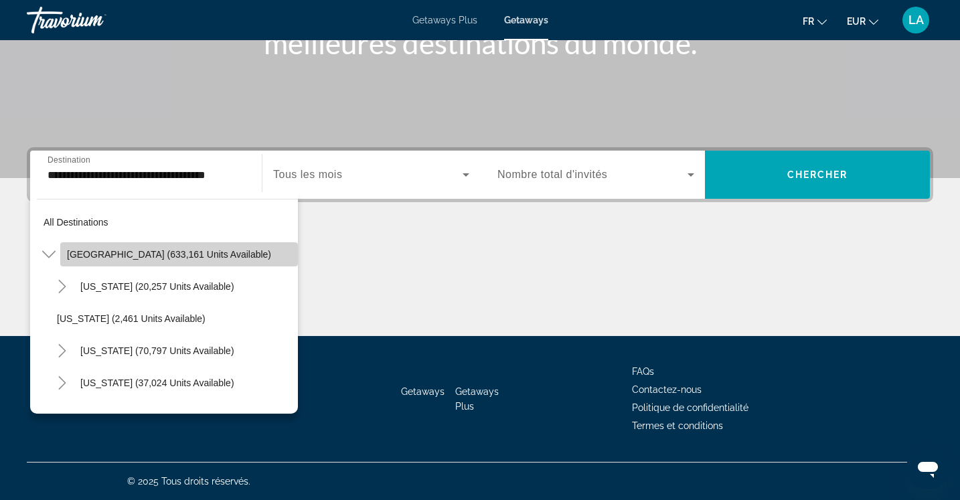
click at [276, 244] on span "Search widget" at bounding box center [179, 254] width 238 height 32
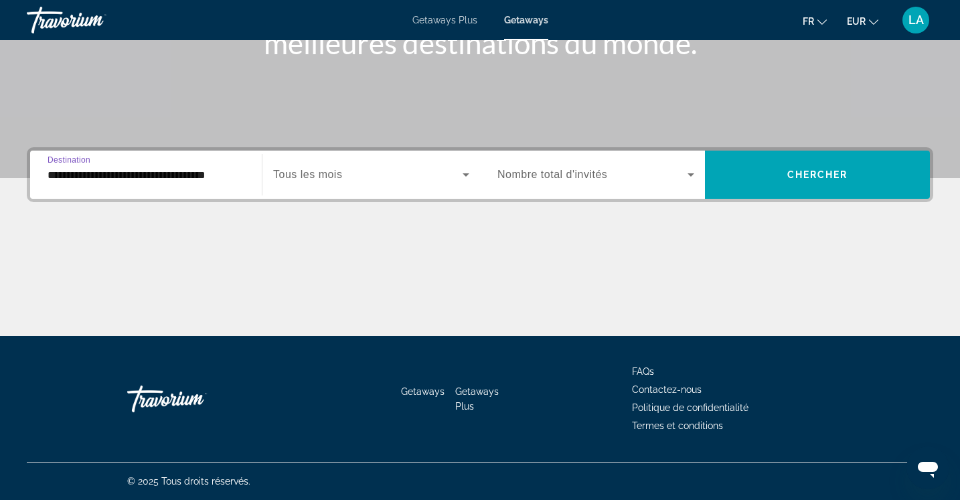
click at [235, 175] on input "**********" at bounding box center [146, 175] width 197 height 16
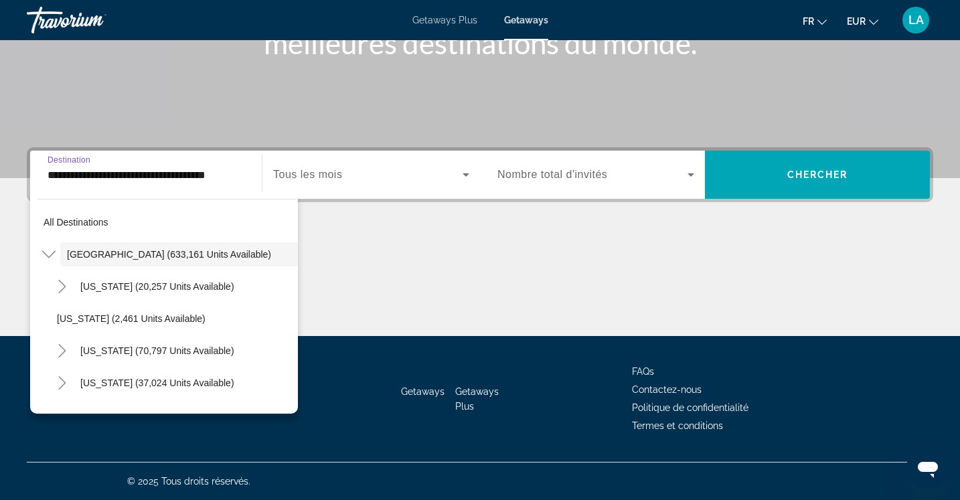
drag, startPoint x: 236, startPoint y: 175, endPoint x: 252, endPoint y: 186, distance: 19.3
click at [252, 186] on div "**********" at bounding box center [146, 175] width 218 height 38
drag, startPoint x: 250, startPoint y: 177, endPoint x: 0, endPoint y: 148, distance: 251.4
click at [0, 148] on div "**********" at bounding box center [480, 241] width 960 height 189
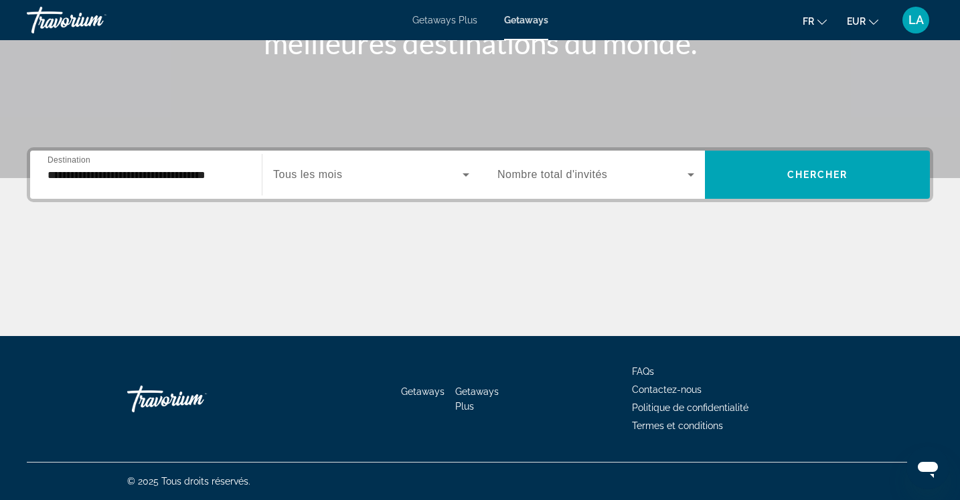
click at [242, 208] on div "**********" at bounding box center [480, 241] width 960 height 189
click at [248, 176] on div "**********" at bounding box center [146, 175] width 218 height 38
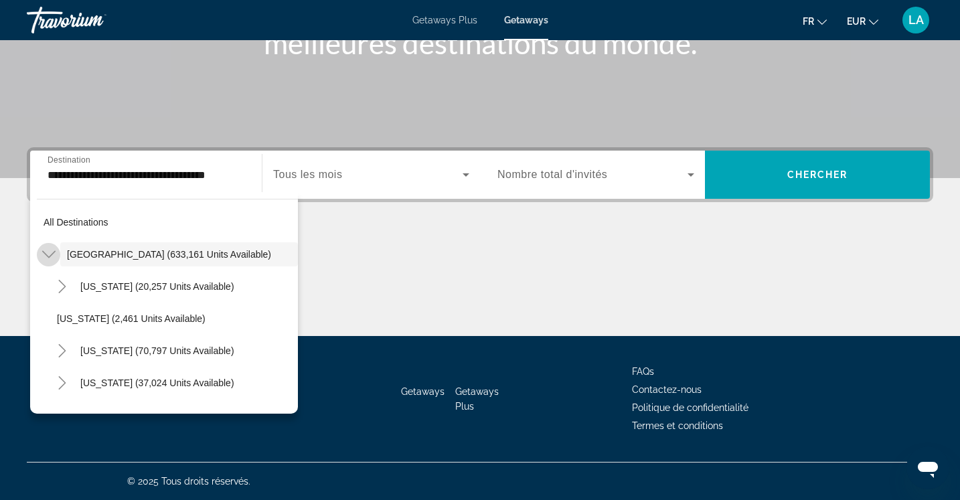
click at [55, 254] on mat-icon "Toggle United States (633,161 units available)" at bounding box center [48, 254] width 23 height 23
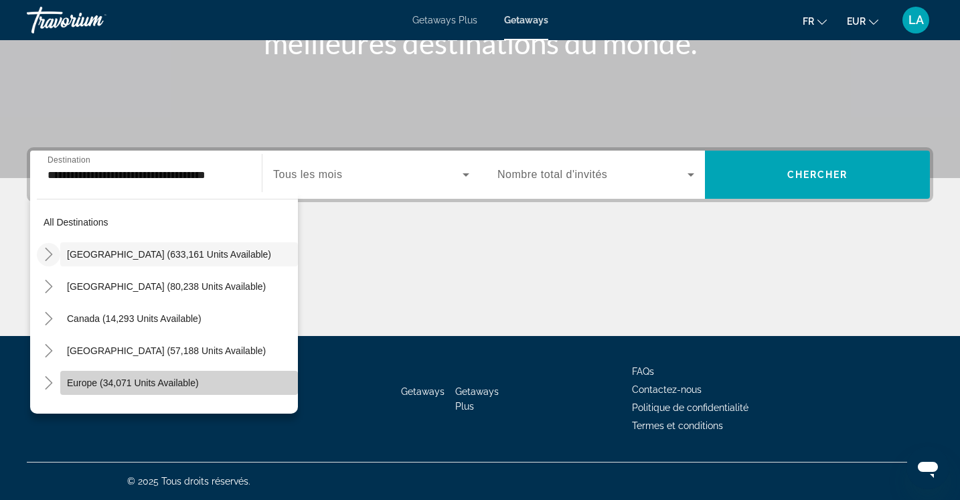
click at [145, 380] on span "Europe (34,071 units available)" at bounding box center [133, 383] width 132 height 11
type input "**********"
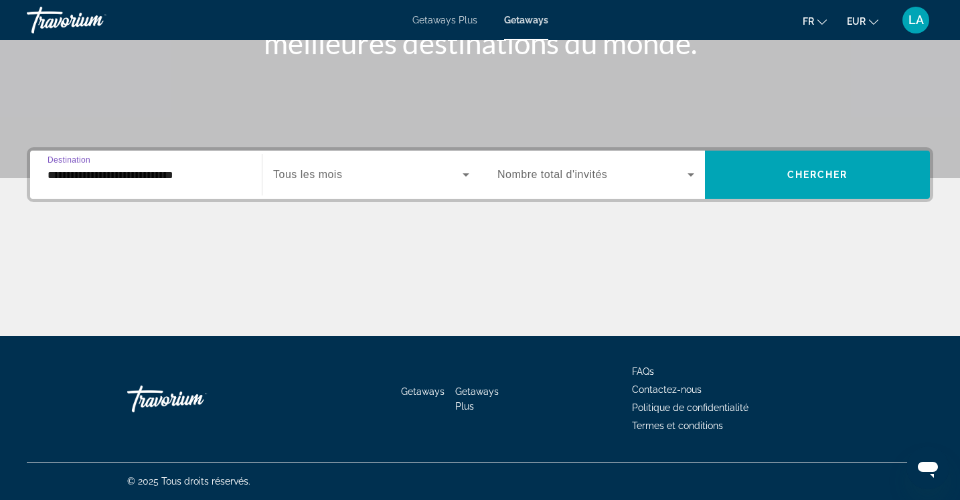
click at [427, 185] on div "Search widget" at bounding box center [371, 175] width 196 height 38
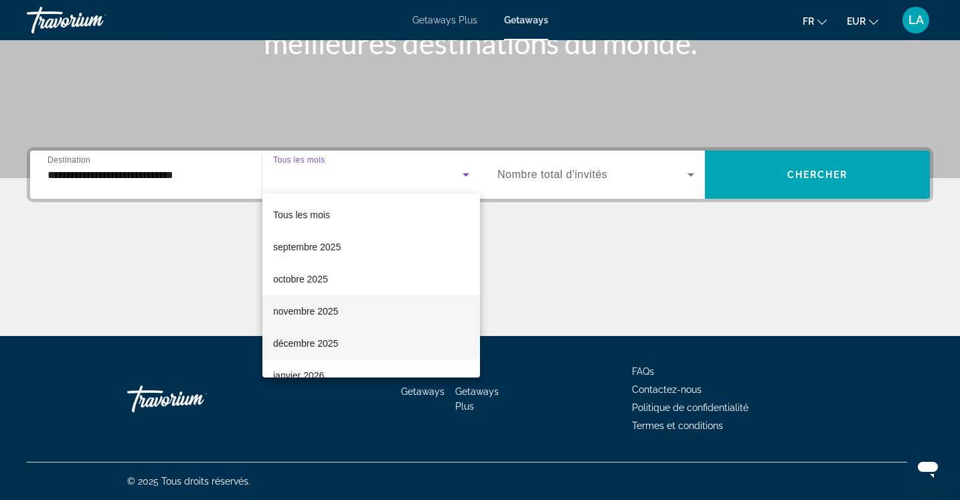
drag, startPoint x: 454, startPoint y: 206, endPoint x: 473, endPoint y: 352, distance: 147.3
click at [473, 352] on div "Tous les mois septembre 2025 octobre 2025 novembre 2025 décembre 2025 janvier 2…" at bounding box center [372, 286] width 218 height 184
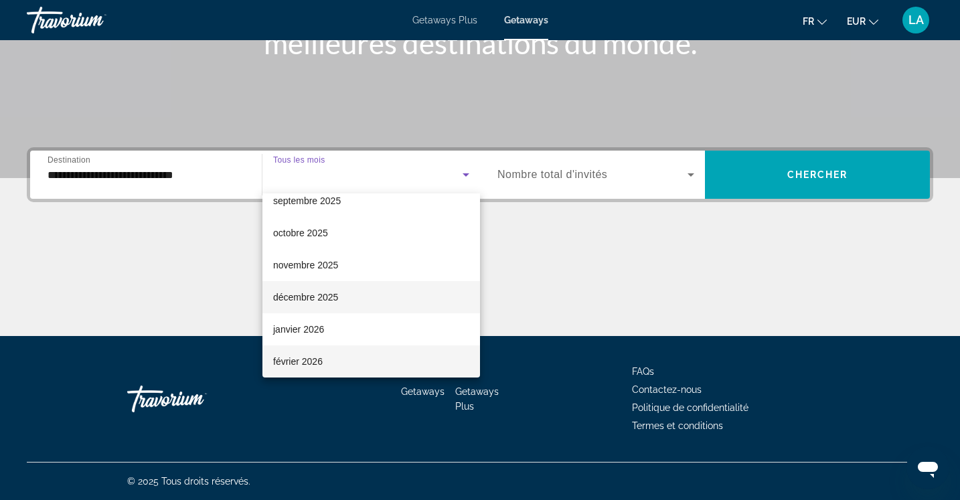
scroll to position [78, 0]
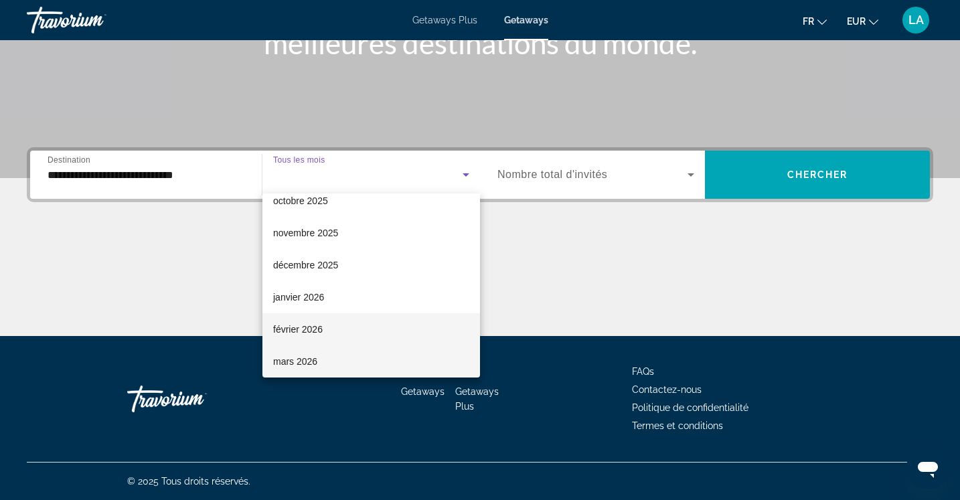
click at [382, 326] on mat-option "février 2026" at bounding box center [372, 329] width 218 height 32
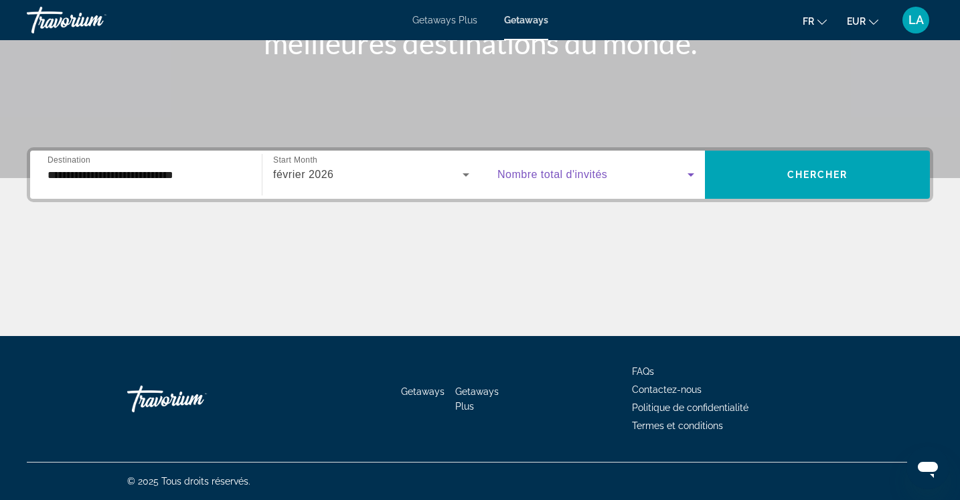
click at [672, 175] on span "Search widget" at bounding box center [593, 175] width 190 height 16
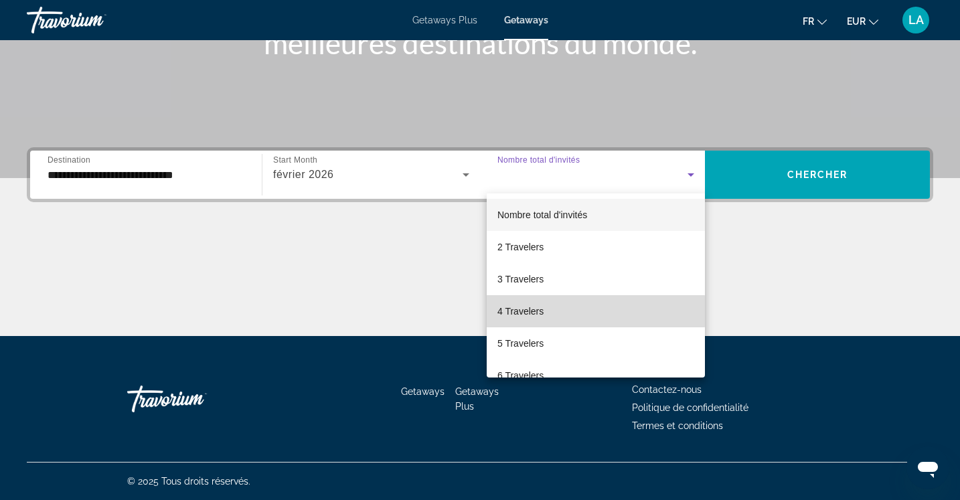
click at [532, 311] on span "4 Travelers" at bounding box center [521, 311] width 46 height 16
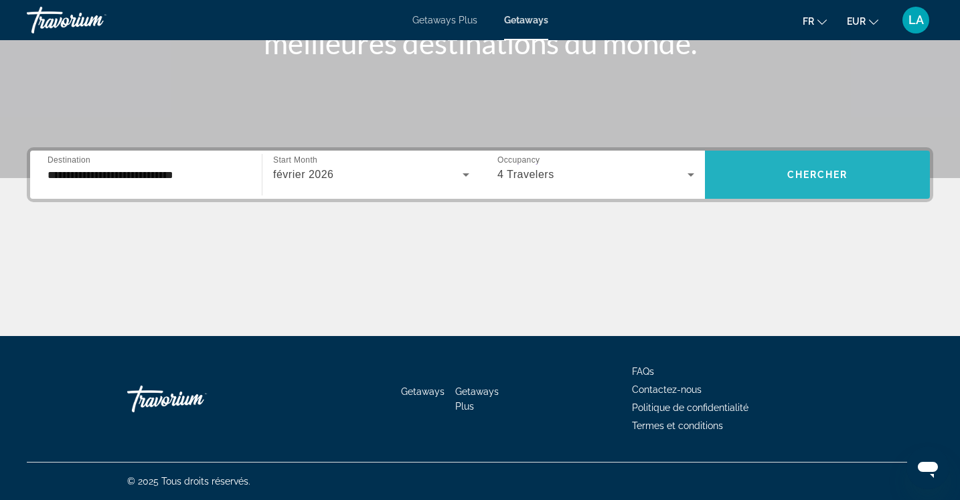
click at [802, 171] on span "Chercher" at bounding box center [818, 174] width 61 height 11
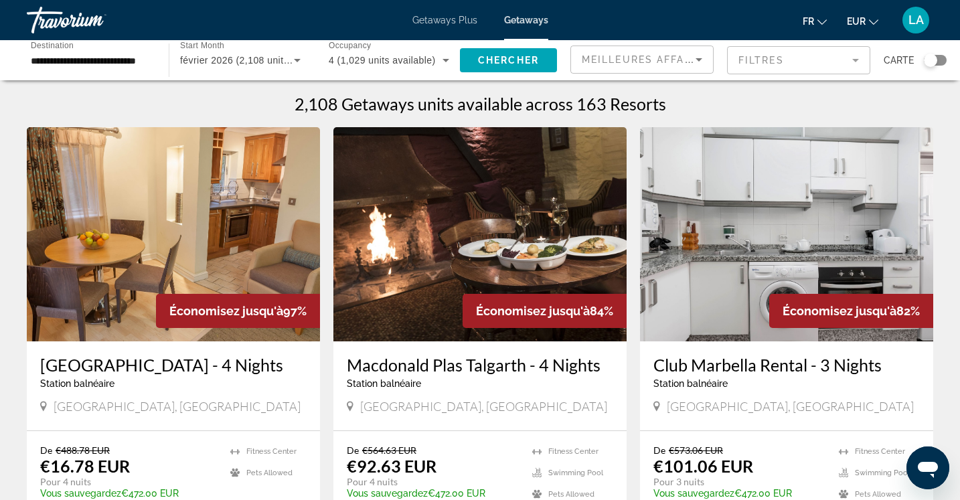
click at [802, 171] on img "Main content" at bounding box center [786, 234] width 293 height 214
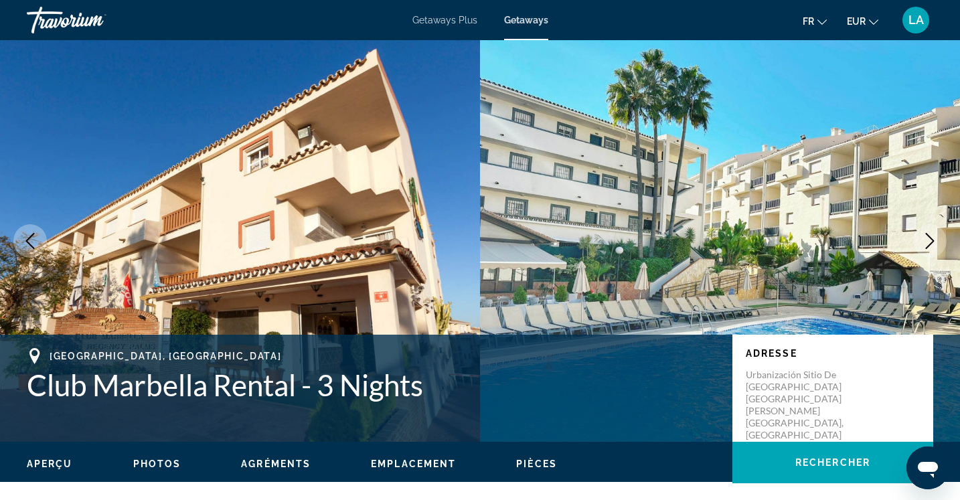
click at [592, 250] on img "Main content" at bounding box center [720, 241] width 480 height 402
